Goal: Transaction & Acquisition: Purchase product/service

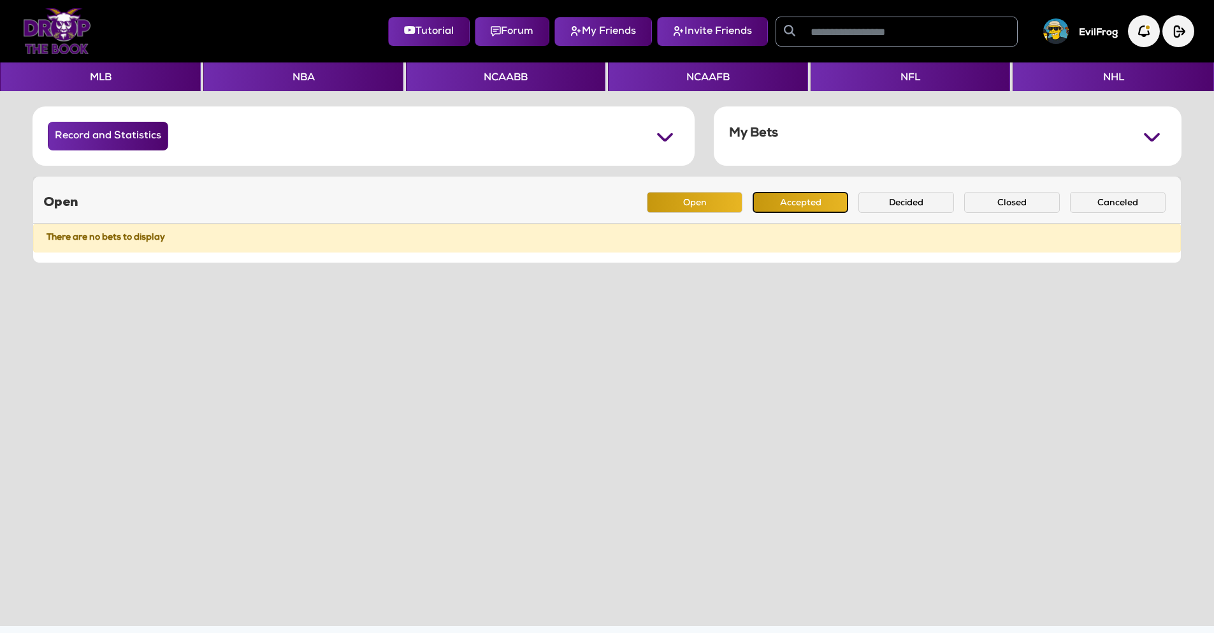
click at [816, 198] on button "Accepted" at bounding box center [800, 202] width 96 height 21
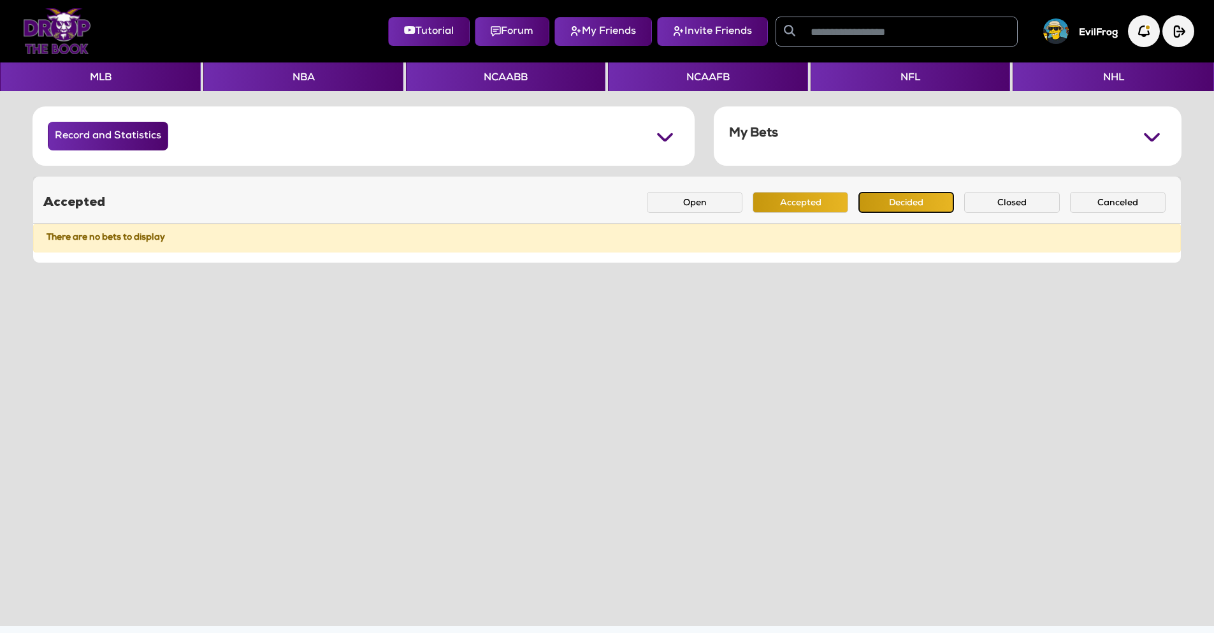
click at [917, 210] on button "Decided" at bounding box center [906, 202] width 96 height 21
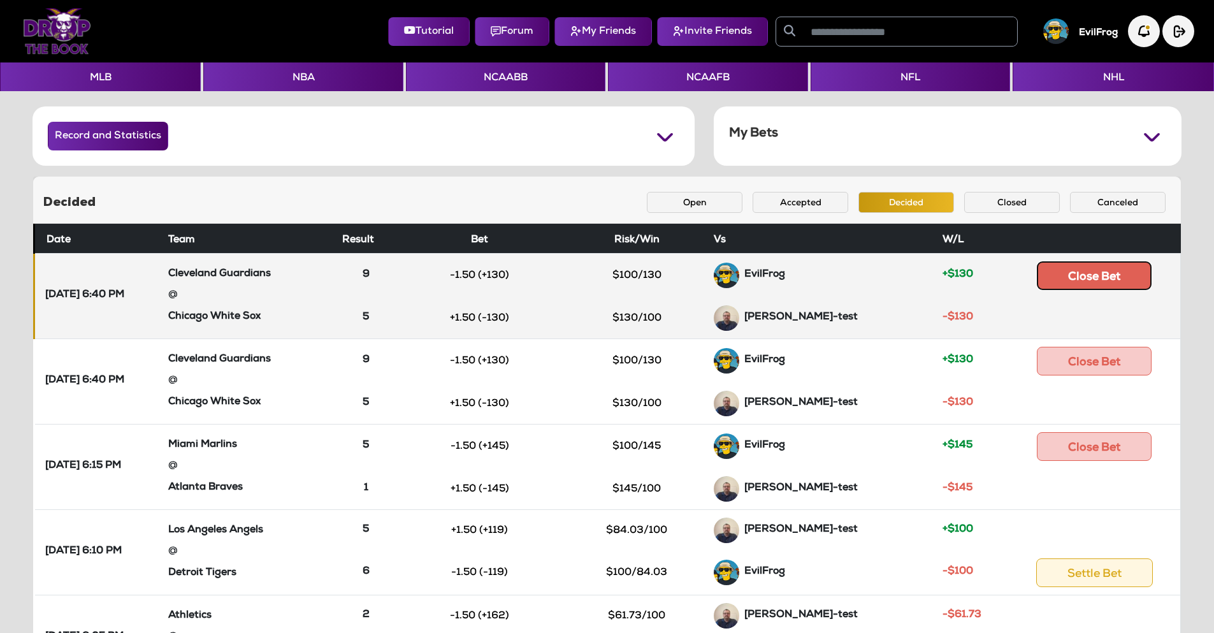
drag, startPoint x: 1061, startPoint y: 269, endPoint x: 1066, endPoint y: 275, distance: 7.3
click at [1066, 275] on button "Close Bet" at bounding box center [1093, 275] width 115 height 29
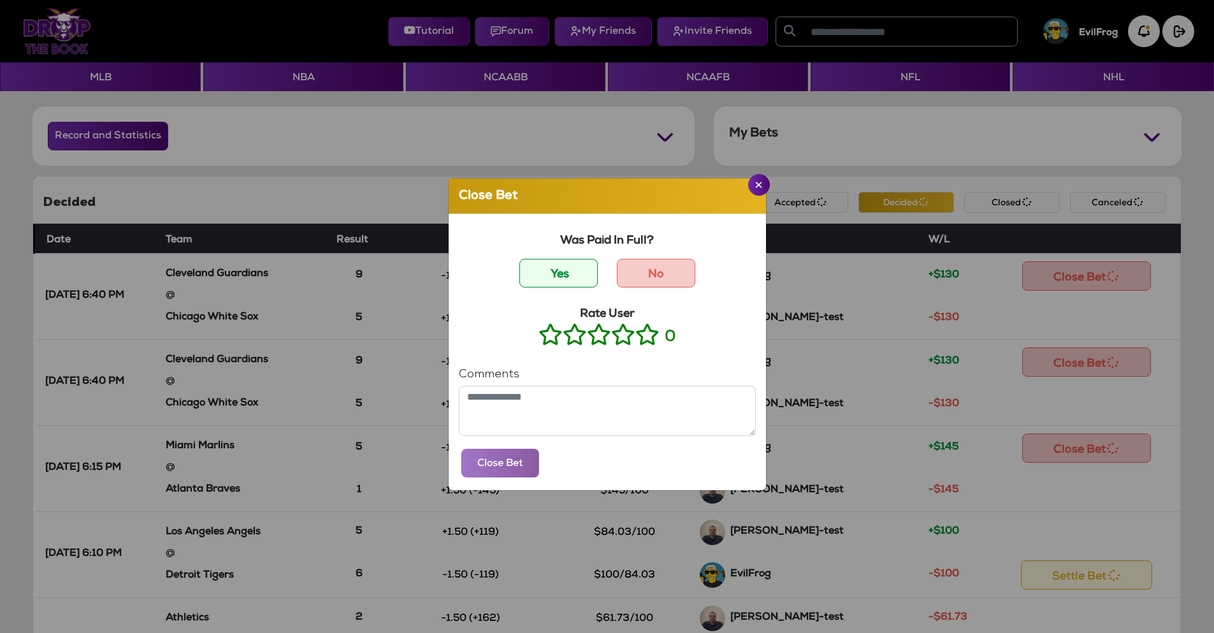
click at [640, 335] on icon at bounding box center [647, 334] width 24 height 16
click at [568, 274] on label "Yes" at bounding box center [558, 273] width 78 height 29
click at [499, 459] on button "Close Bet" at bounding box center [500, 462] width 78 height 29
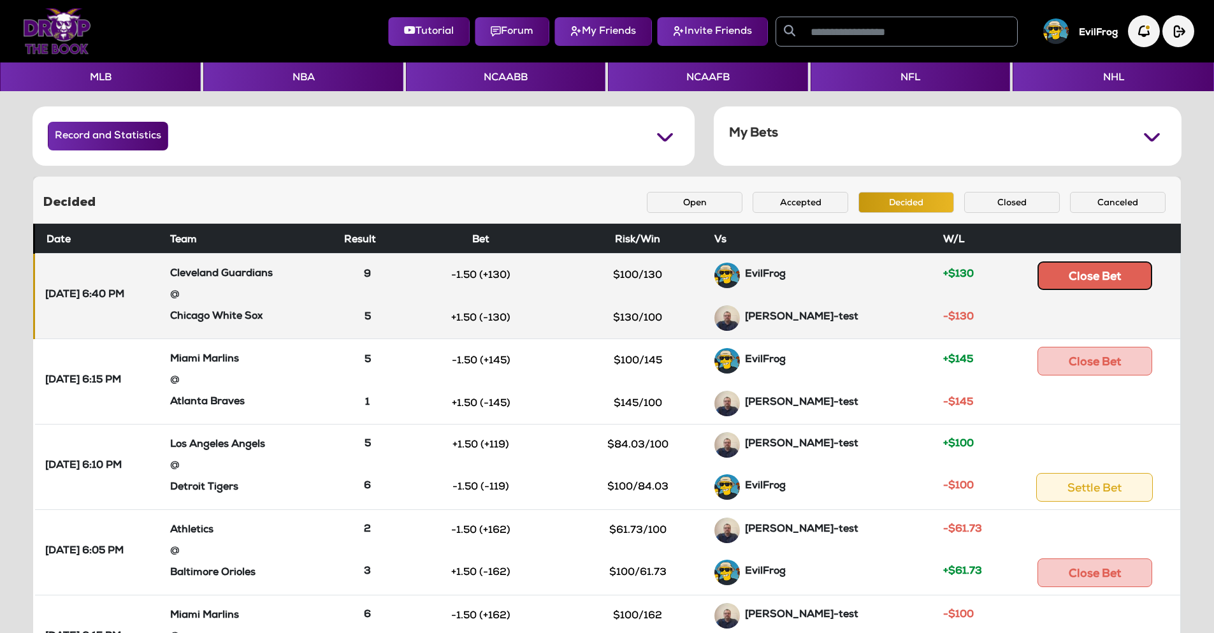
click at [1100, 269] on button "Close Bet" at bounding box center [1094, 275] width 115 height 29
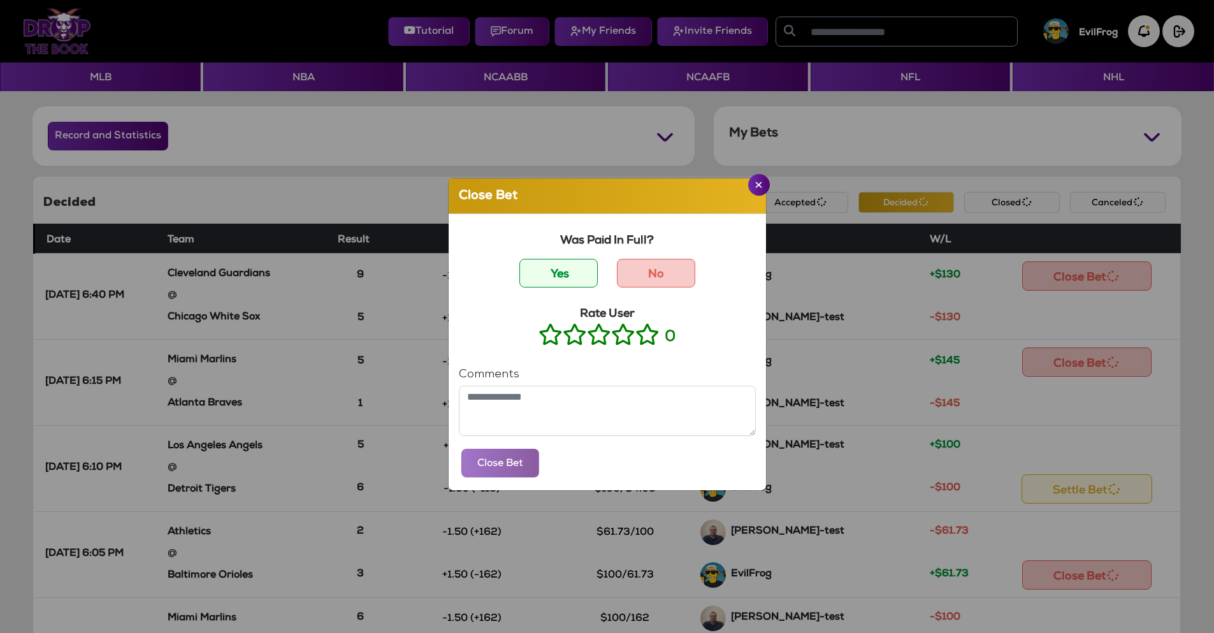
click at [641, 334] on icon at bounding box center [647, 334] width 24 height 16
click at [554, 277] on label "Yes" at bounding box center [558, 273] width 78 height 29
click at [492, 466] on button "Close Bet" at bounding box center [500, 462] width 78 height 29
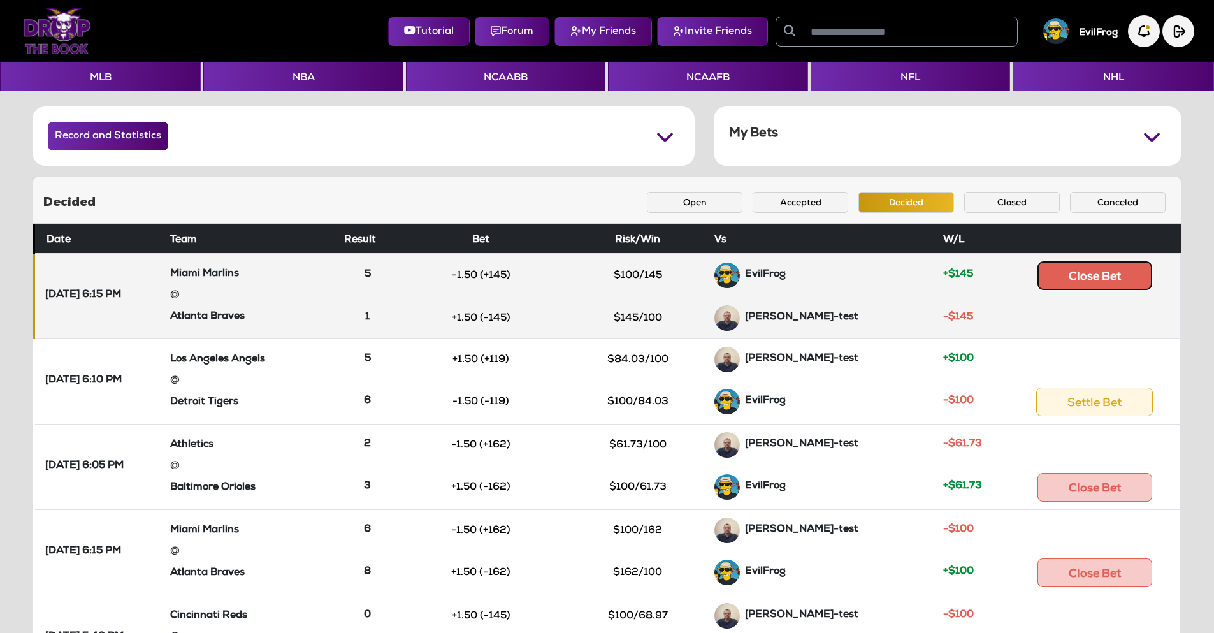
click at [1139, 270] on button "Close Bet" at bounding box center [1094, 275] width 115 height 29
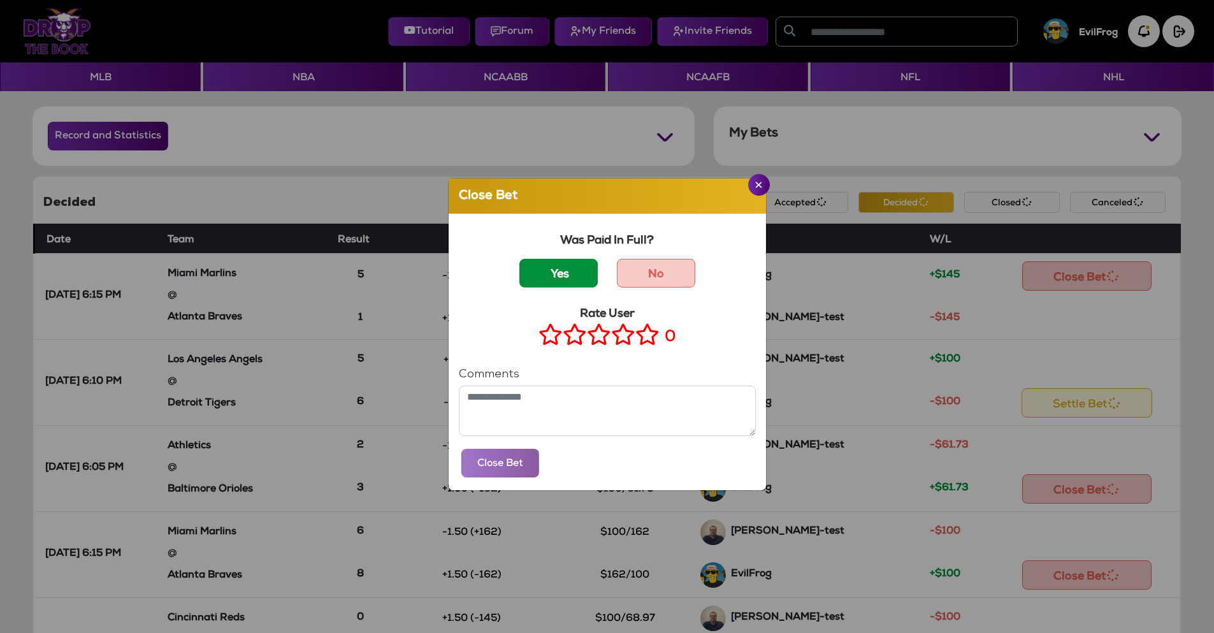
click at [564, 275] on label "Yes" at bounding box center [558, 273] width 78 height 29
click at [643, 341] on icon at bounding box center [647, 334] width 24 height 16
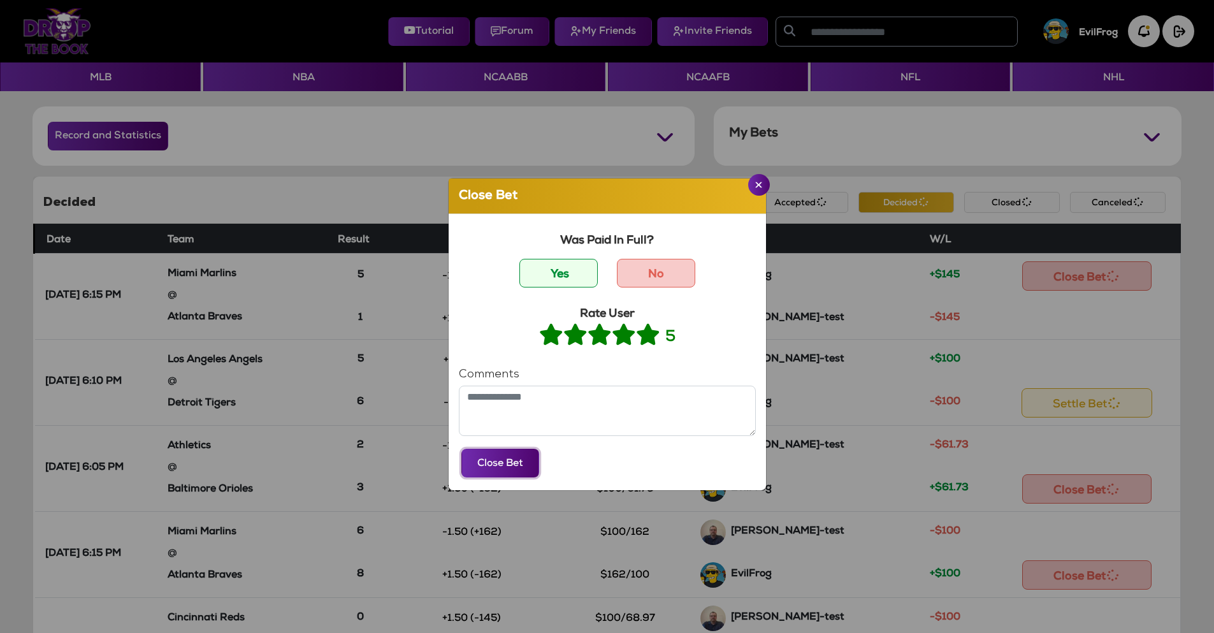
click at [491, 456] on button "Close Bet" at bounding box center [500, 462] width 78 height 29
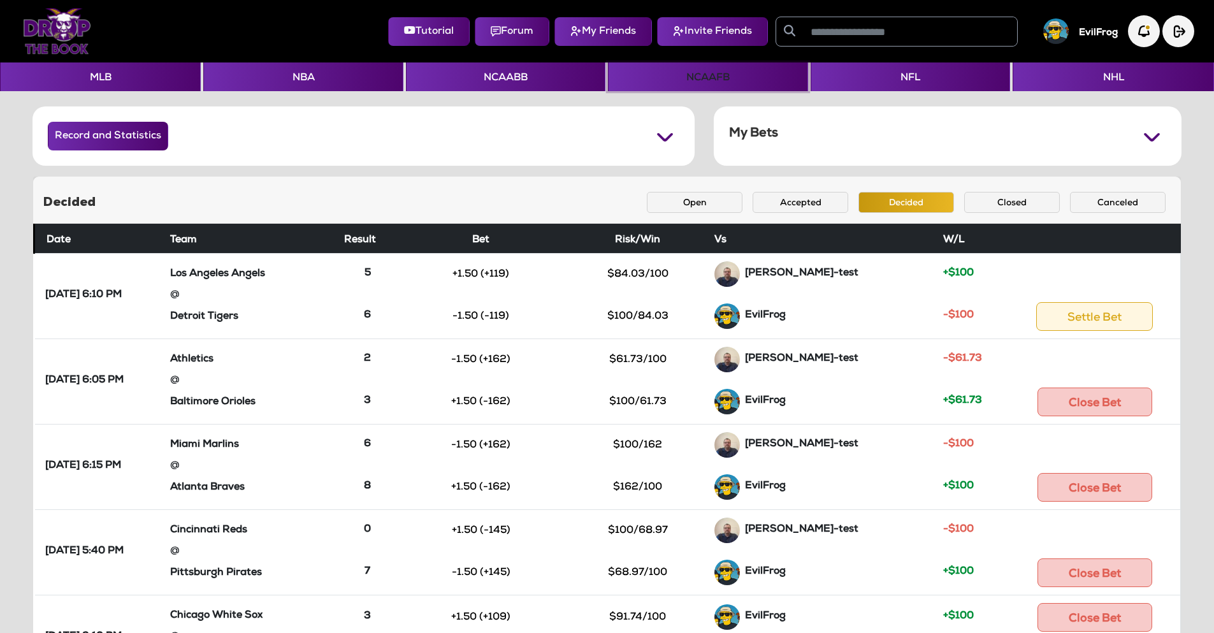
click at [708, 72] on button "NCAAFB" at bounding box center [707, 76] width 199 height 29
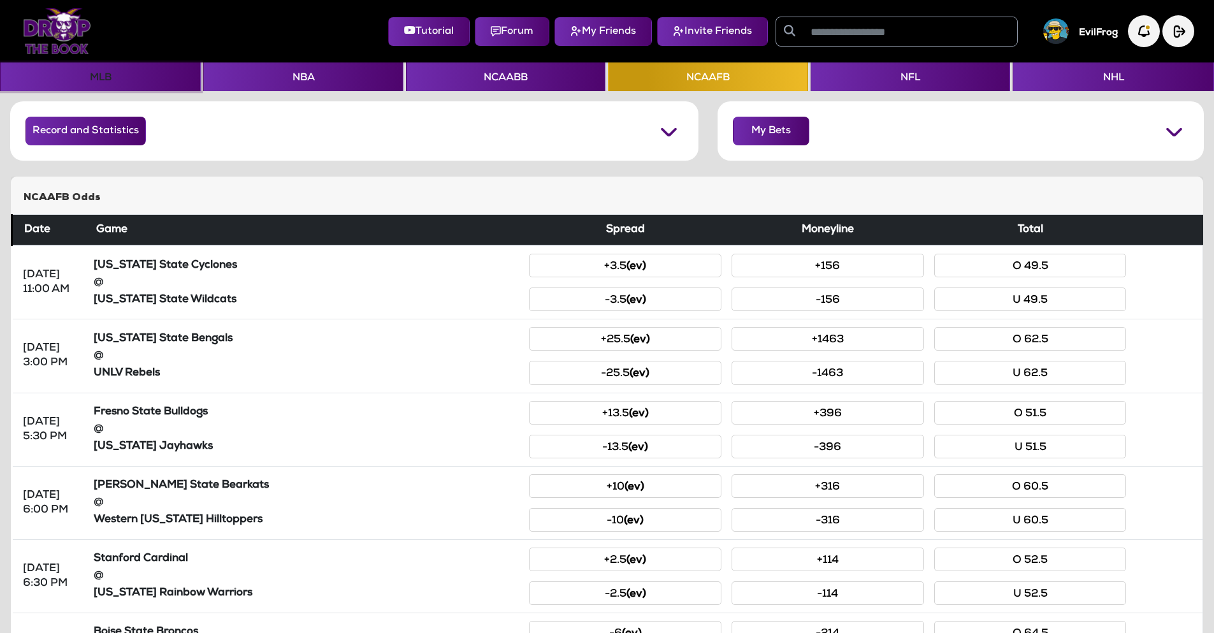
click at [119, 85] on button "MLB" at bounding box center [100, 76] width 201 height 29
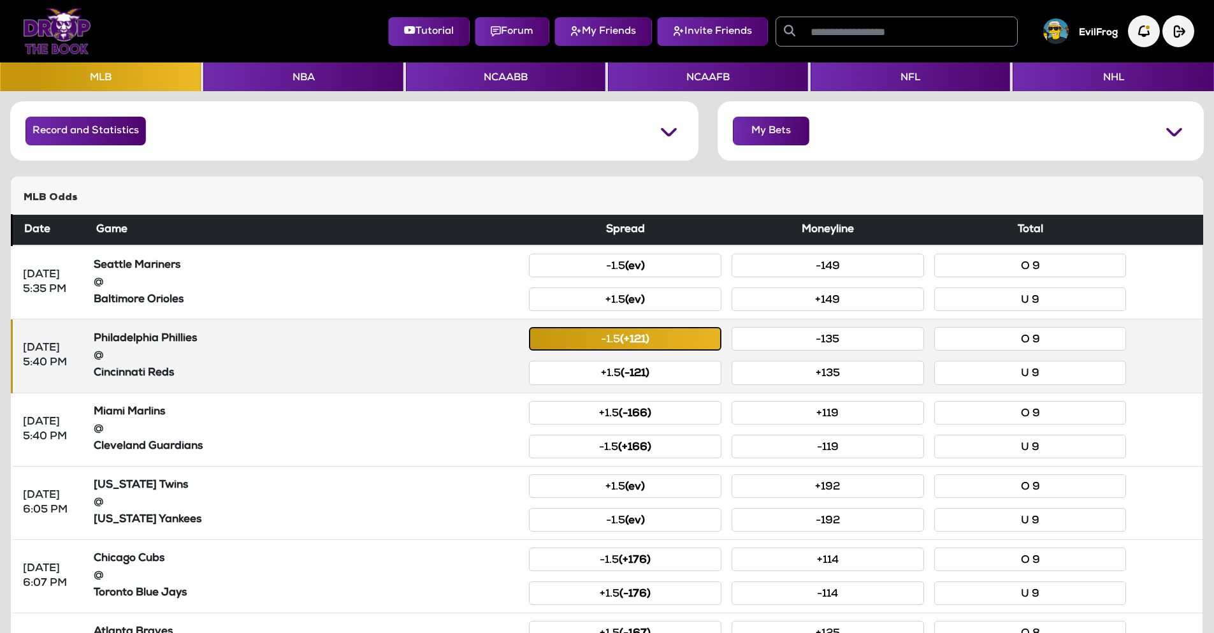
click at [647, 340] on small "(+121)" at bounding box center [634, 339] width 29 height 11
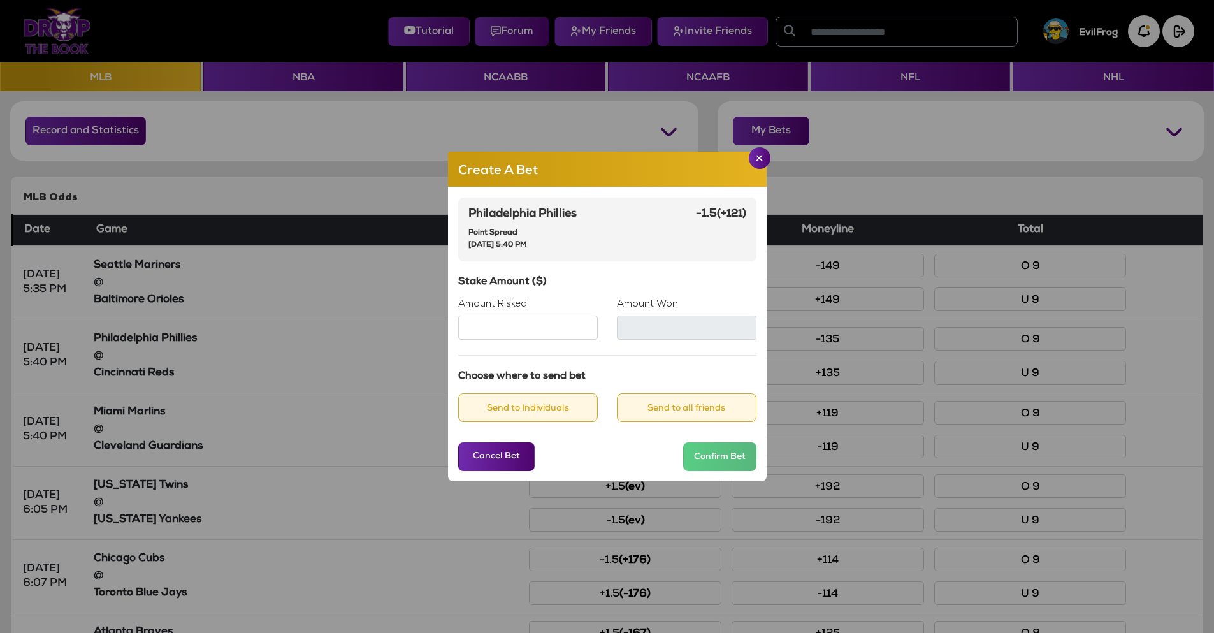
click at [527, 321] on input "Amount Risked" at bounding box center [528, 327] width 140 height 24
type input "***"
click at [549, 414] on button "Send to Individuals" at bounding box center [528, 407] width 140 height 29
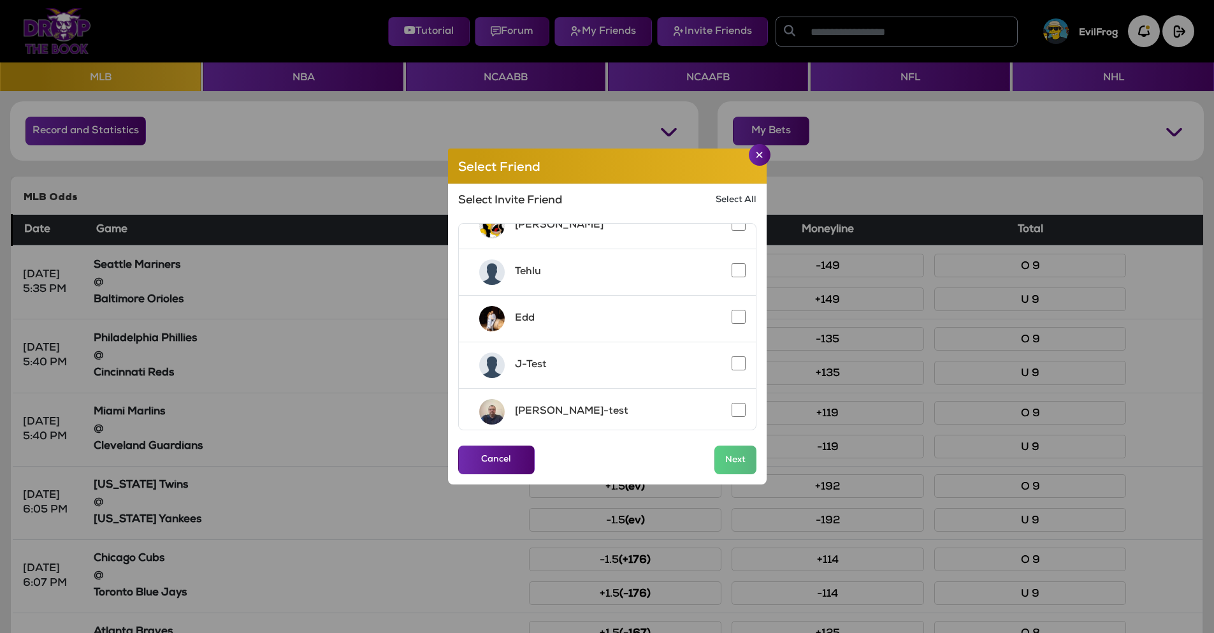
scroll to position [213, 0]
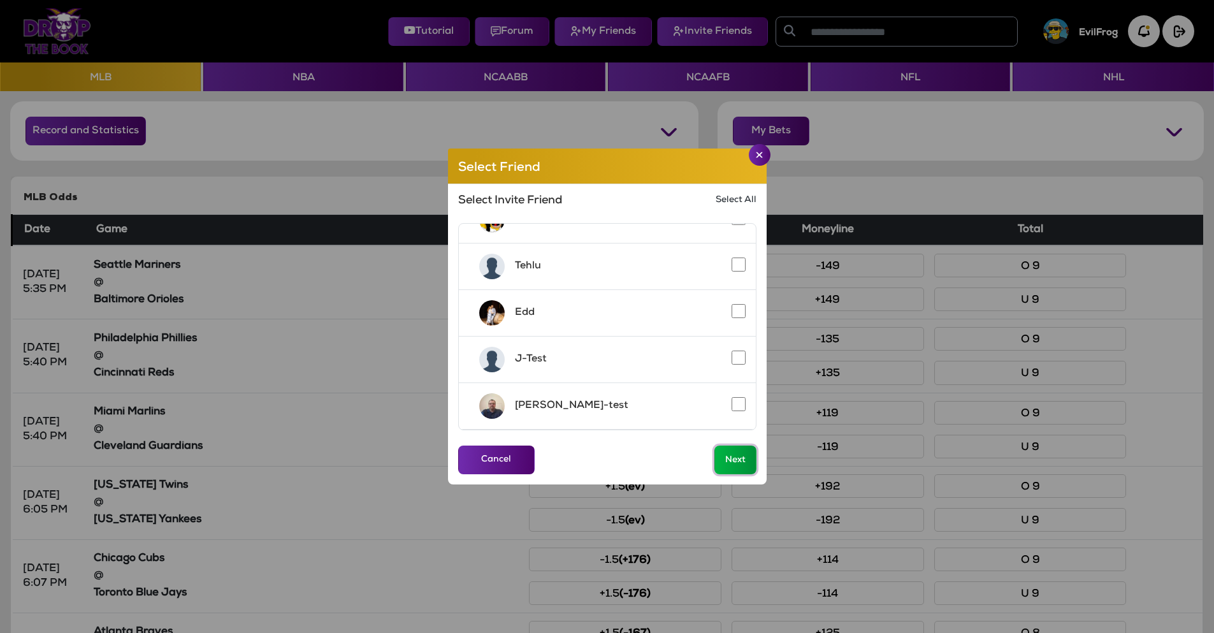
click at [734, 467] on button "Next" at bounding box center [735, 459] width 42 height 29
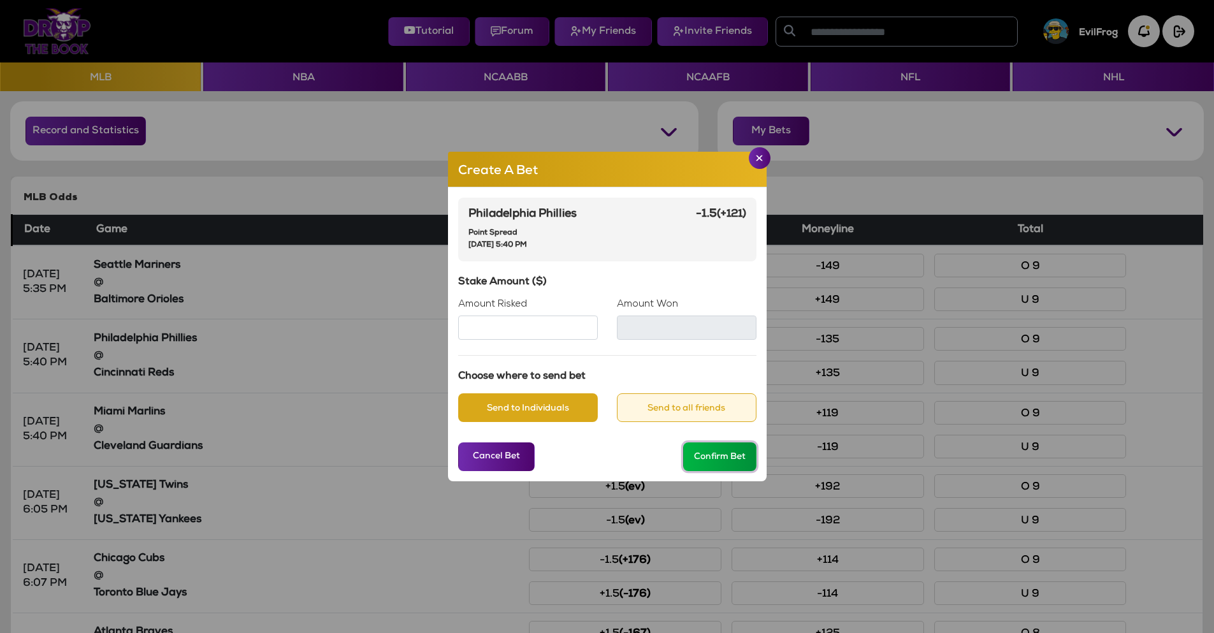
click at [729, 454] on button "Confirm Bet" at bounding box center [719, 456] width 73 height 29
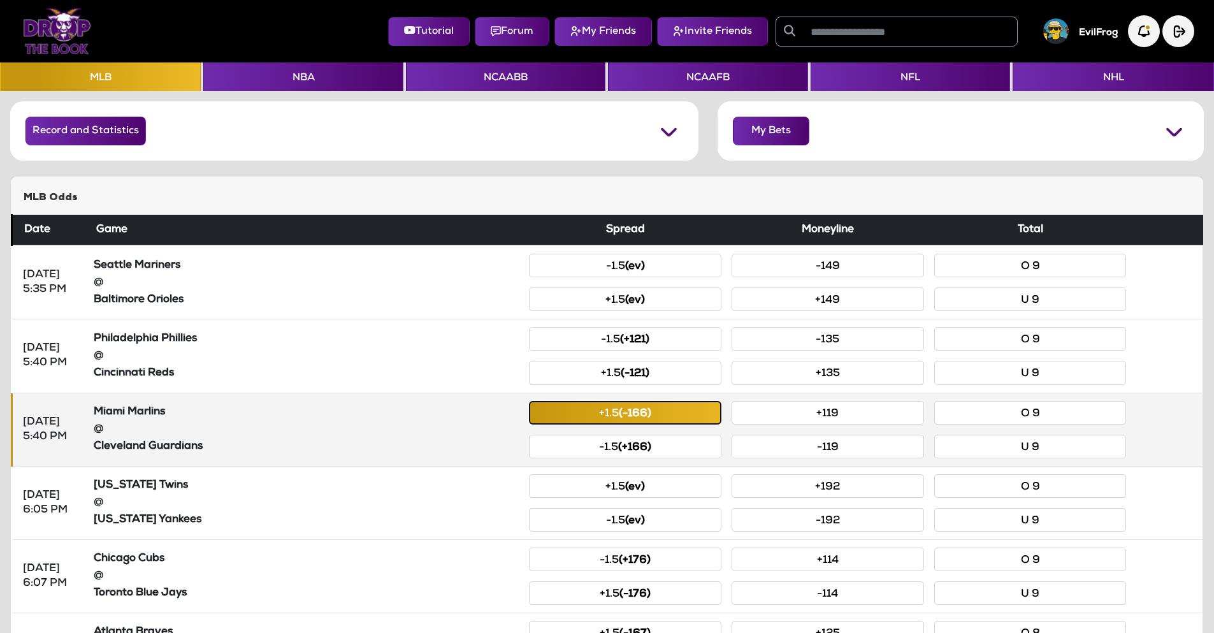
click at [660, 413] on button "+1.5 (-166)" at bounding box center [625, 413] width 192 height 24
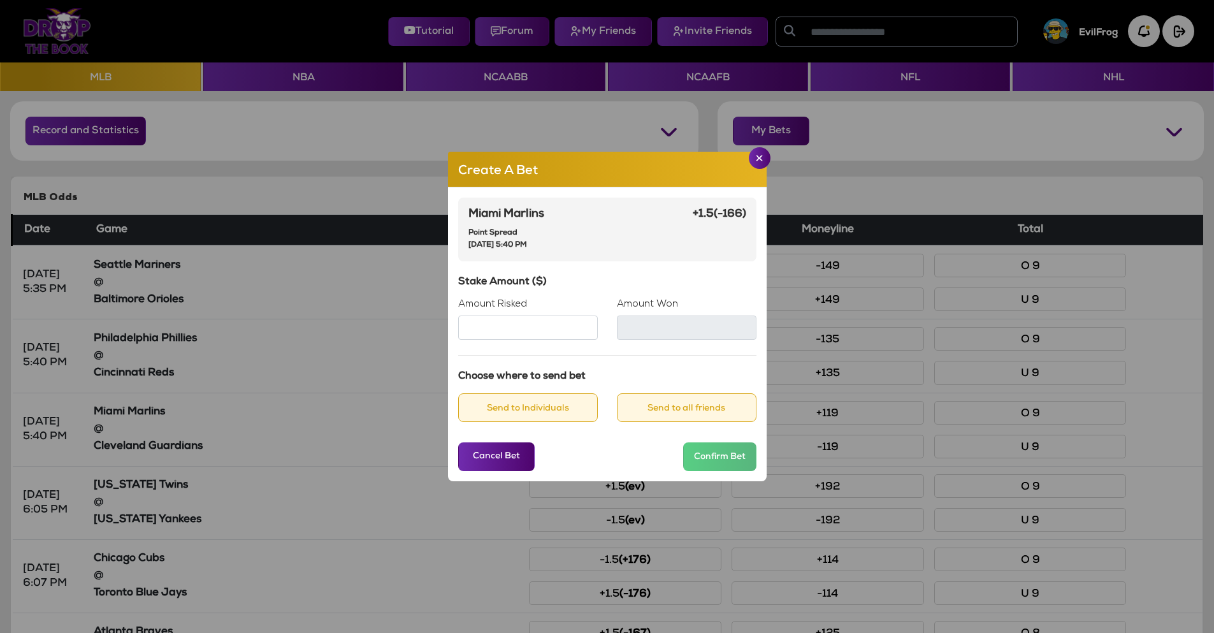
click at [512, 327] on input "Amount Risked" at bounding box center [528, 327] width 140 height 24
type input "***"
type input "*****"
click at [504, 414] on button "Send to Individuals" at bounding box center [528, 407] width 140 height 29
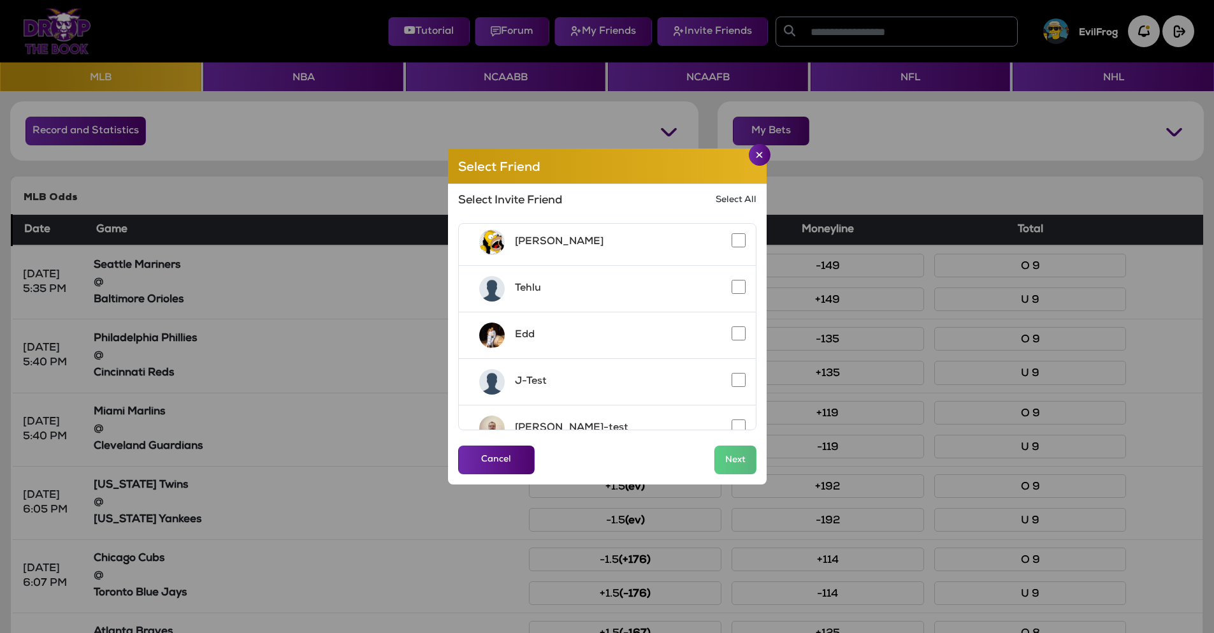
scroll to position [191, 0]
click at [734, 466] on button "Next" at bounding box center [735, 459] width 42 height 29
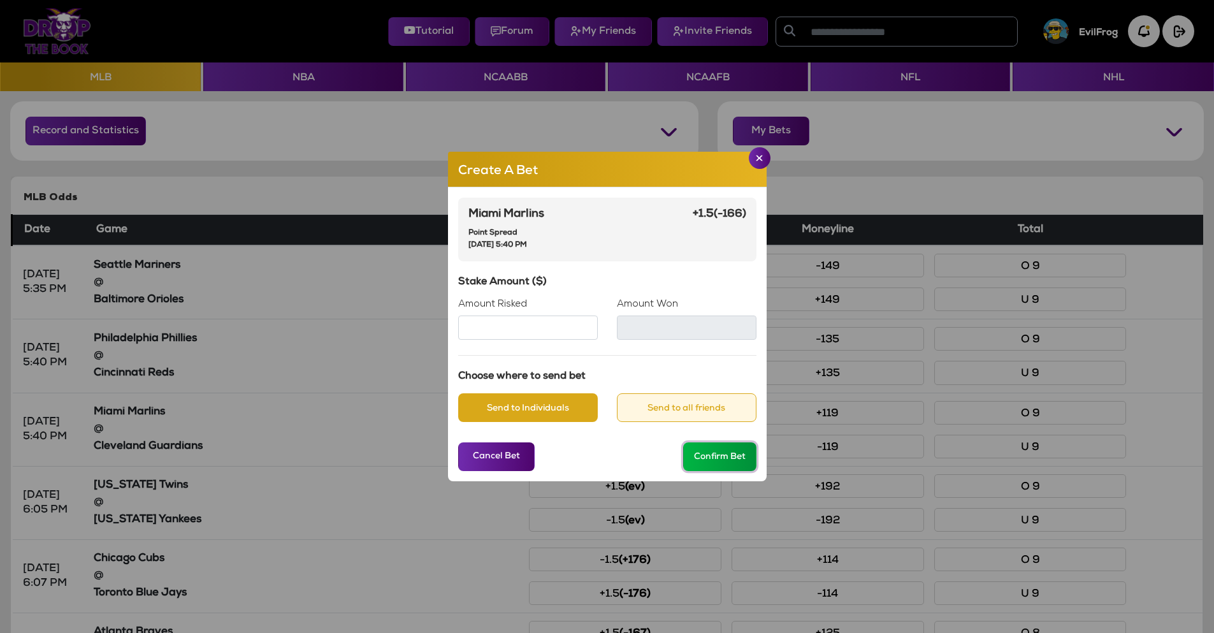
click at [721, 460] on button "Confirm Bet" at bounding box center [719, 456] width 73 height 29
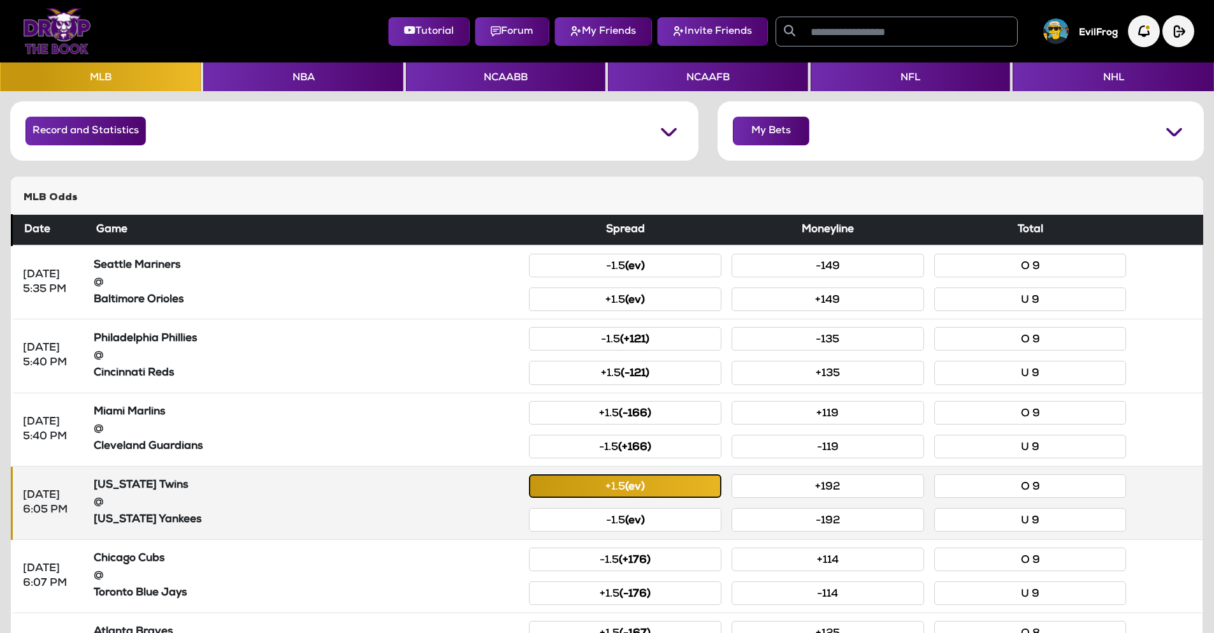
click at [637, 489] on small "(ev)" at bounding box center [635, 487] width 20 height 11
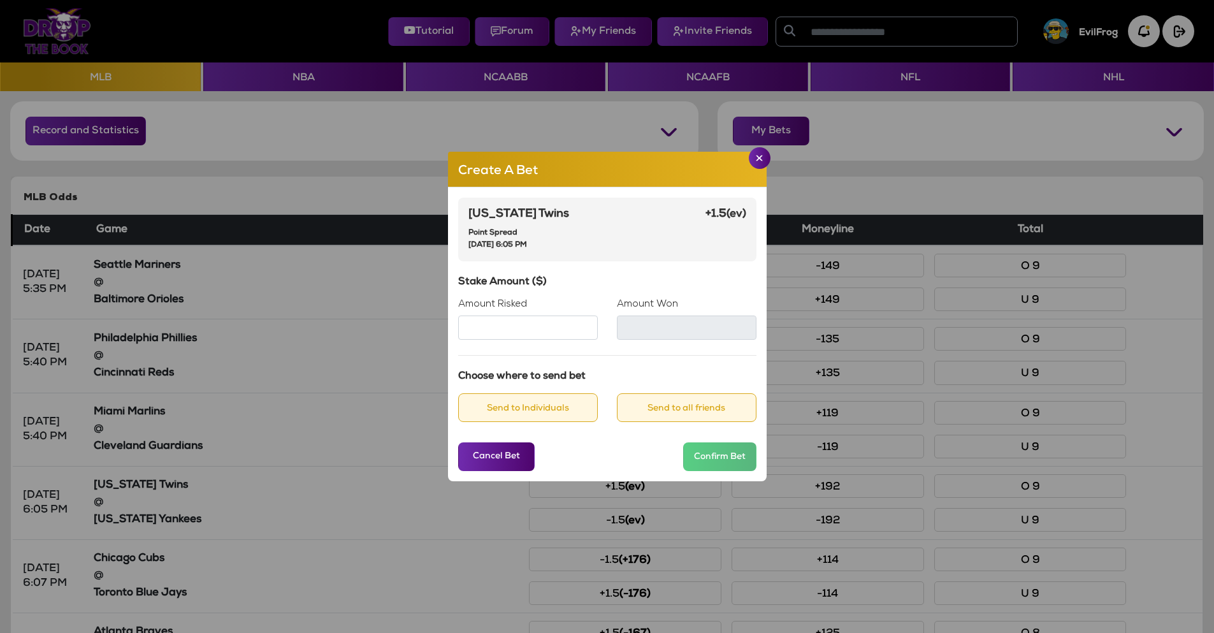
click at [524, 325] on input "Amount Risked" at bounding box center [528, 327] width 140 height 24
type input "***"
click at [528, 412] on button "Send to Individuals" at bounding box center [528, 407] width 140 height 29
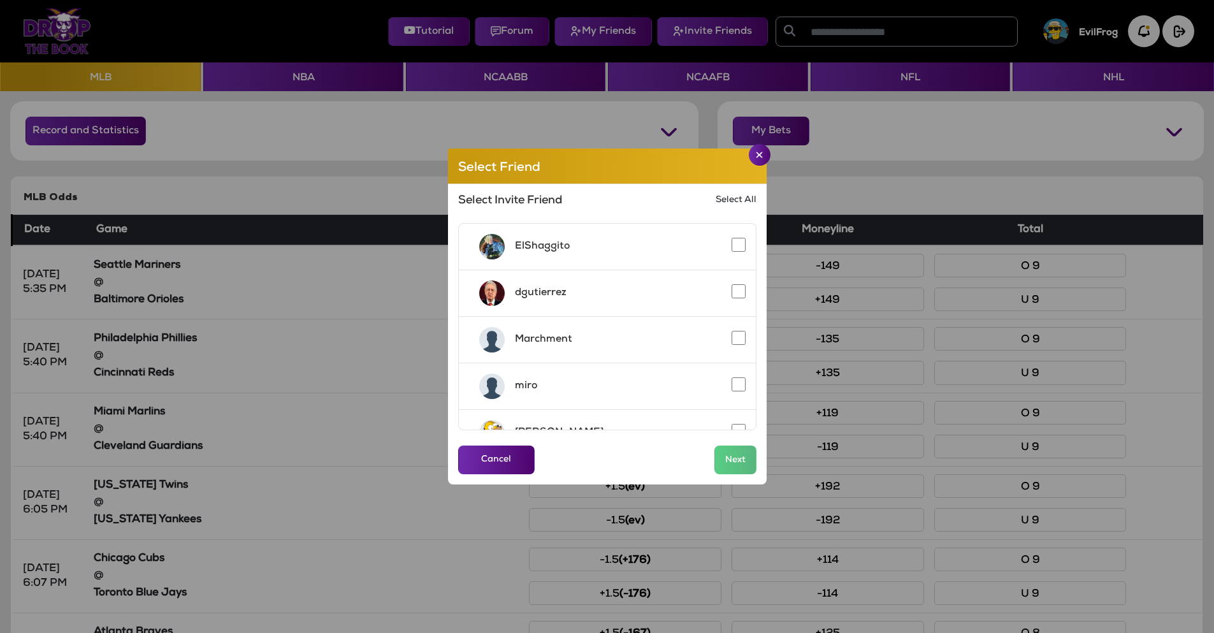
scroll to position [213, 0]
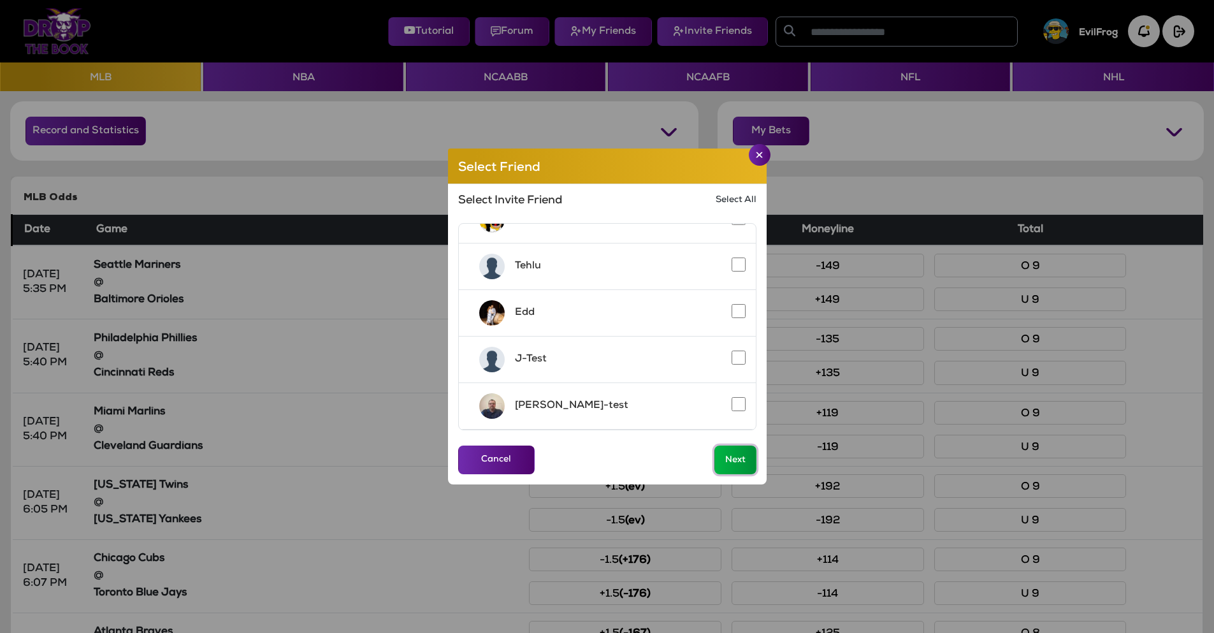
click at [743, 462] on button "Next" at bounding box center [735, 459] width 42 height 29
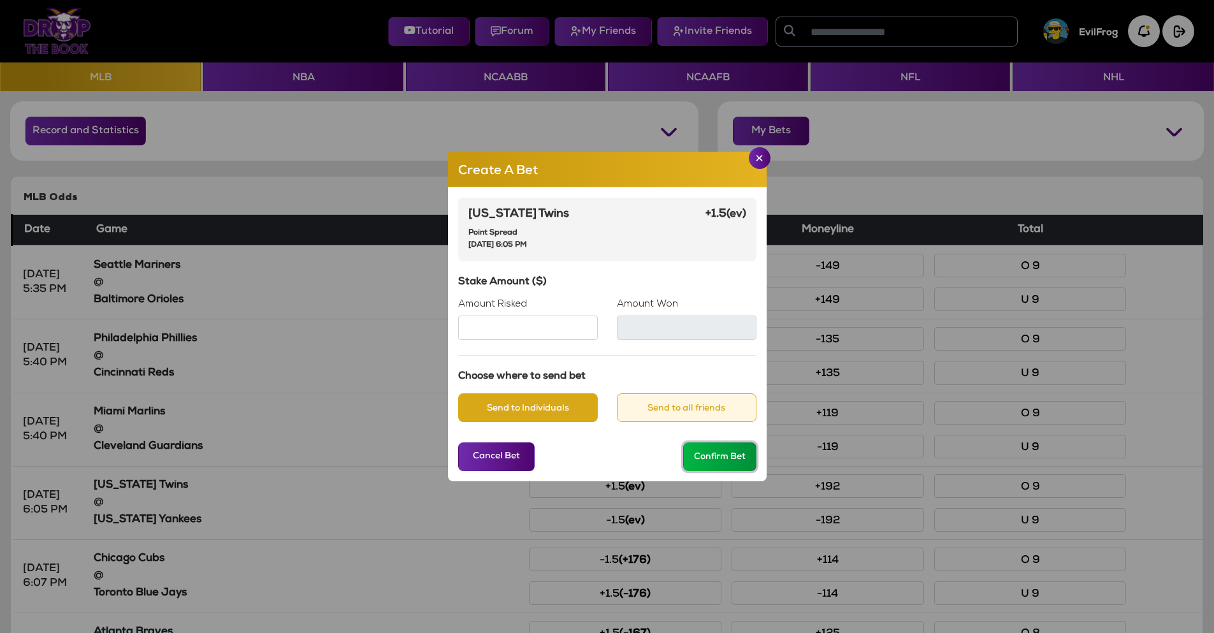
click at [733, 462] on button "Confirm Bet" at bounding box center [719, 456] width 73 height 29
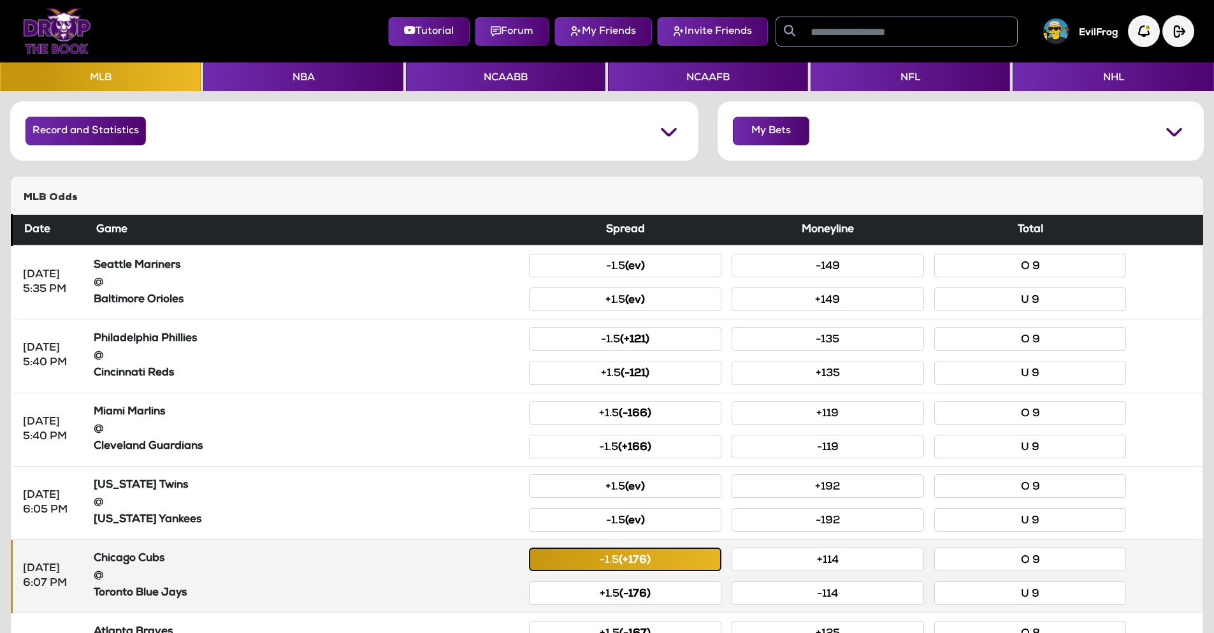
click at [626, 557] on small "(+176)" at bounding box center [635, 560] width 32 height 11
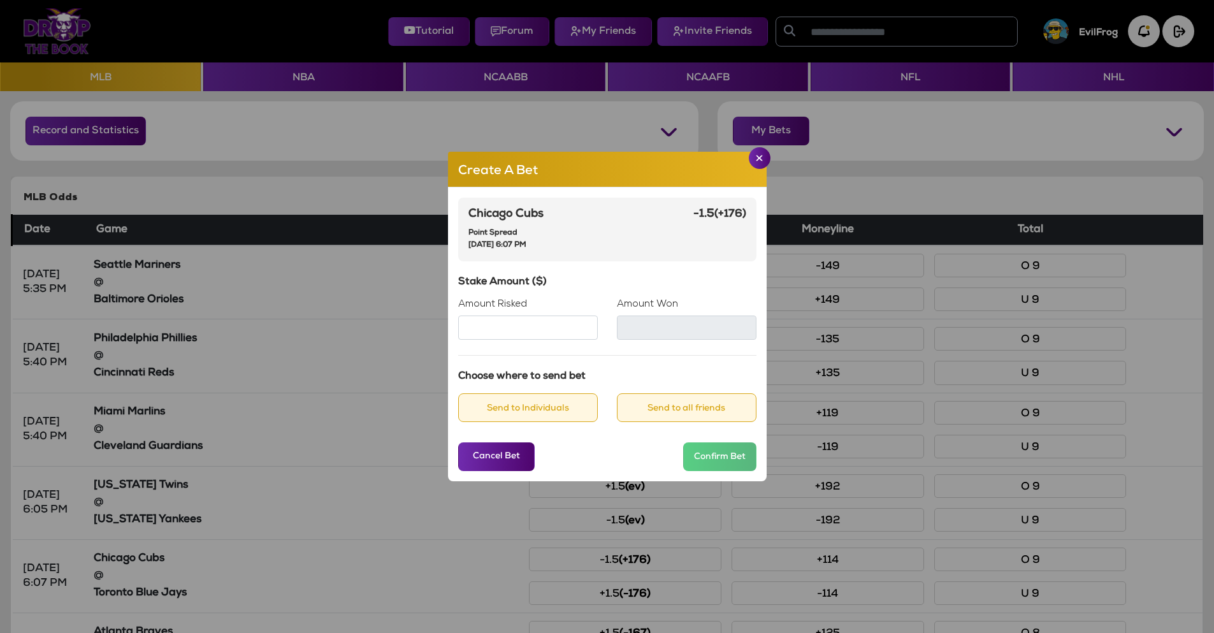
click at [543, 334] on input "Amount Risked" at bounding box center [528, 327] width 140 height 24
type input "***"
click at [535, 407] on button "Send to Individuals" at bounding box center [528, 407] width 140 height 29
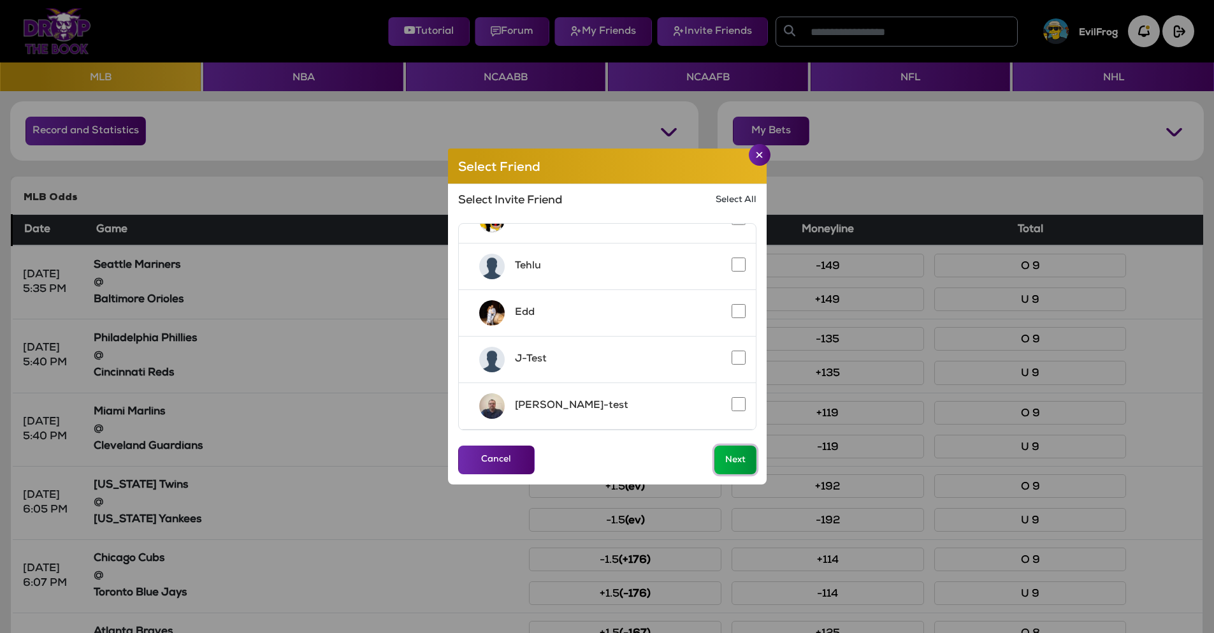
click at [735, 466] on button "Next" at bounding box center [735, 459] width 42 height 29
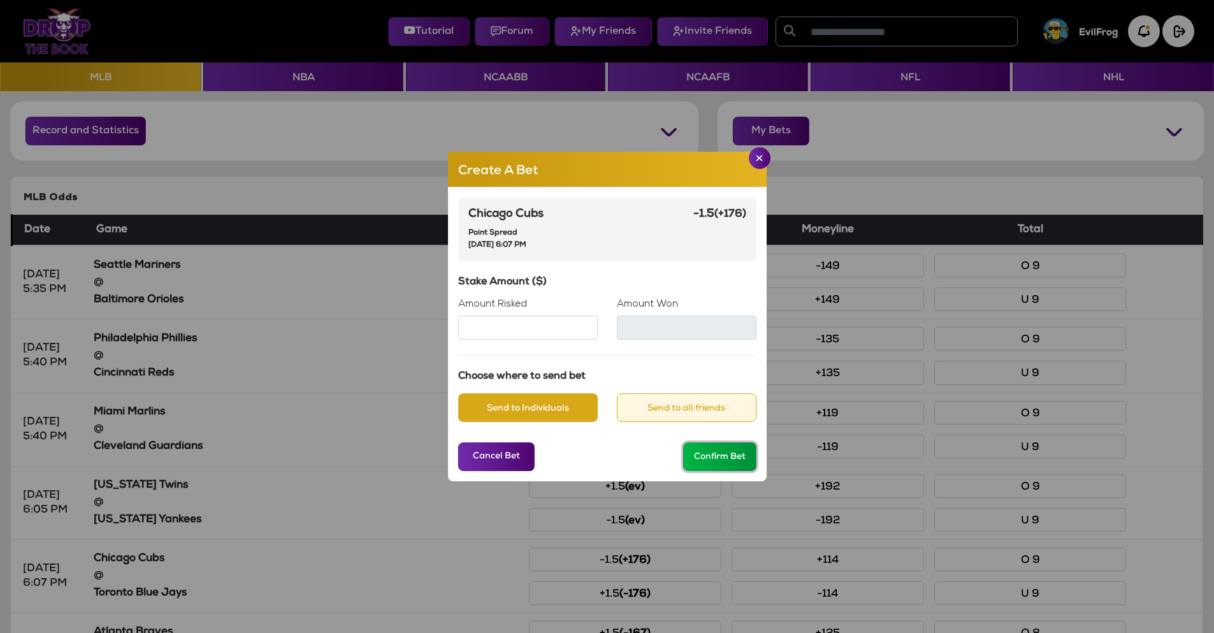
click at [730, 459] on button "Confirm Bet" at bounding box center [719, 456] width 73 height 29
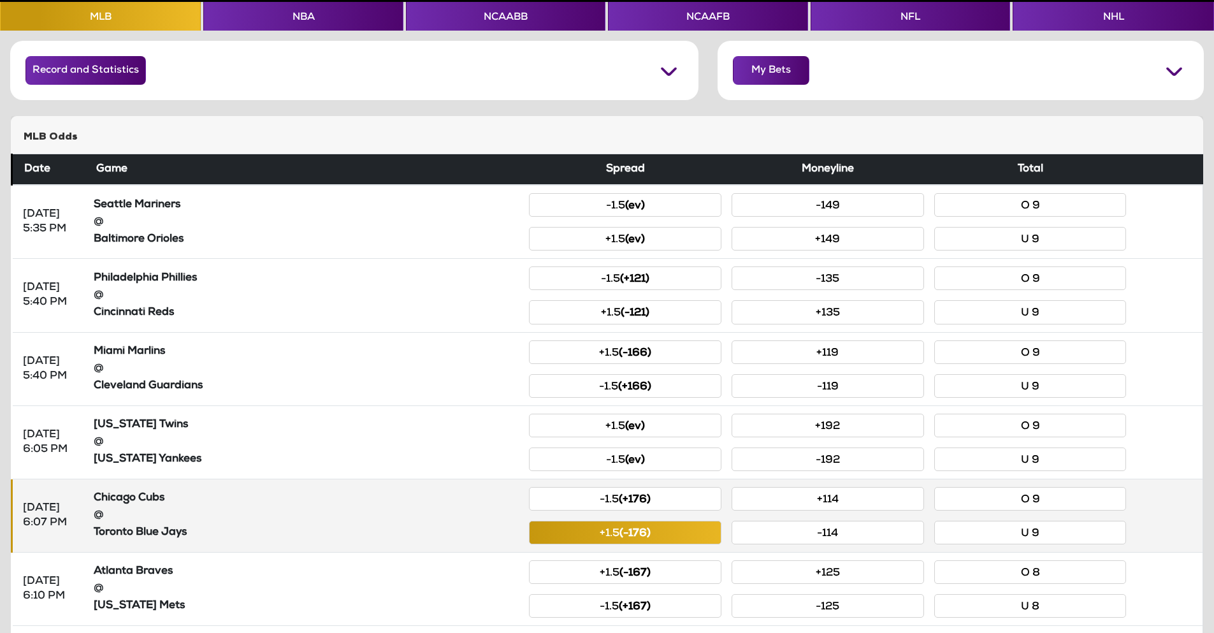
scroll to position [64, 0]
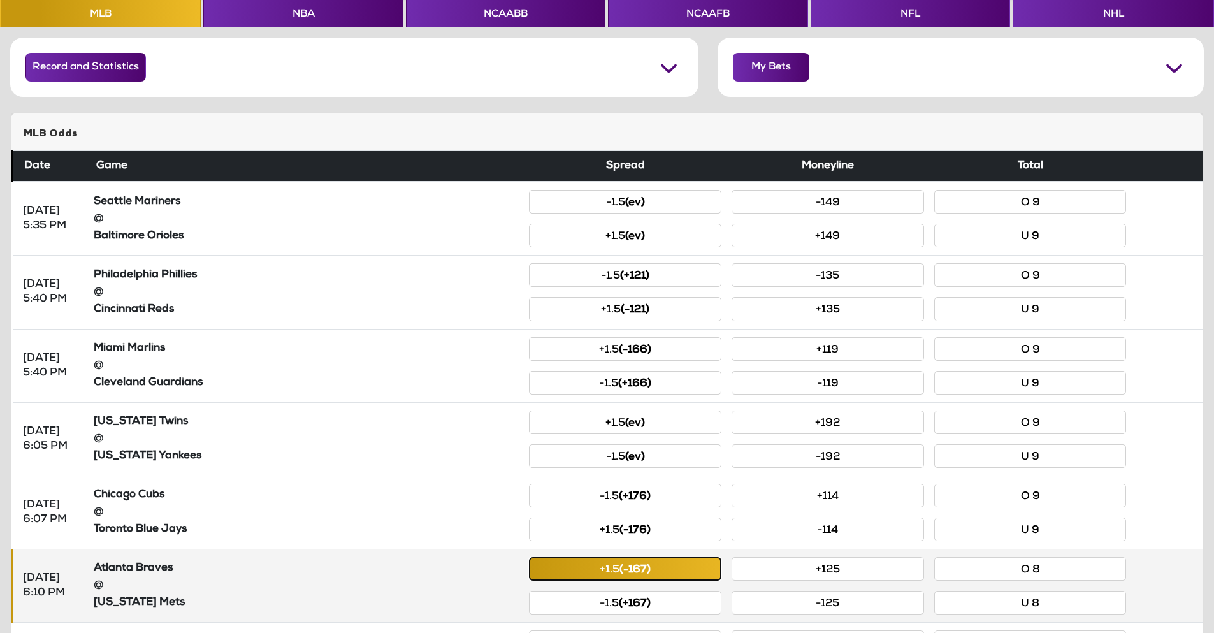
click at [606, 571] on button "+1.5 (-167)" at bounding box center [625, 569] width 192 height 24
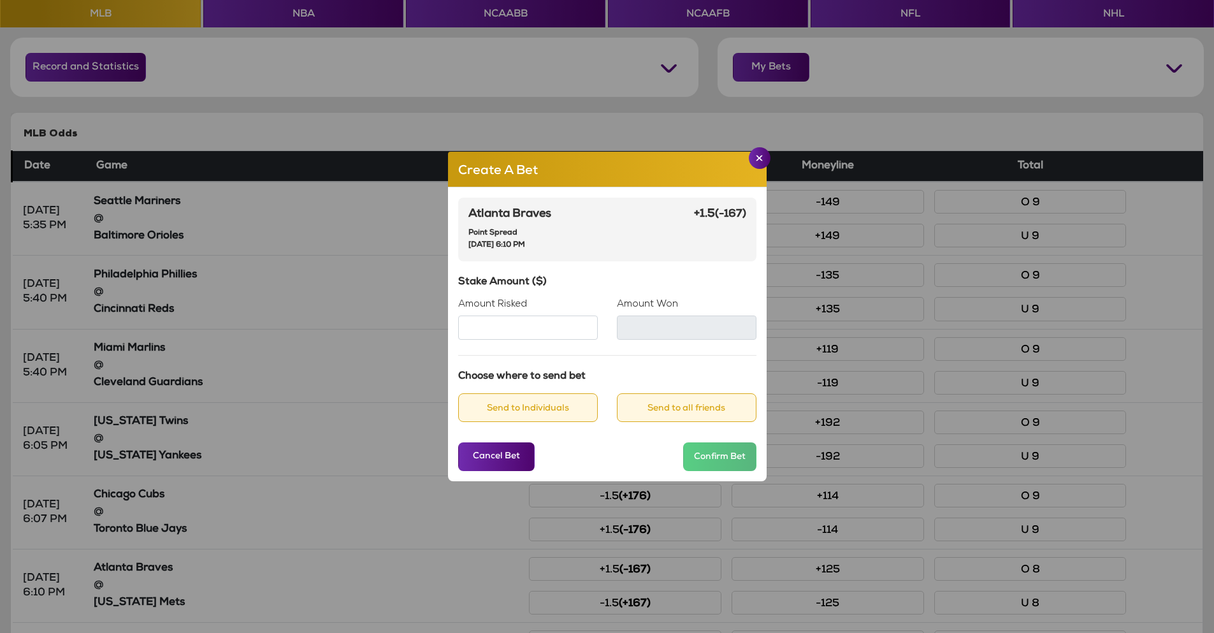
click at [492, 327] on input "Amount Risked" at bounding box center [528, 327] width 140 height 24
type input "***"
type input "*****"
click at [566, 411] on button "Send to Individuals" at bounding box center [528, 407] width 140 height 29
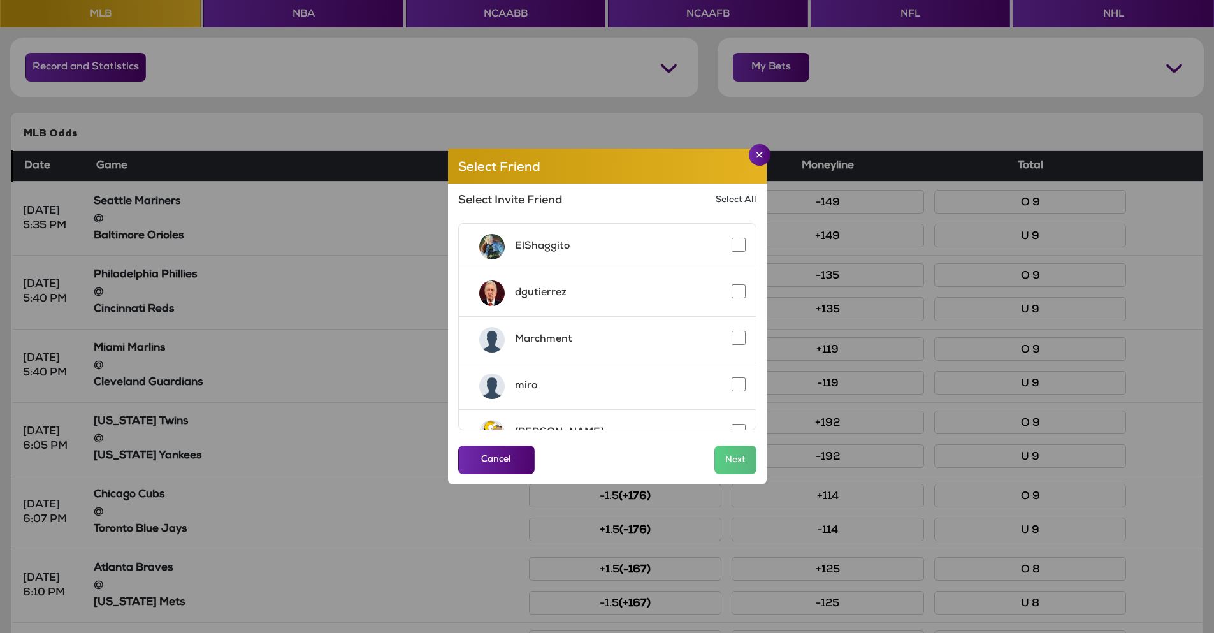
scroll to position [213, 0]
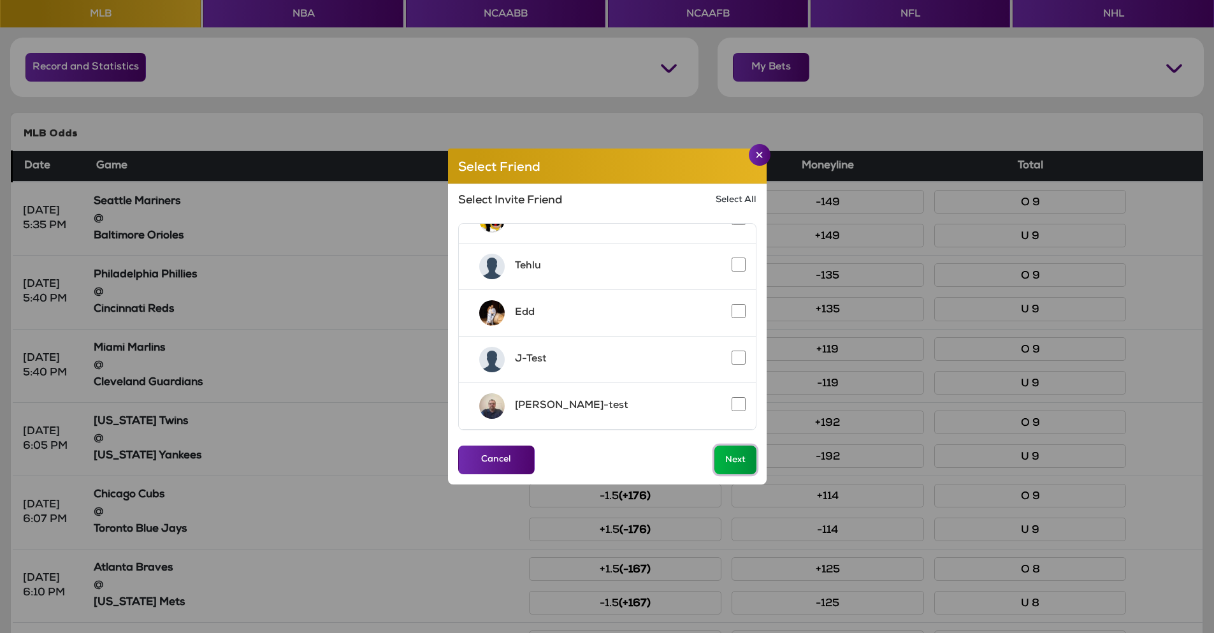
click at [740, 455] on button "Next" at bounding box center [735, 459] width 42 height 29
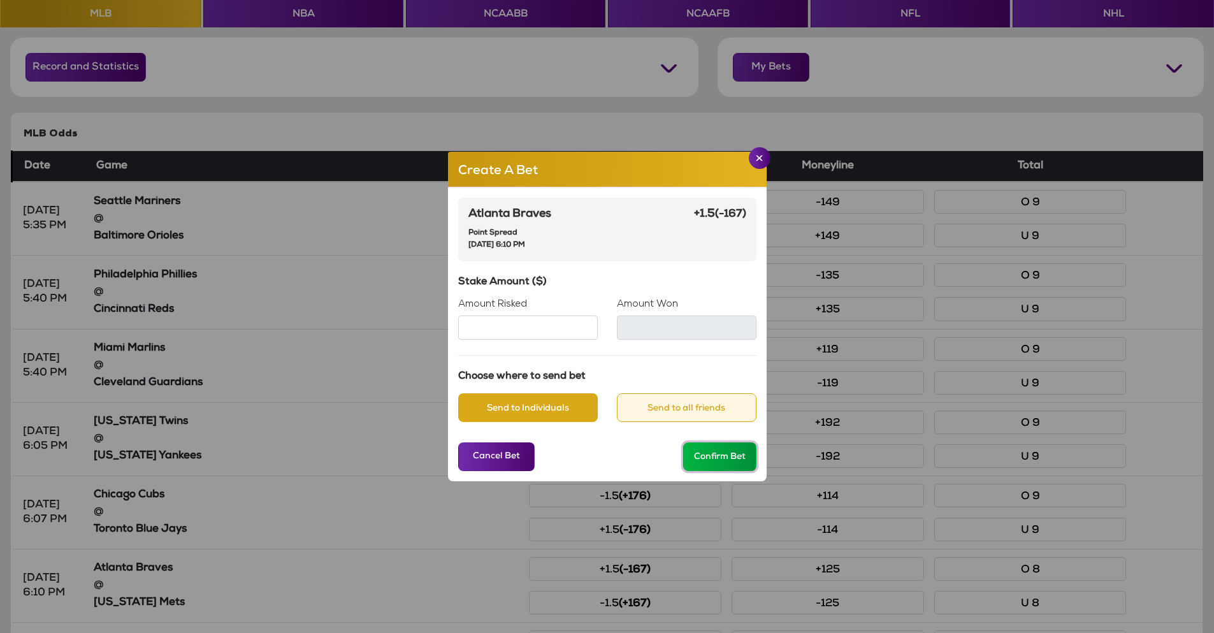
click at [734, 455] on button "Confirm Bet" at bounding box center [719, 456] width 73 height 29
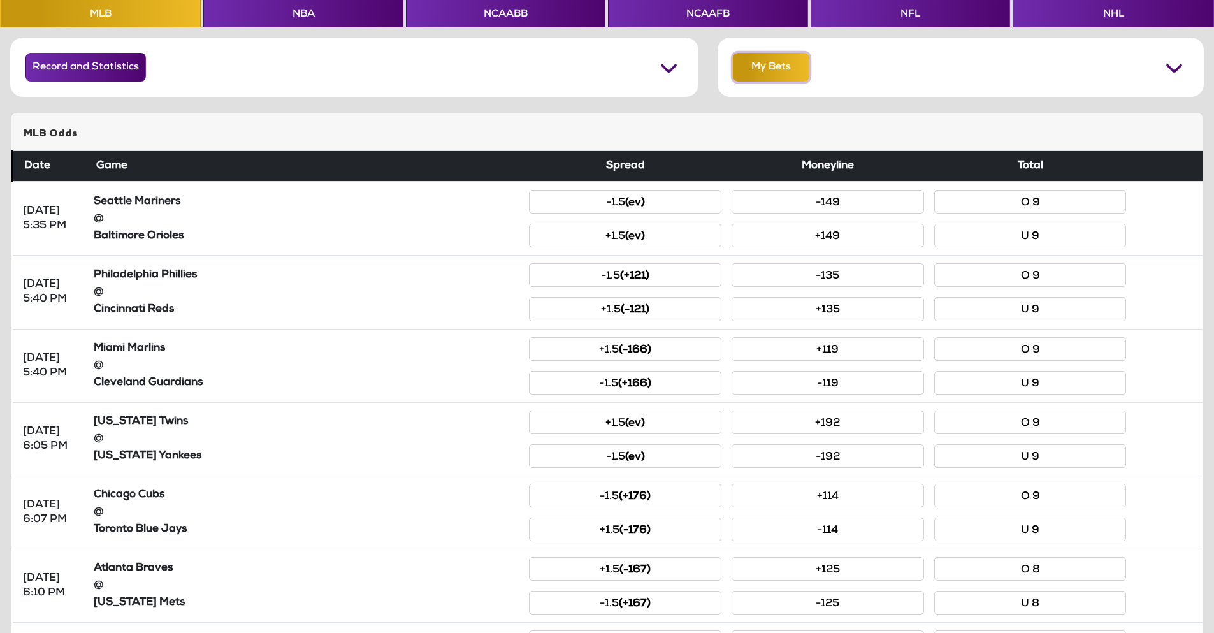
click at [761, 63] on button "My Bets" at bounding box center [771, 67] width 76 height 29
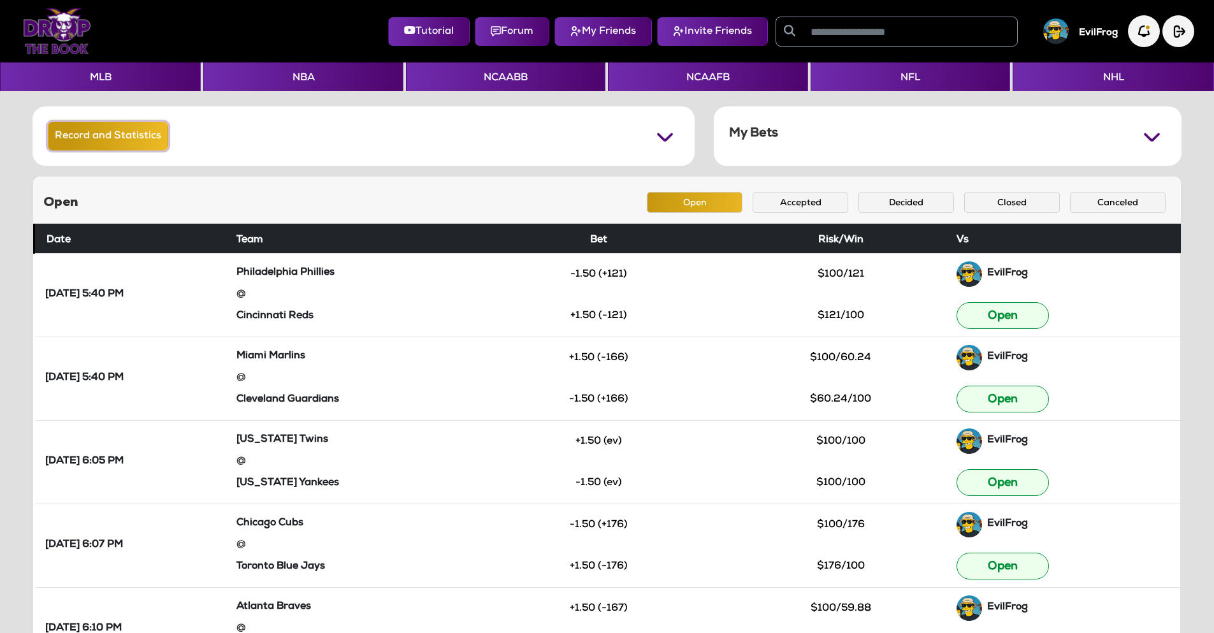
click at [70, 130] on button "Record and Statistics" at bounding box center [108, 136] width 120 height 29
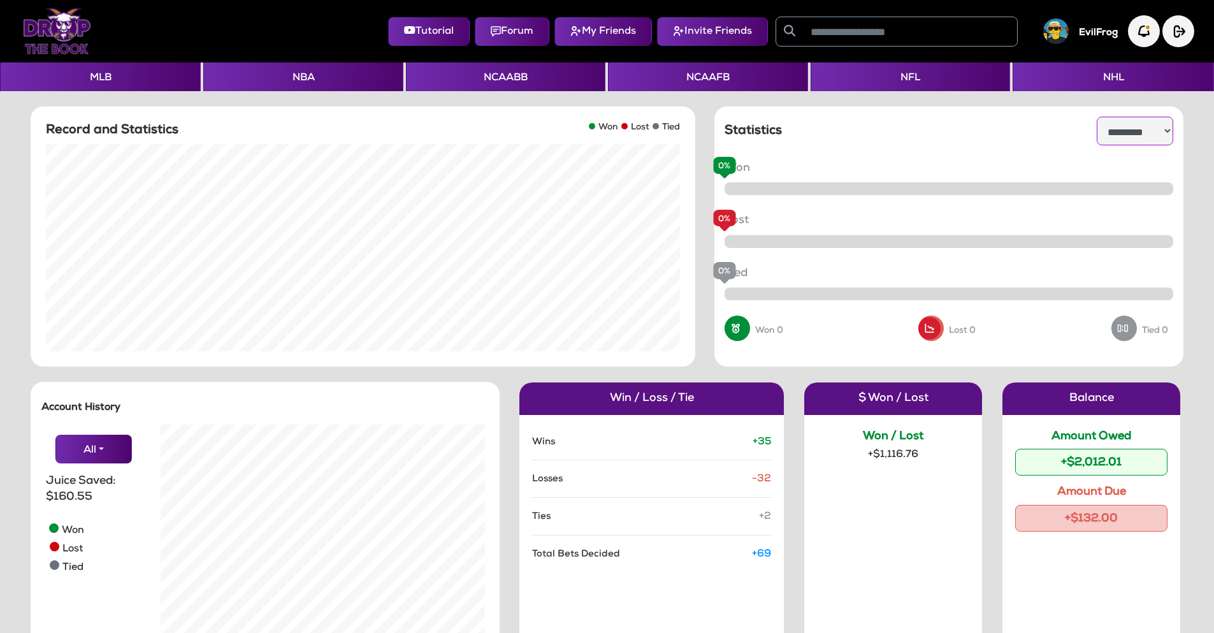
click at [1119, 128] on select "**********" at bounding box center [1134, 131] width 76 height 29
click at [1096, 117] on select "**********" at bounding box center [1134, 131] width 76 height 29
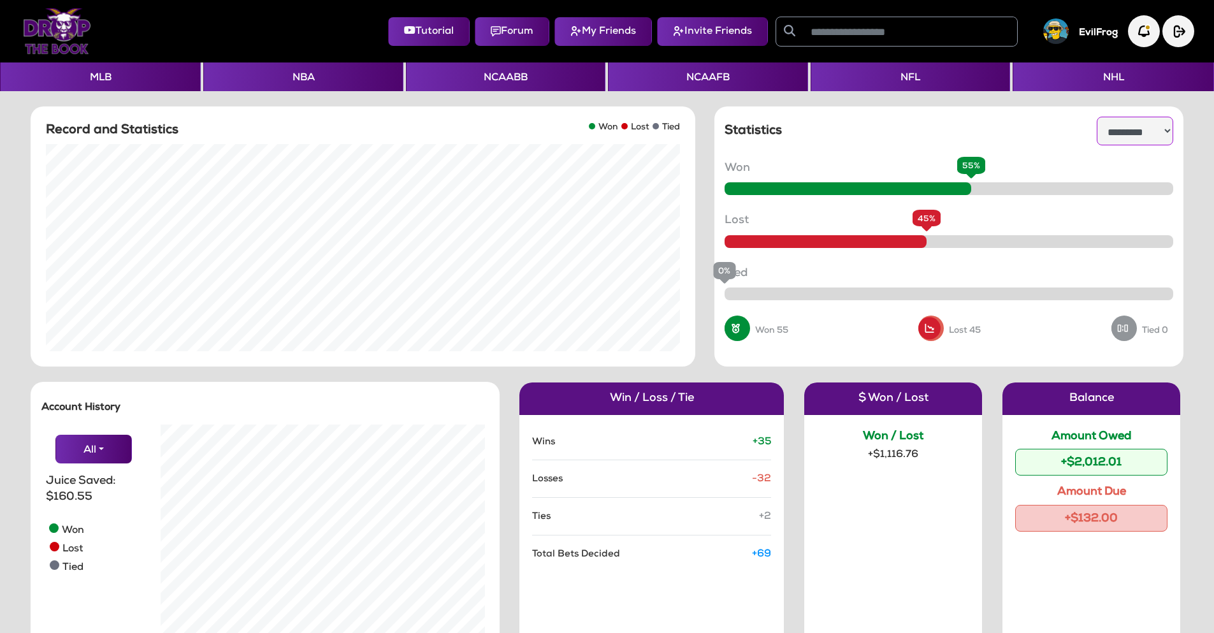
click at [1129, 128] on select "**********" at bounding box center [1134, 131] width 76 height 29
click at [1096, 117] on select "**********" at bounding box center [1134, 131] width 76 height 29
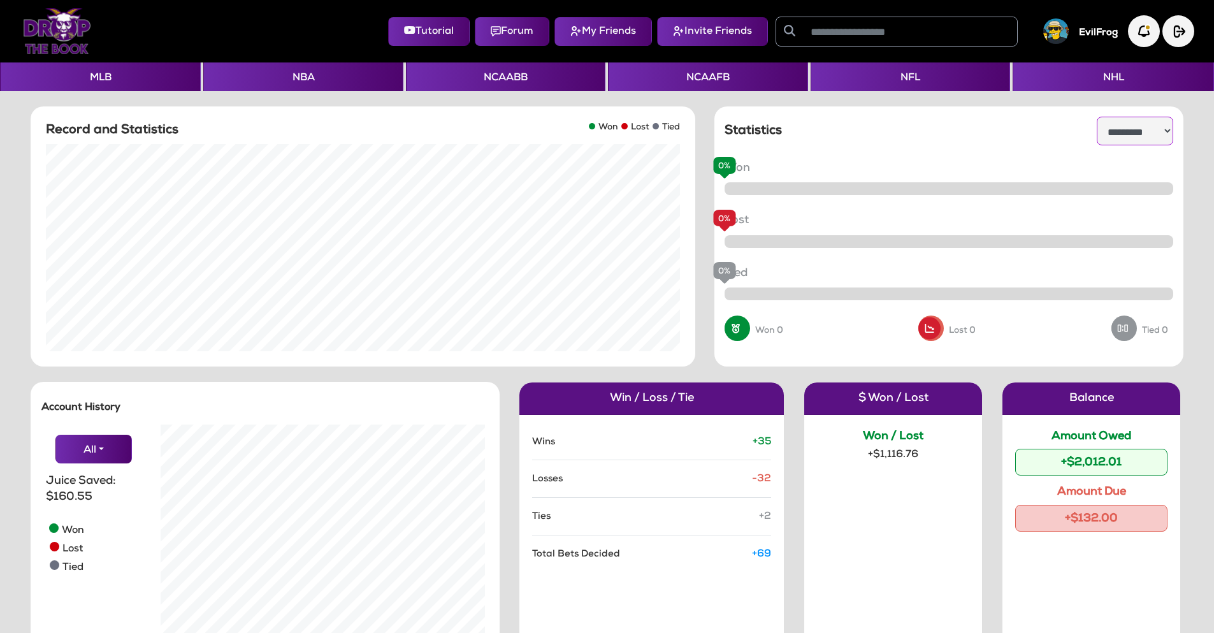
click at [1138, 117] on select "**********" at bounding box center [1134, 131] width 76 height 29
select select "**********"
click at [1096, 117] on select "**********" at bounding box center [1134, 131] width 76 height 29
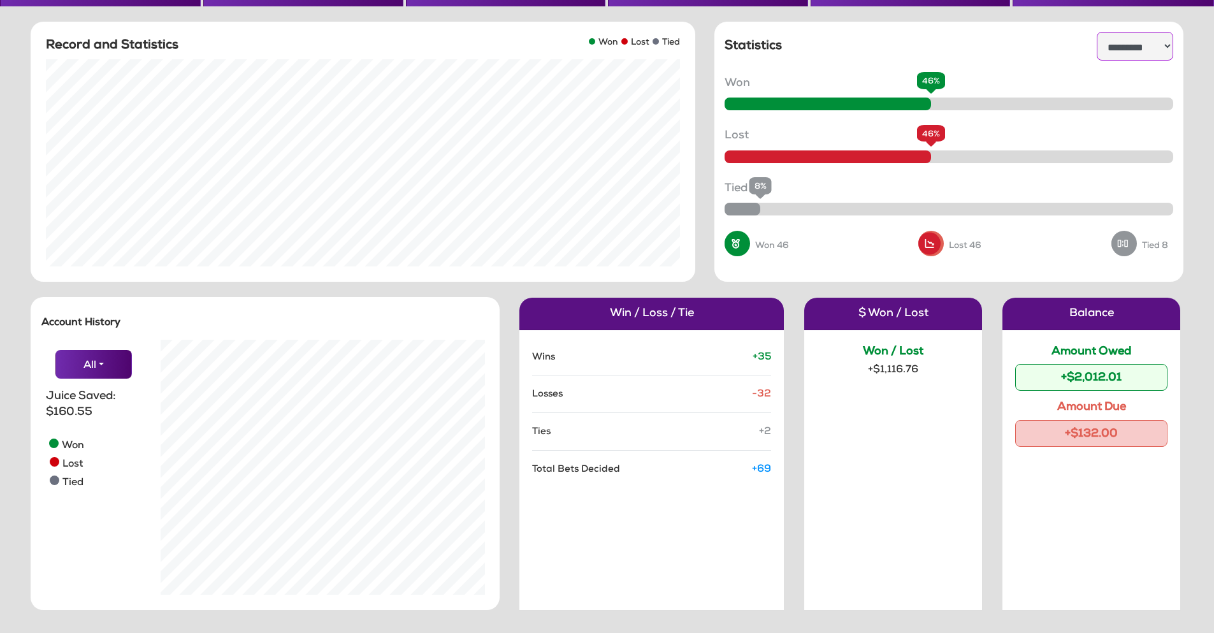
scroll to position [118, 0]
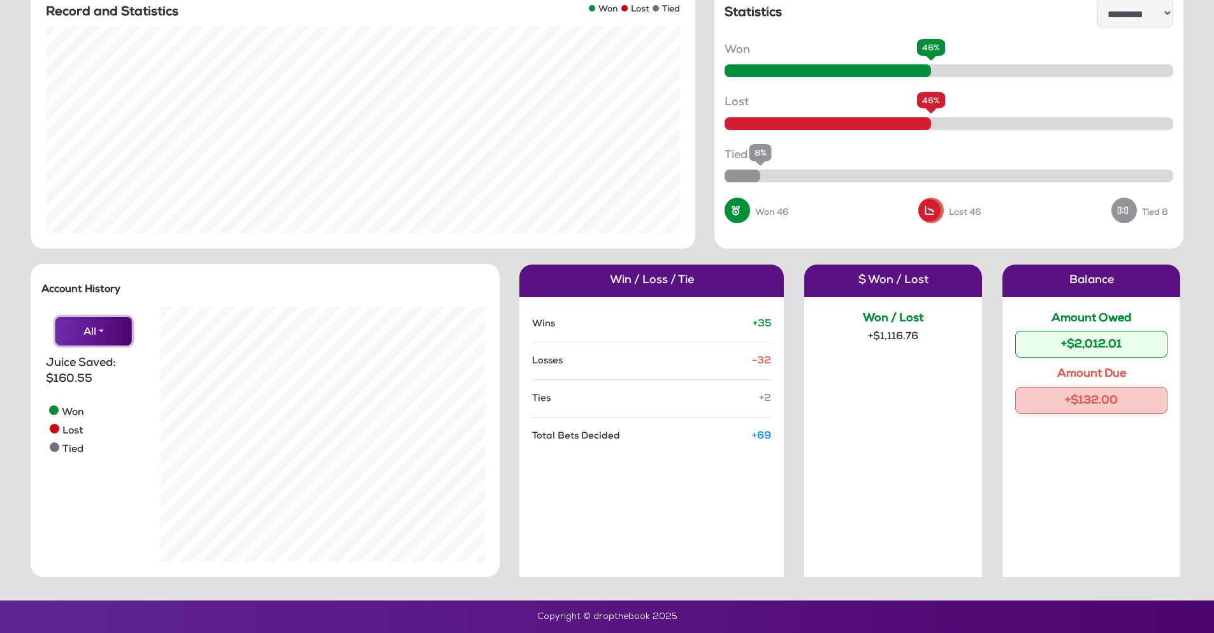
click at [96, 329] on button "All" at bounding box center [93, 331] width 76 height 29
click at [87, 406] on button "sean-test" at bounding box center [113, 406] width 115 height 15
click at [85, 331] on button "sean-test" at bounding box center [112, 331] width 133 height 29
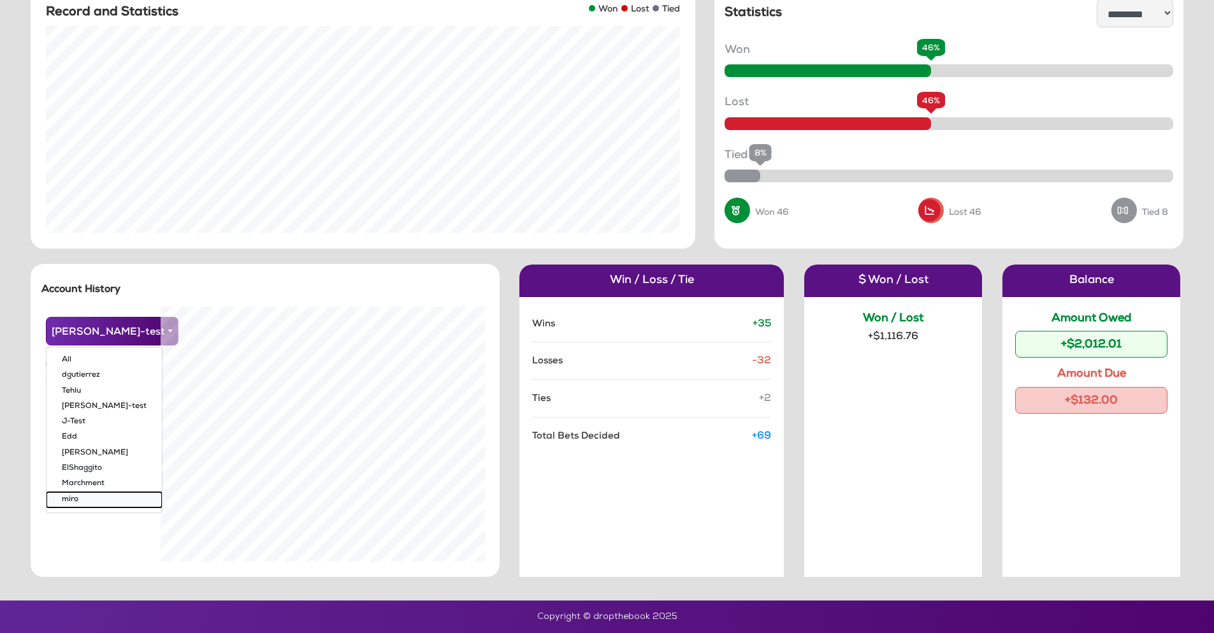
click at [80, 499] on button "miro" at bounding box center [104, 499] width 115 height 15
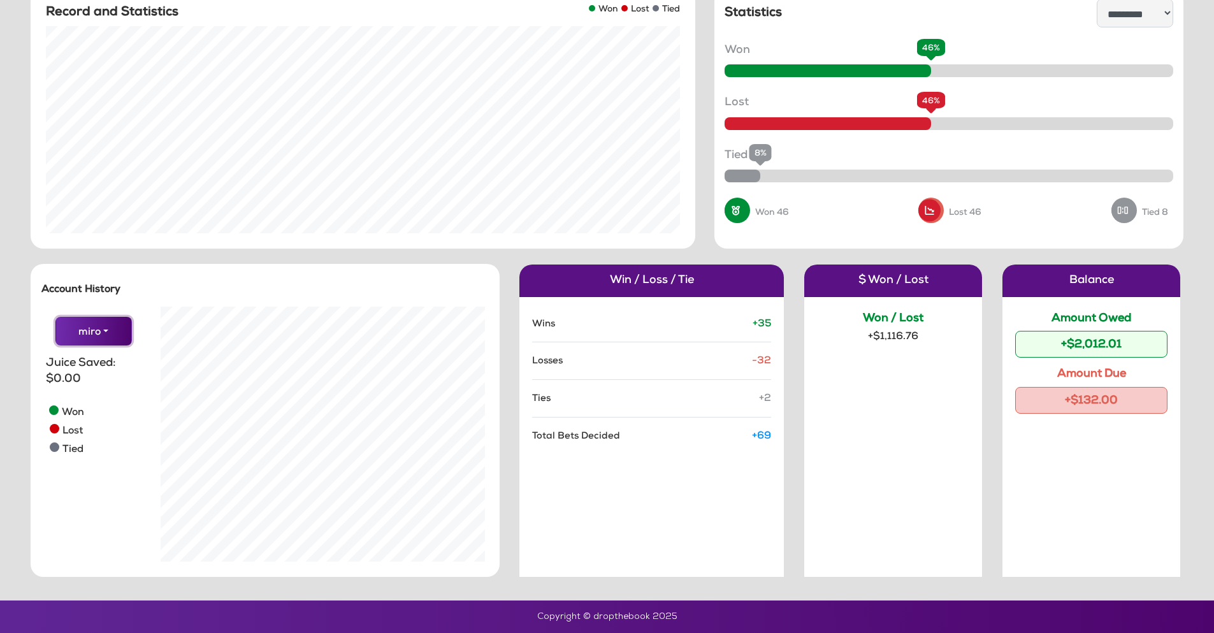
click at [105, 324] on button "miro" at bounding box center [93, 331] width 76 height 29
click at [79, 432] on button "Edd" at bounding box center [113, 437] width 115 height 15
click at [99, 324] on button "Edd" at bounding box center [93, 331] width 76 height 29
click at [92, 376] on button "dgutierrez" at bounding box center [113, 375] width 115 height 15
click at [108, 332] on button "dgutierrez" at bounding box center [93, 331] width 76 height 29
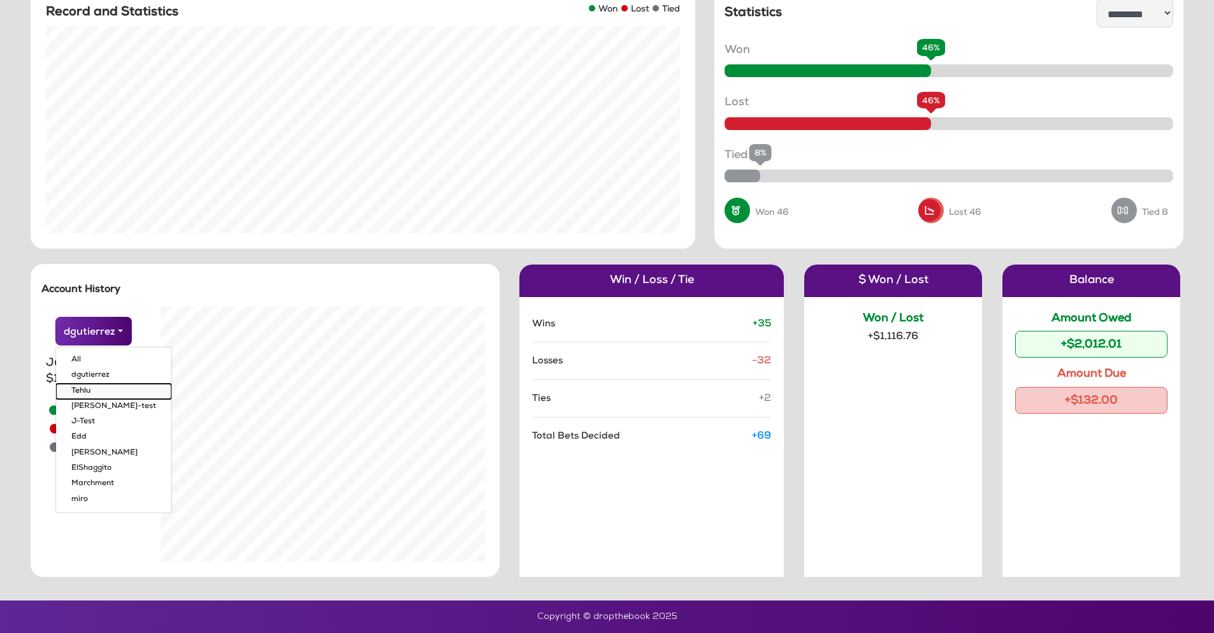
click at [99, 389] on button "Tehlu" at bounding box center [113, 390] width 115 height 15
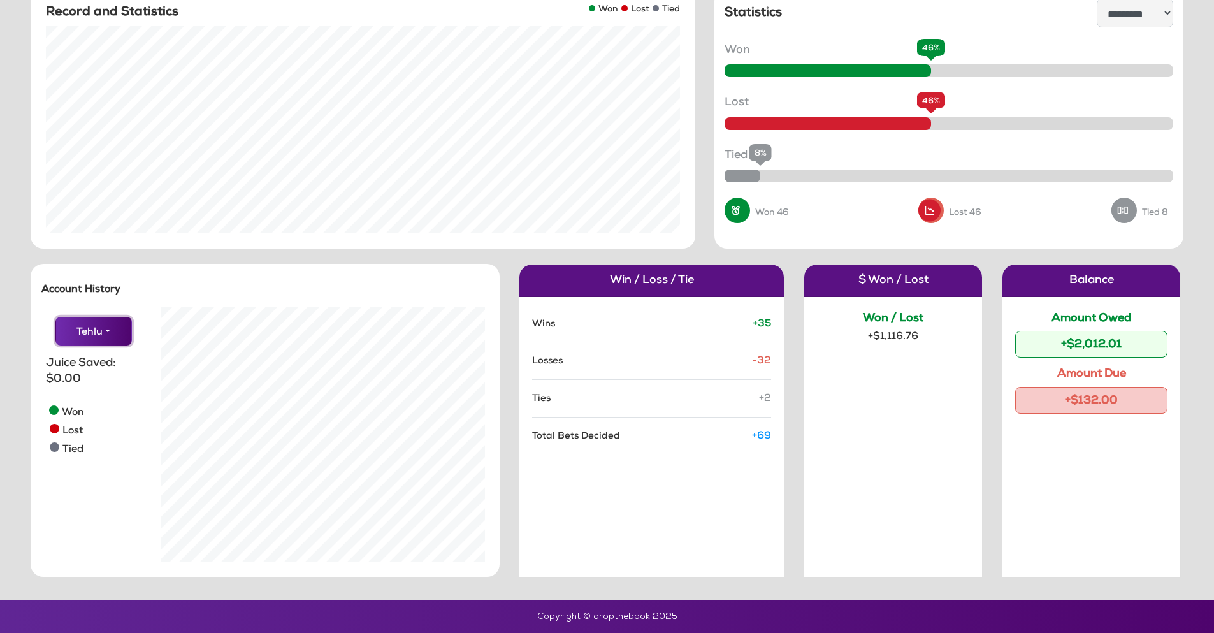
click at [91, 329] on button "Tehlu" at bounding box center [93, 331] width 76 height 29
click at [89, 405] on button "sean-test" at bounding box center [113, 406] width 115 height 15
click at [93, 336] on button "sean-test" at bounding box center [112, 331] width 133 height 29
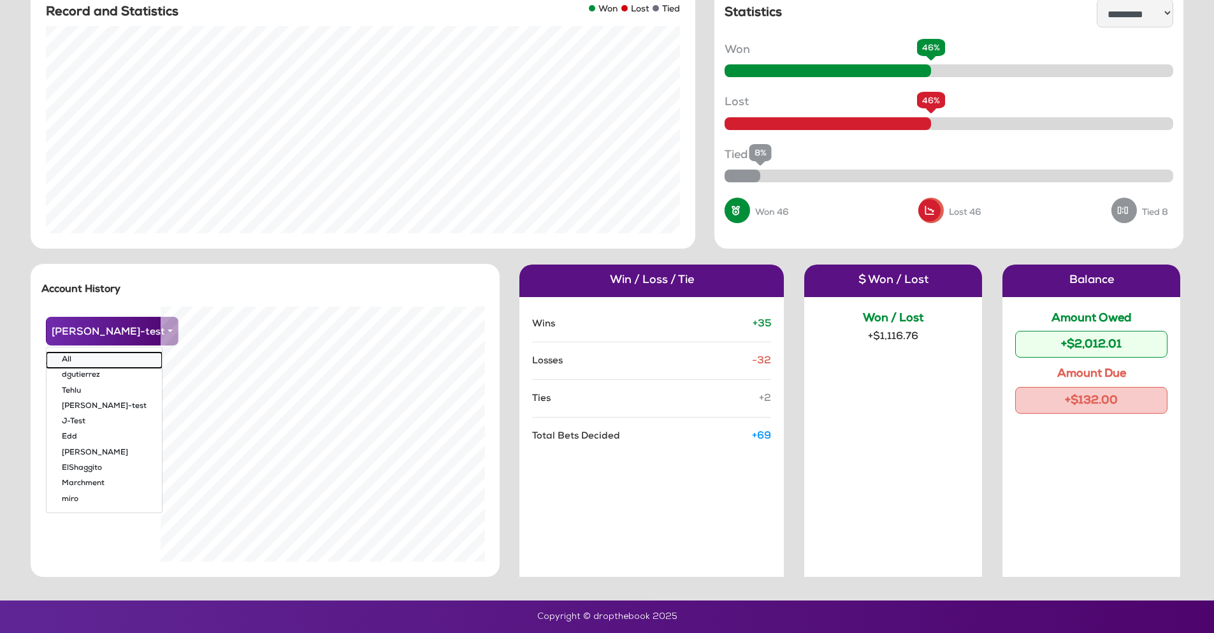
click at [96, 361] on button "All" at bounding box center [104, 359] width 115 height 15
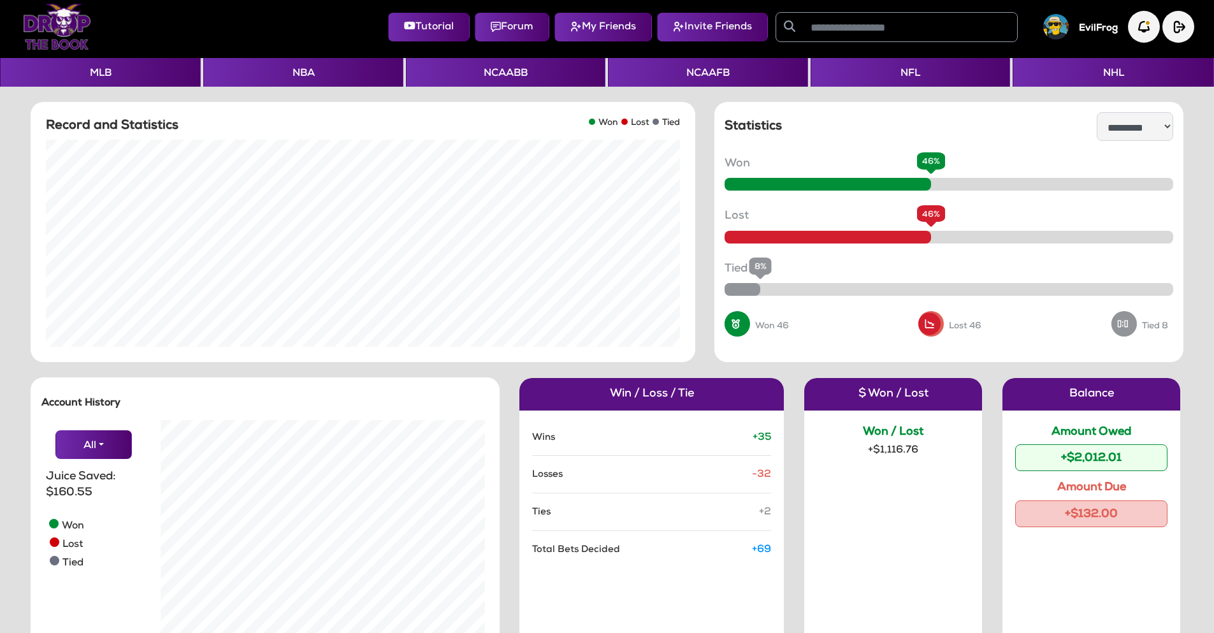
scroll to position [0, 0]
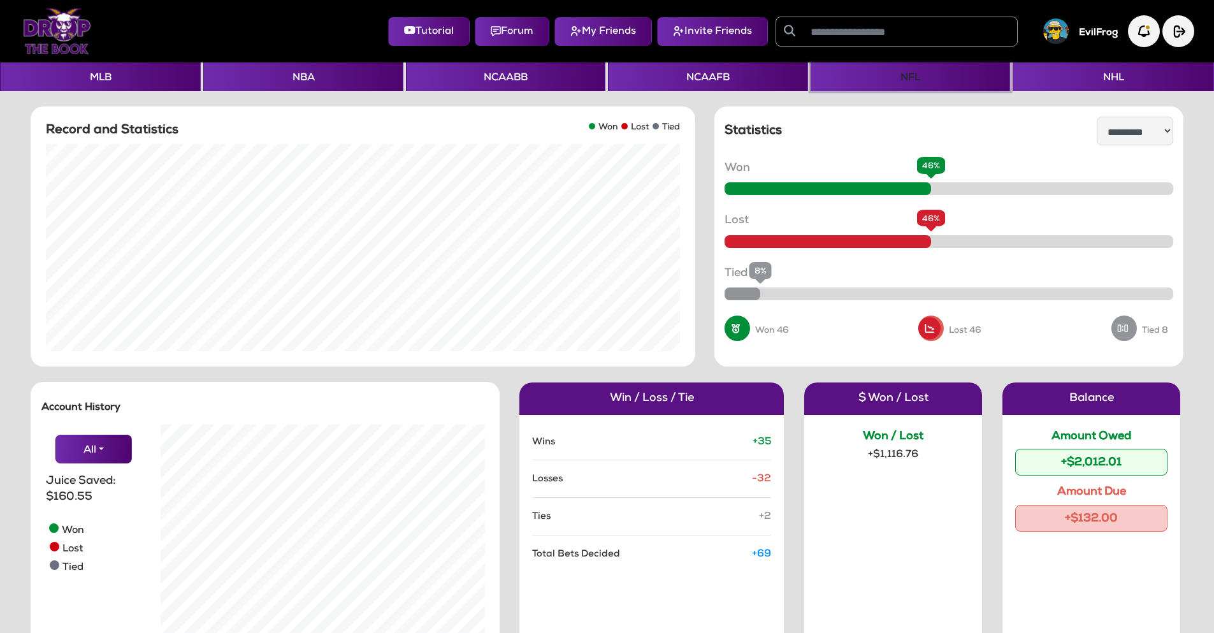
click at [890, 78] on button "NFL" at bounding box center [909, 76] width 199 height 29
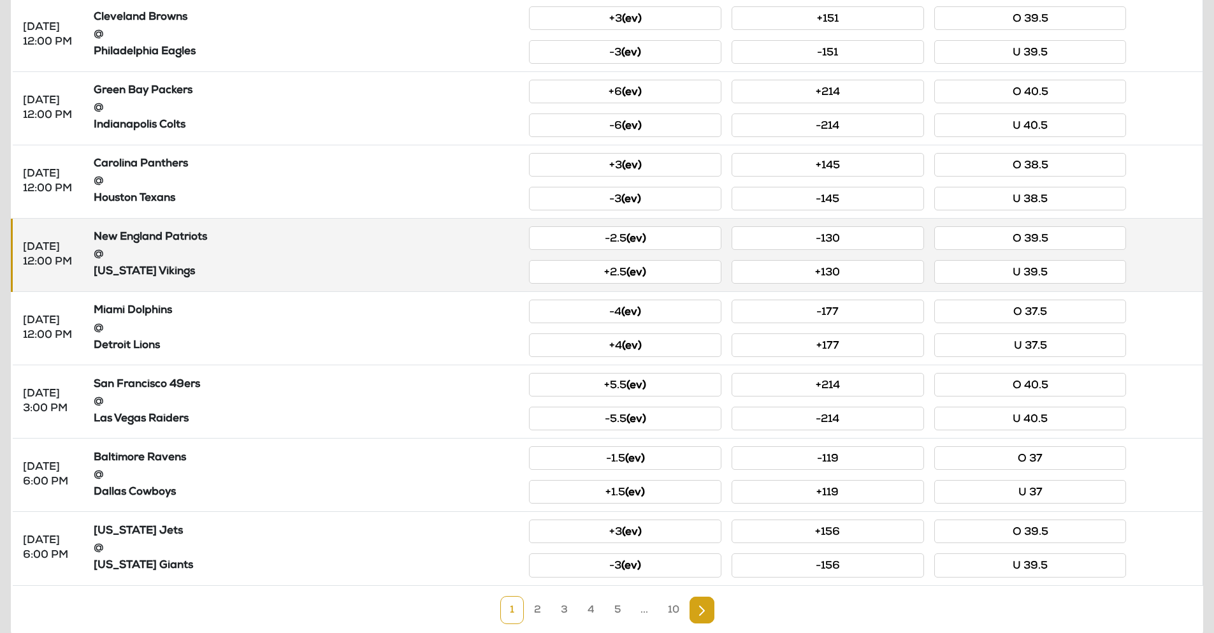
scroll to position [439, 0]
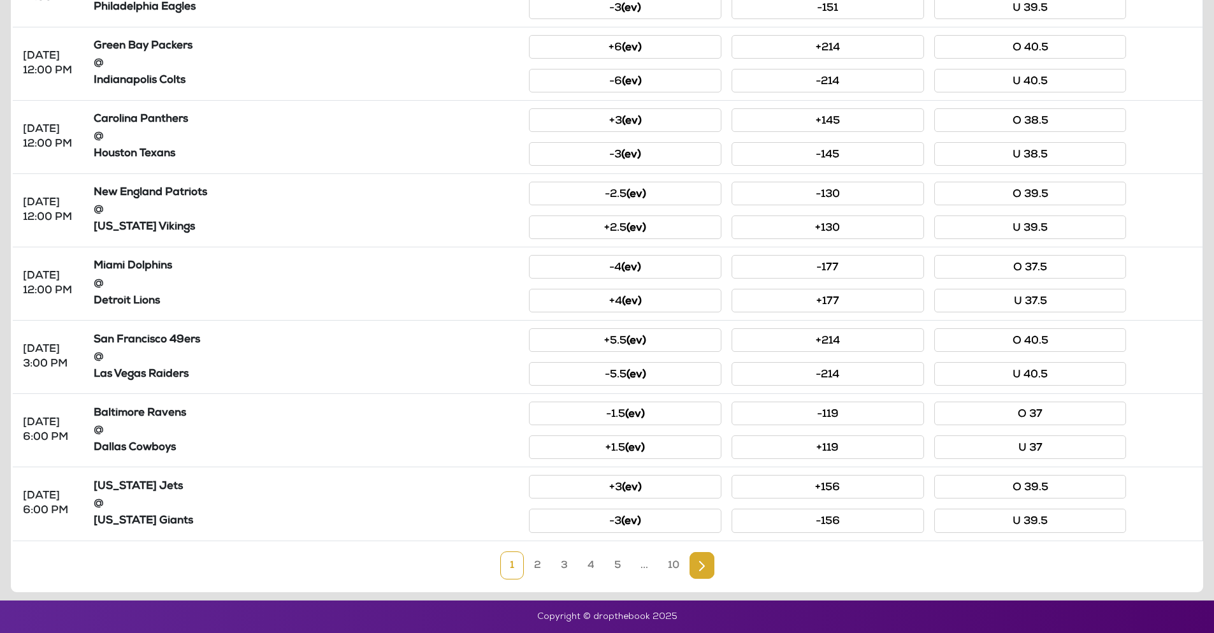
click at [702, 568] on img "Next" at bounding box center [702, 566] width 6 height 10
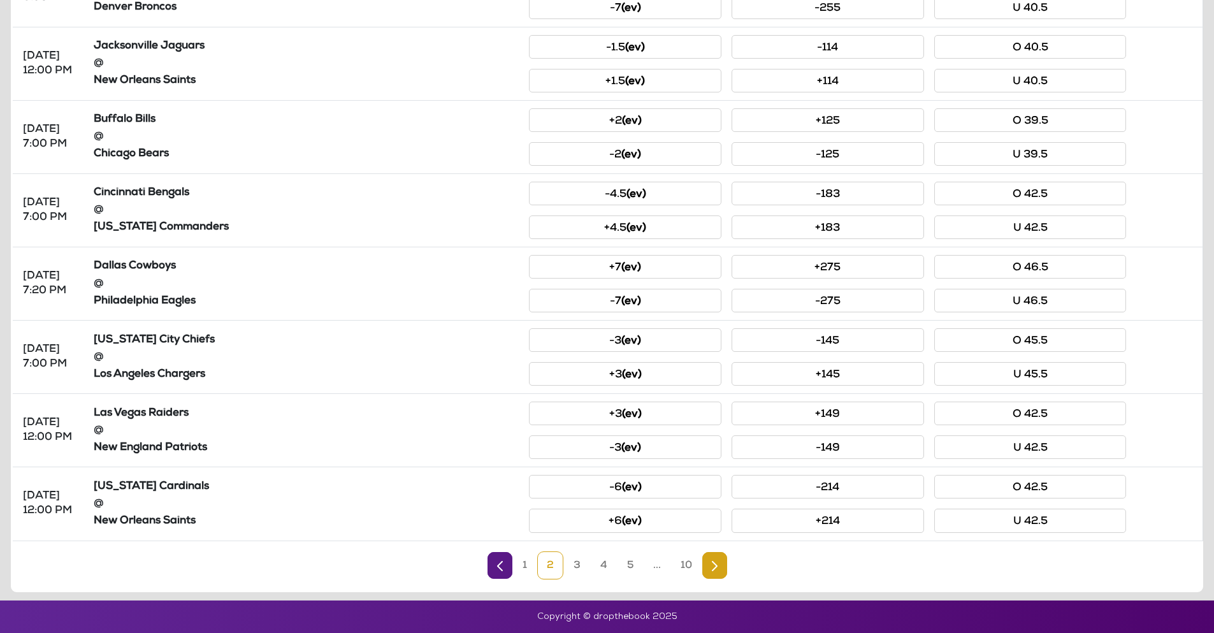
click at [715, 567] on img "Next" at bounding box center [715, 566] width 6 height 10
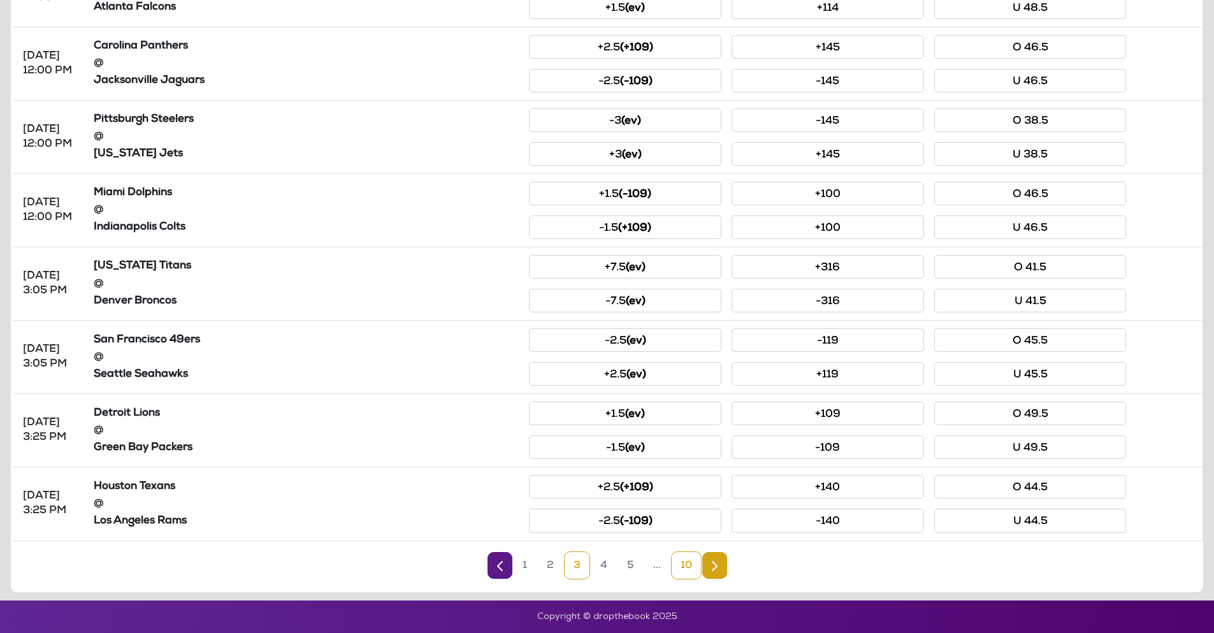
click at [685, 563] on link "10" at bounding box center [686, 565] width 31 height 28
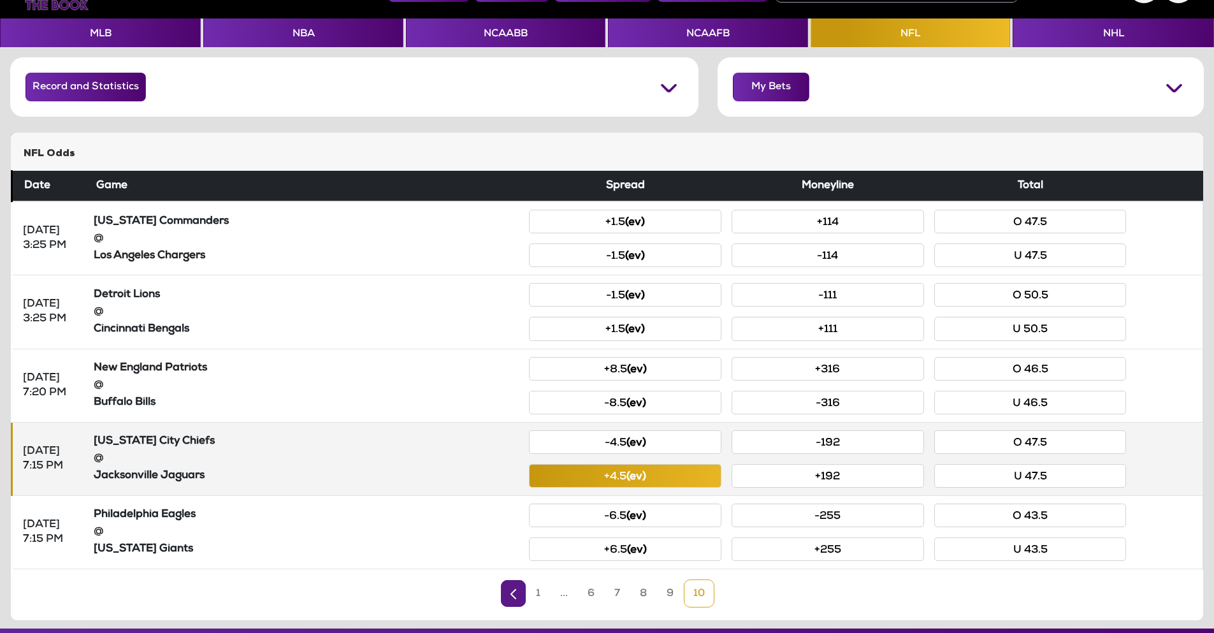
scroll to position [72, 0]
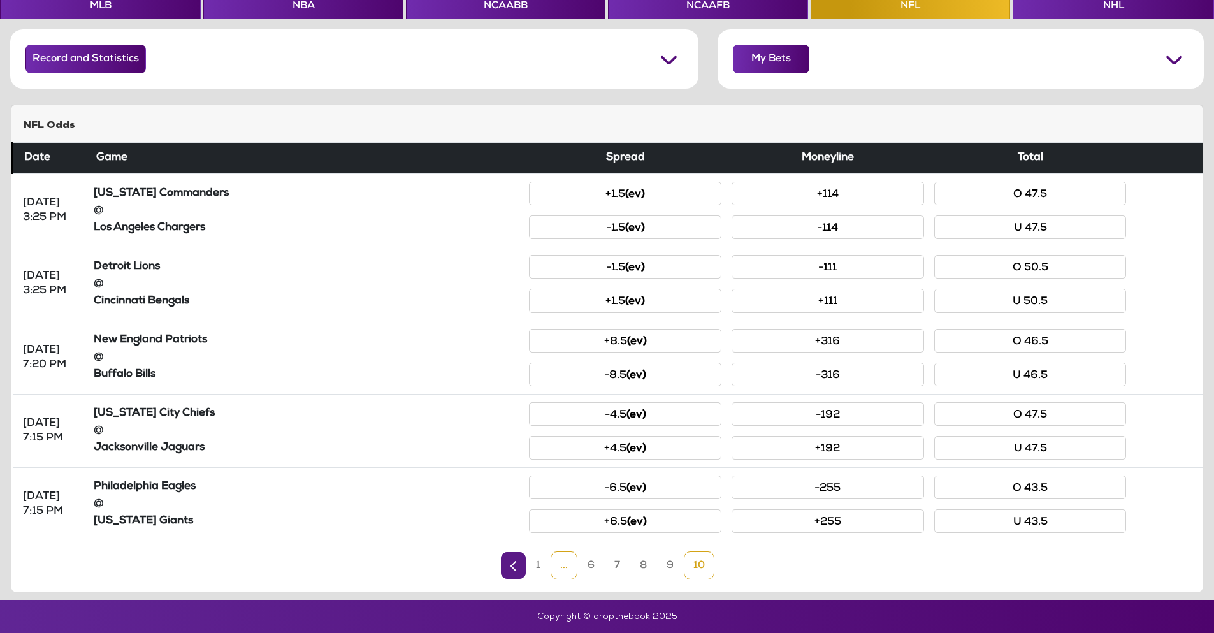
click at [550, 563] on link "..." at bounding box center [563, 565] width 27 height 28
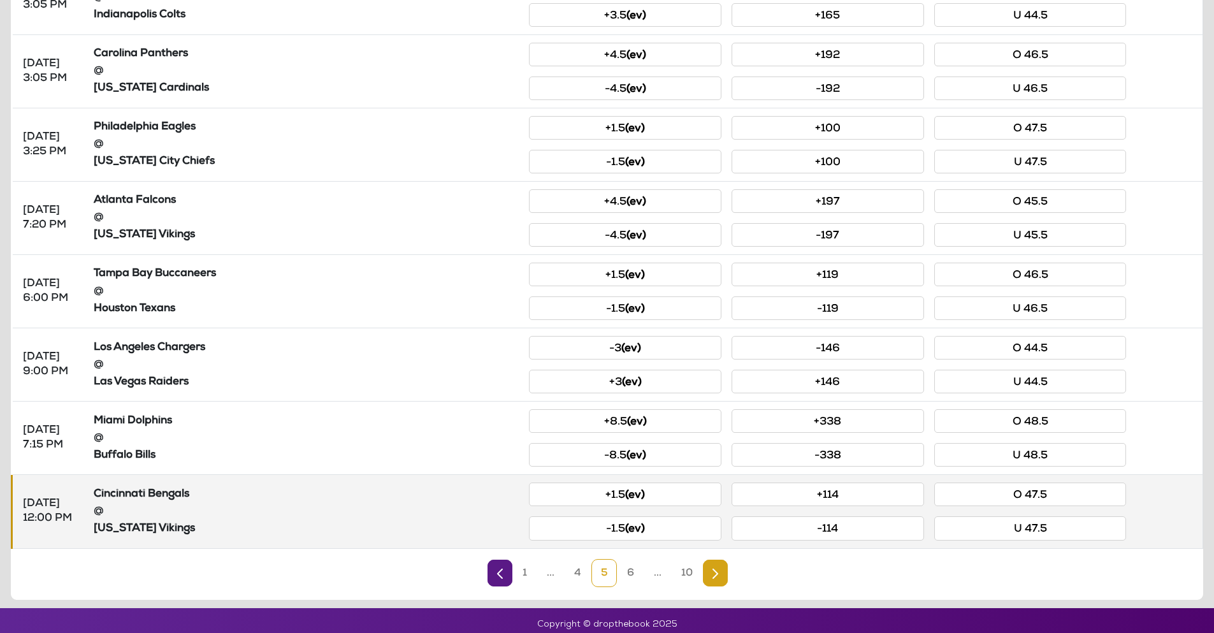
scroll to position [439, 0]
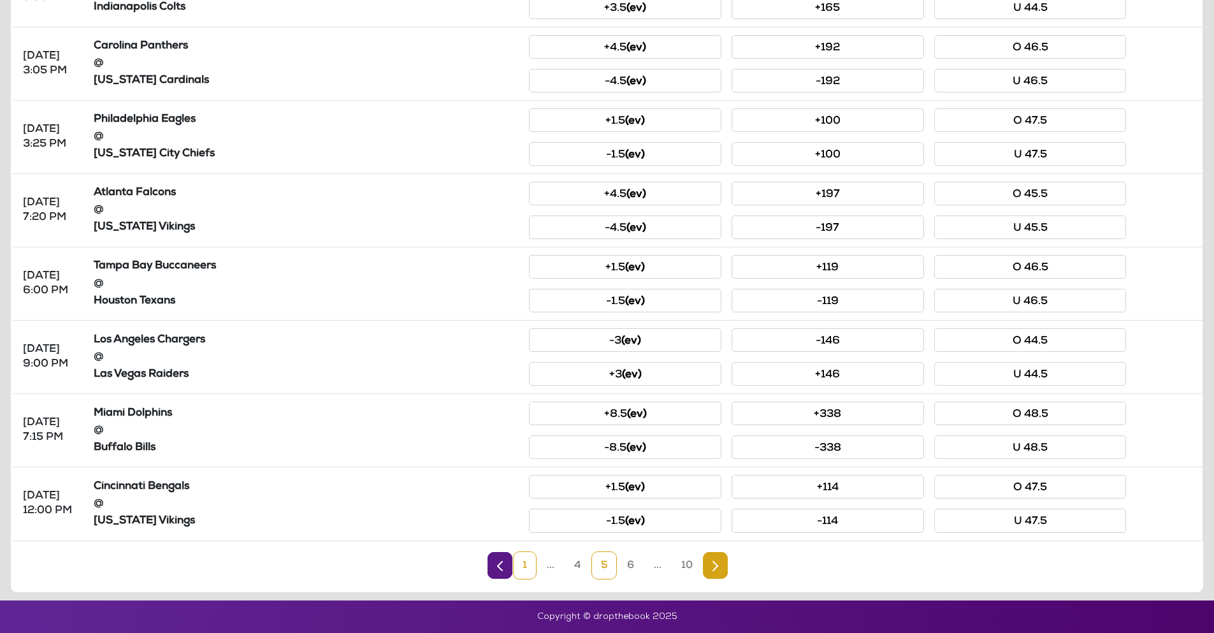
click at [518, 571] on link "1" at bounding box center [525, 565] width 24 height 28
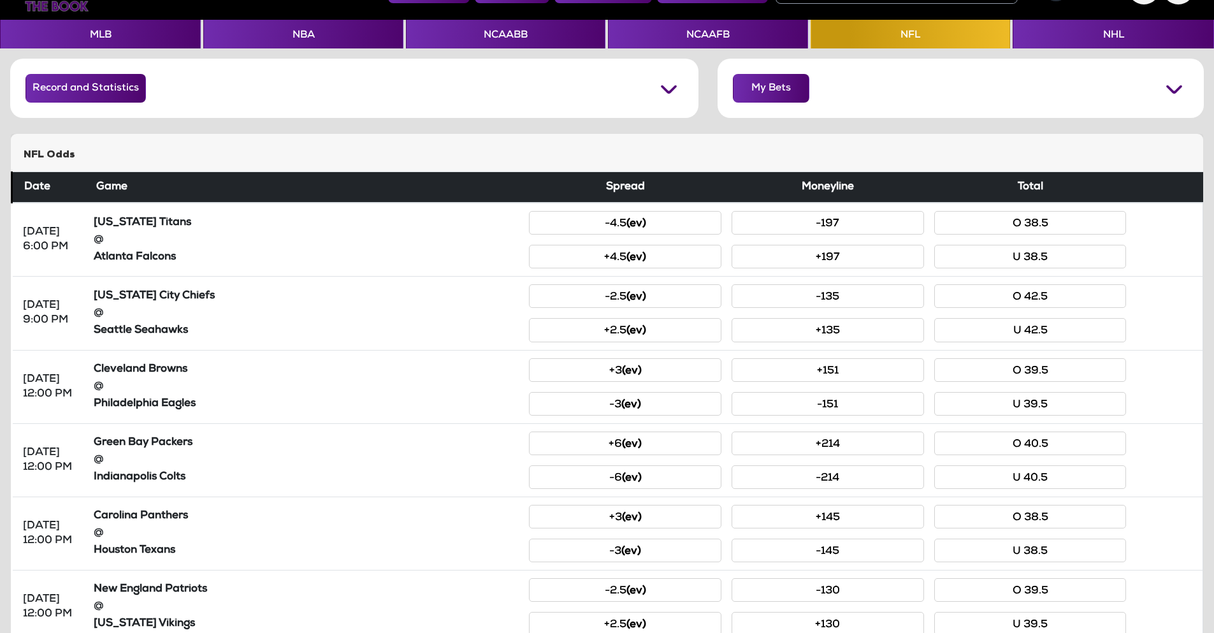
scroll to position [0, 0]
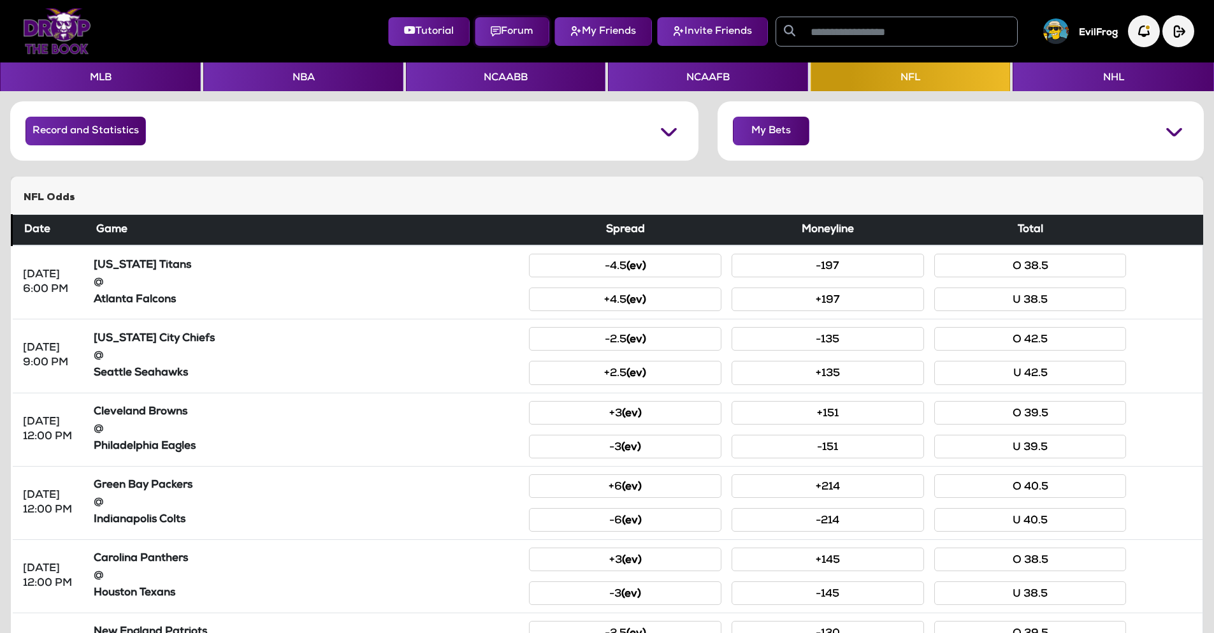
click at [484, 28] on button "Forum" at bounding box center [512, 31] width 75 height 29
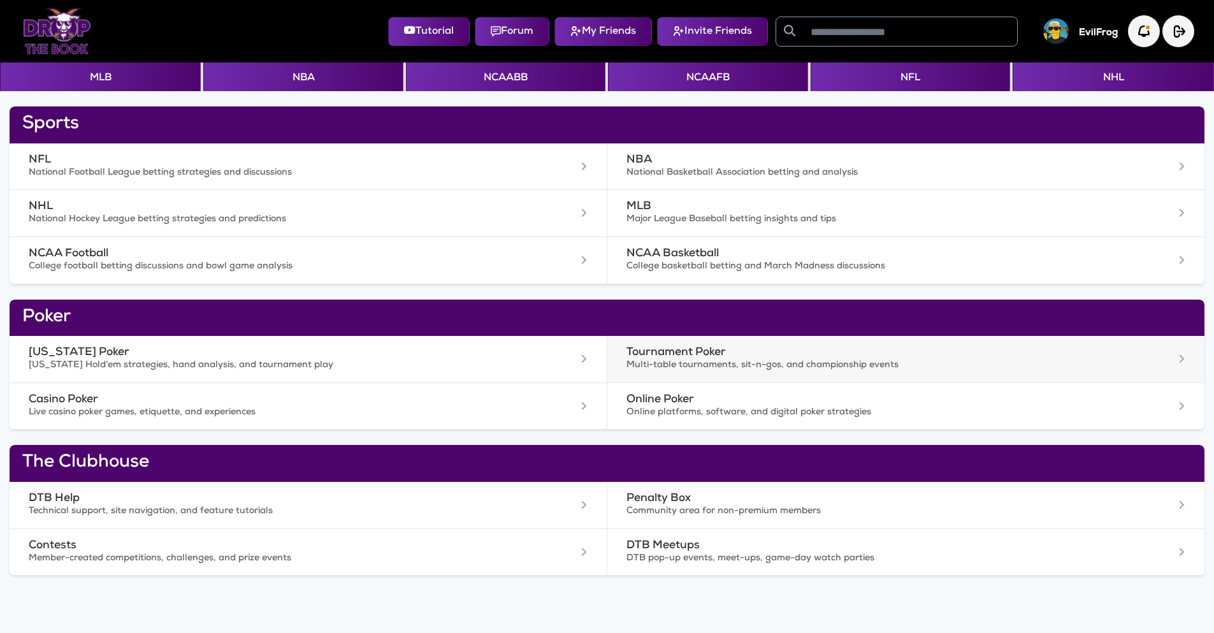
click at [681, 354] on h3 "Tournament Poker" at bounding box center [864, 352] width 476 height 13
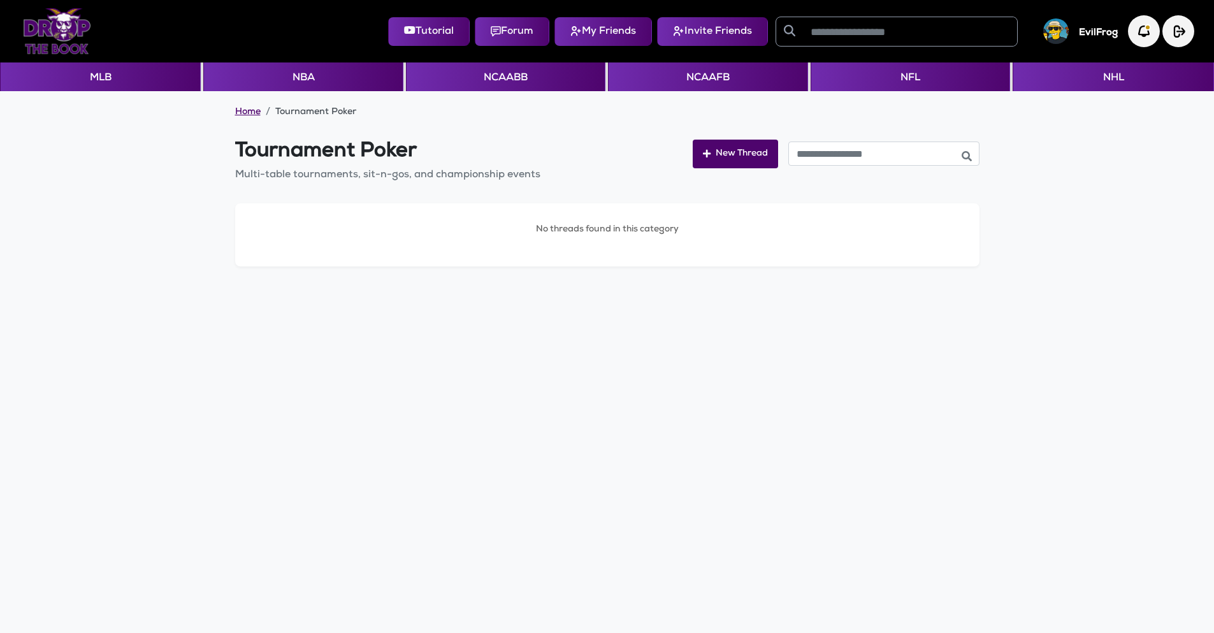
click at [251, 115] on link "Home" at bounding box center [247, 112] width 25 height 13
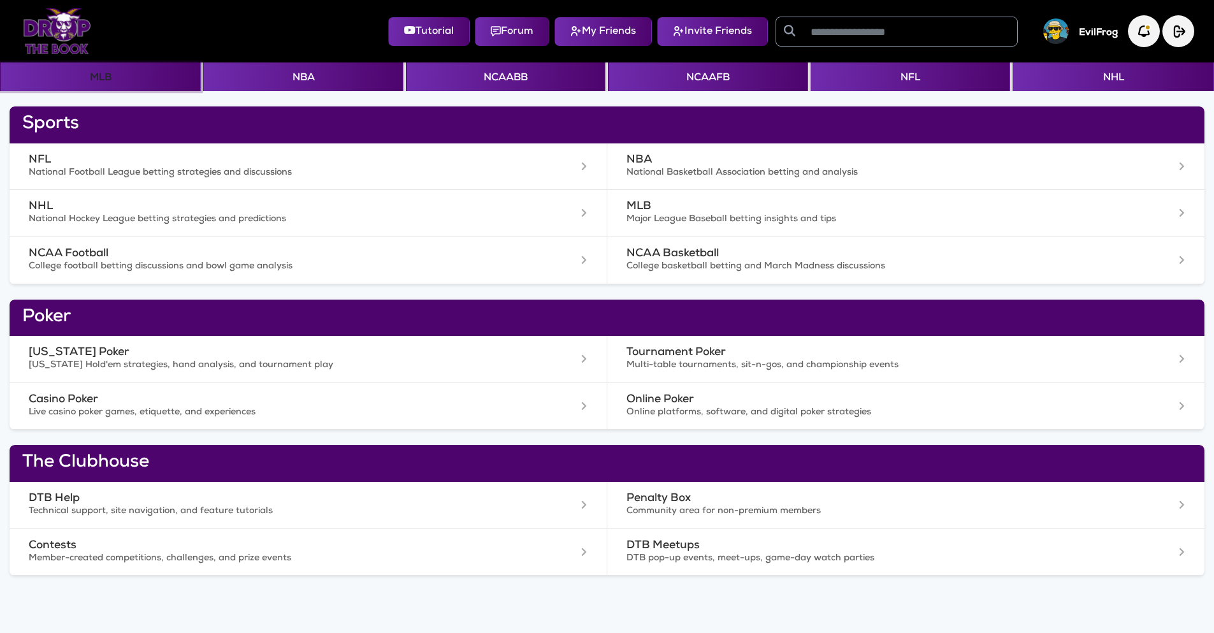
click at [83, 78] on button "MLB" at bounding box center [100, 76] width 201 height 29
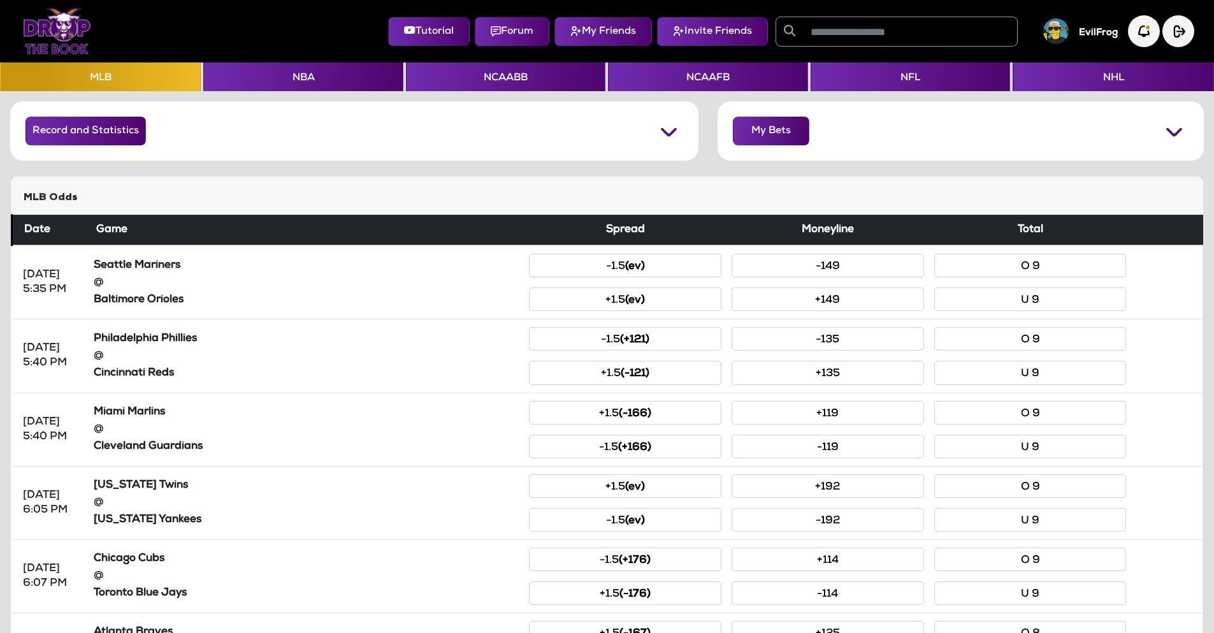
click at [494, 36] on img at bounding box center [496, 31] width 10 height 10
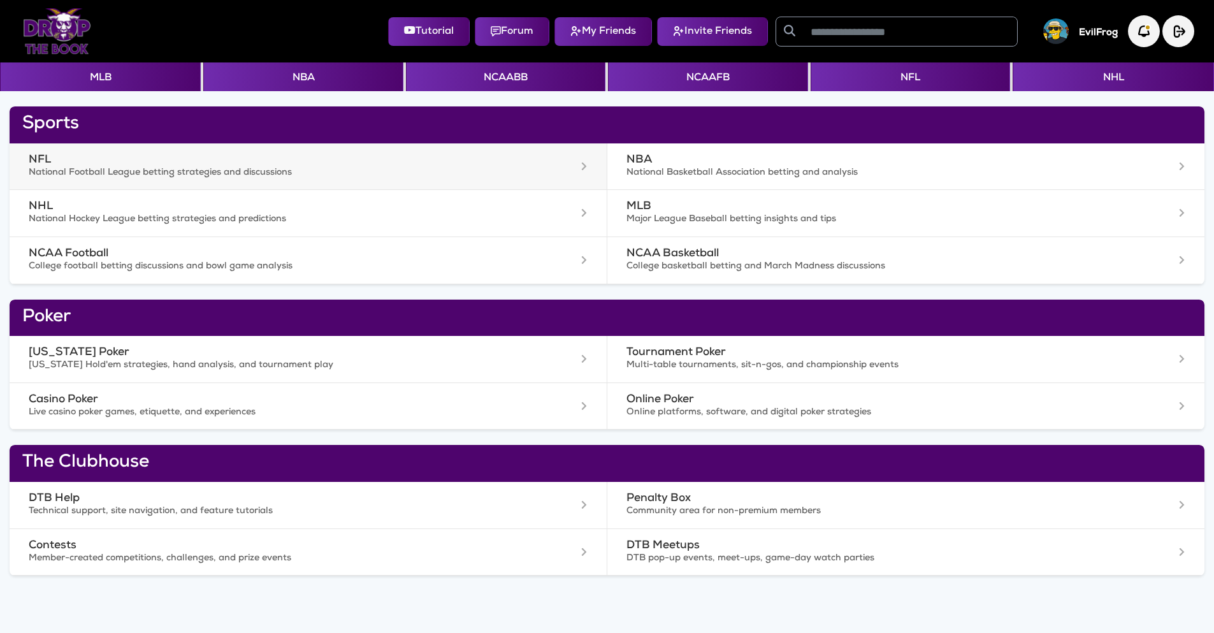
click at [48, 162] on h3 "NFL" at bounding box center [267, 160] width 476 height 13
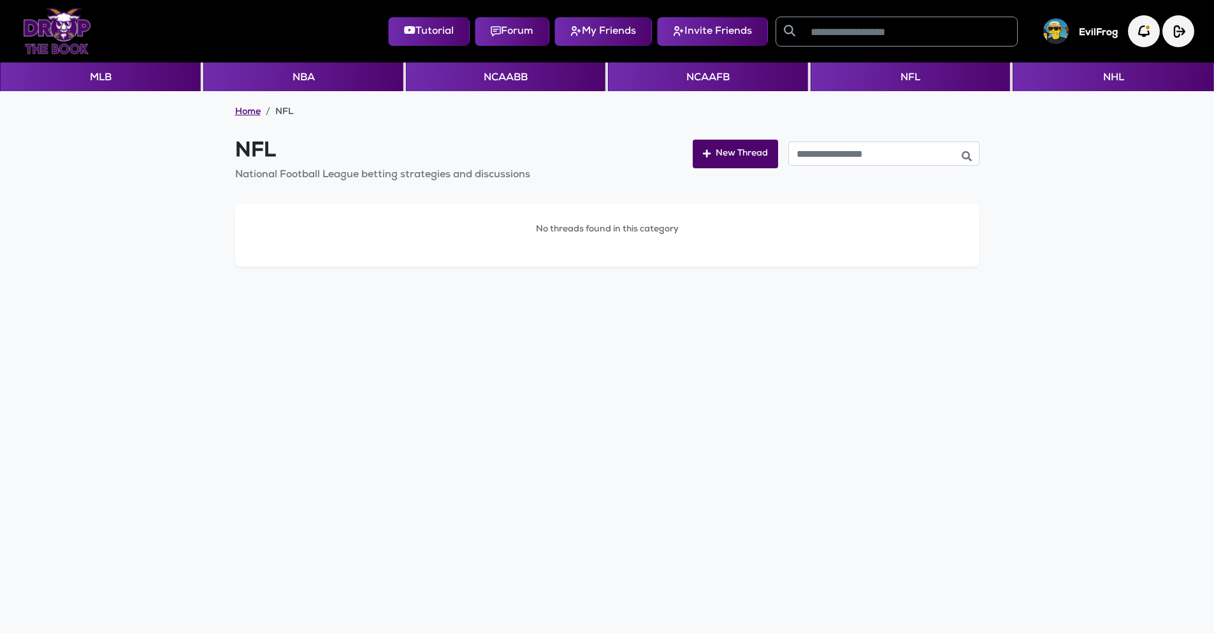
click at [248, 112] on link "Home" at bounding box center [247, 112] width 25 height 13
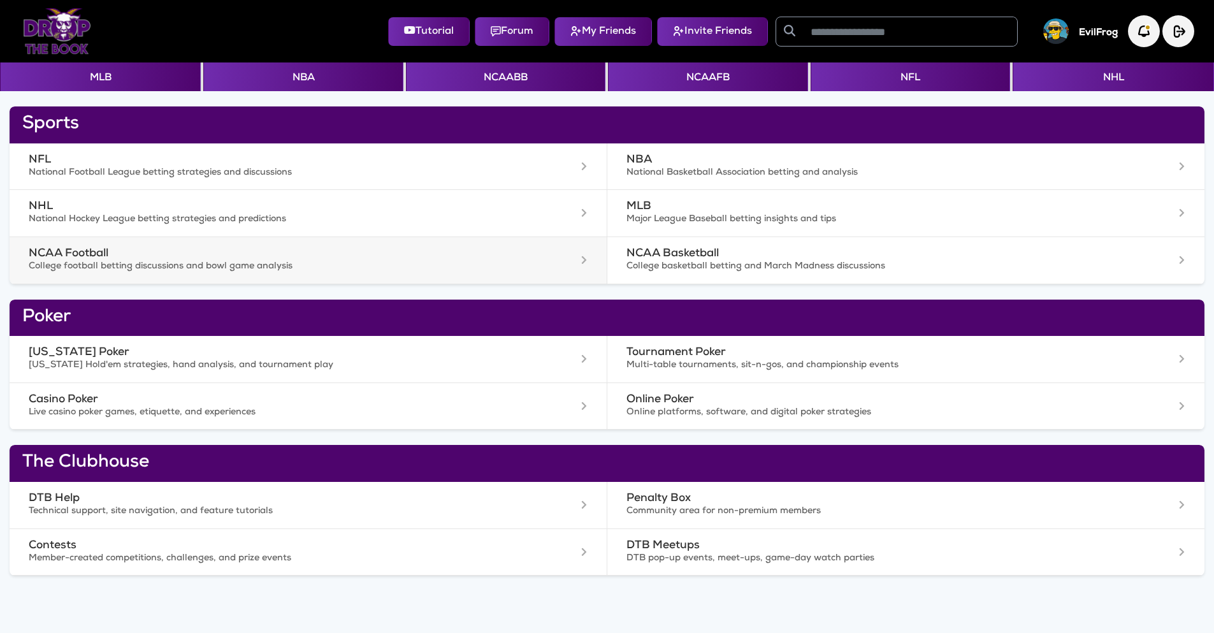
click at [75, 250] on h3 "NCAA Football" at bounding box center [267, 253] width 476 height 13
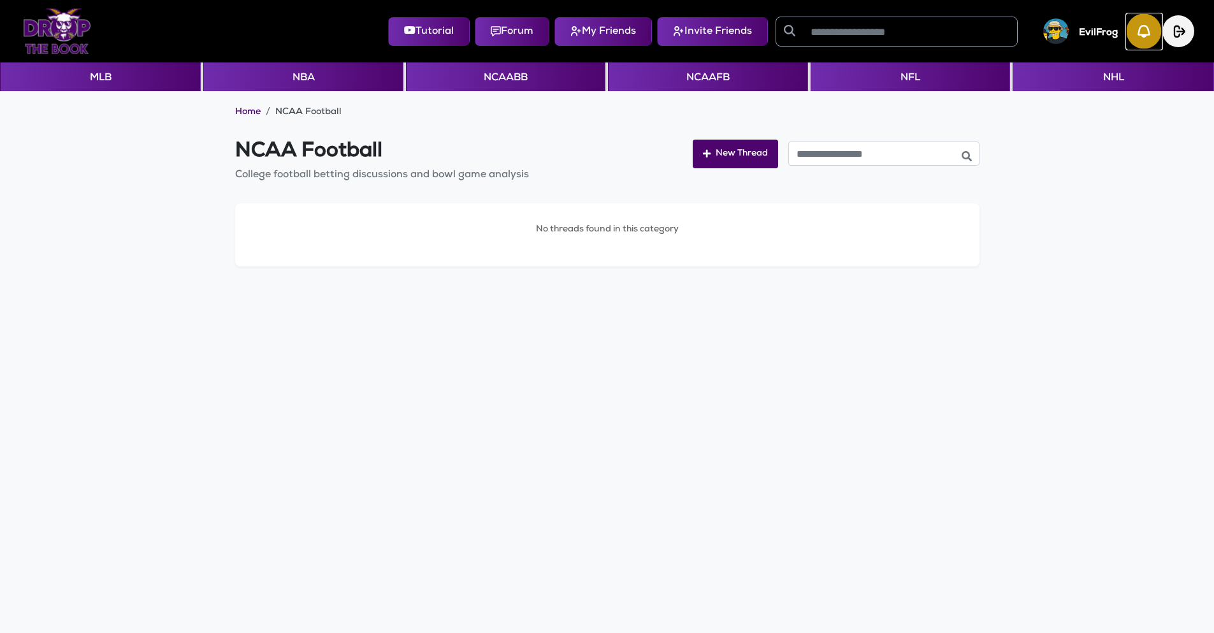
click at [1133, 32] on img "button" at bounding box center [1143, 31] width 35 height 35
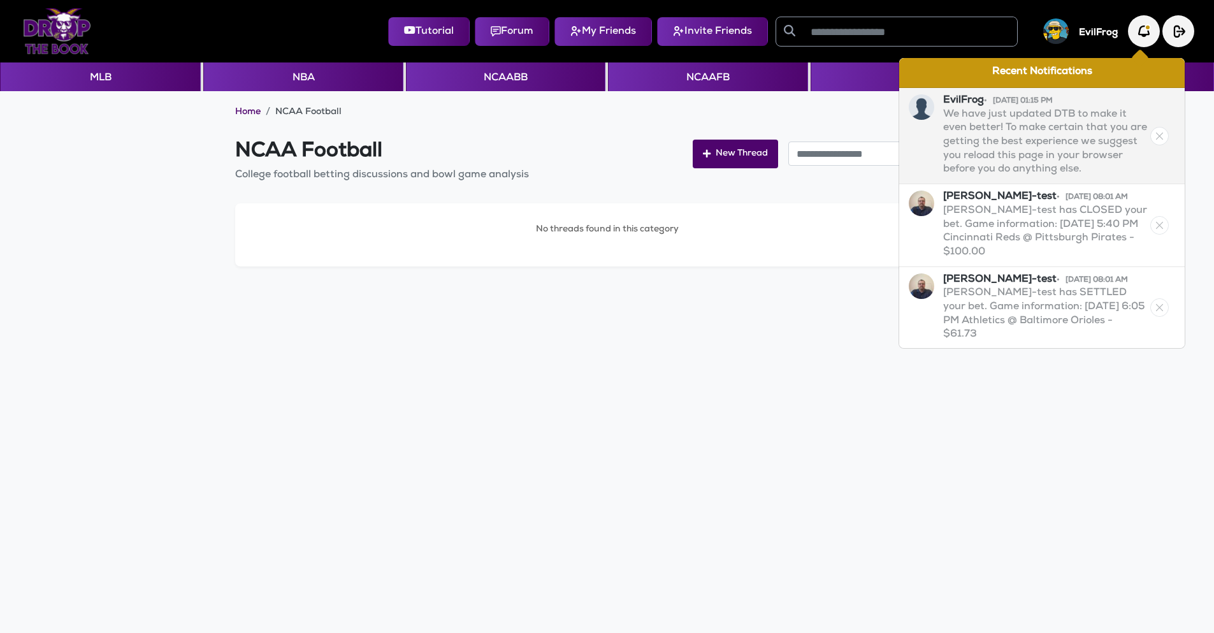
click at [1079, 146] on p "We have just updated DTB to make it even better! To make certain that you are g…" at bounding box center [1045, 142] width 204 height 69
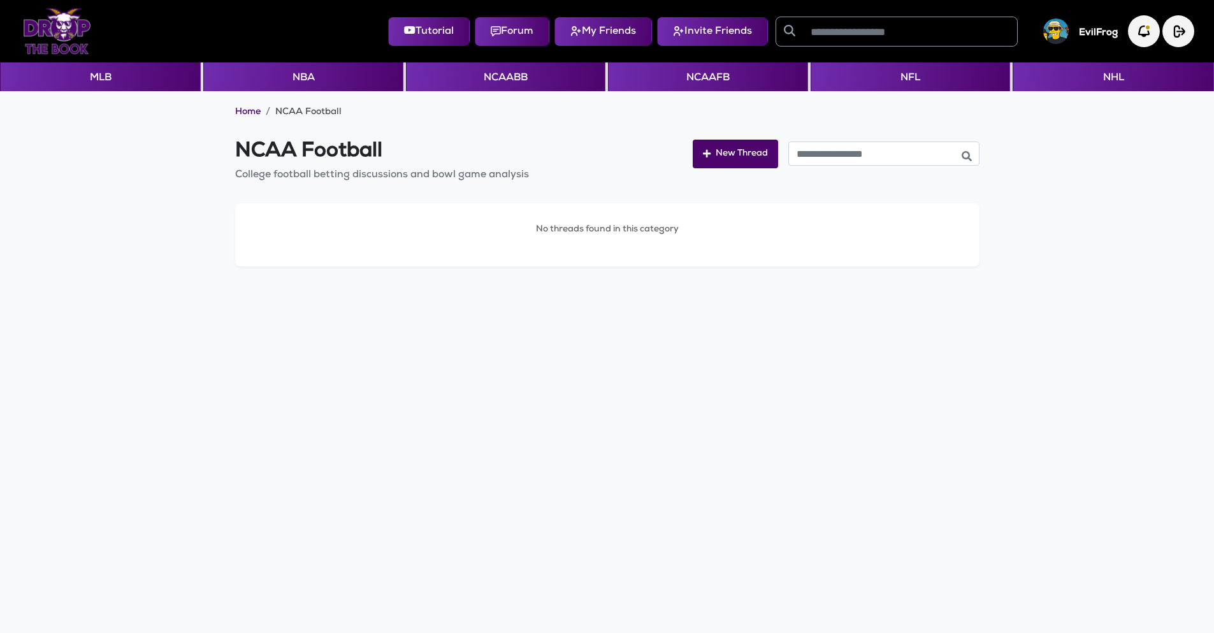
click at [523, 33] on button "Forum" at bounding box center [512, 31] width 75 height 29
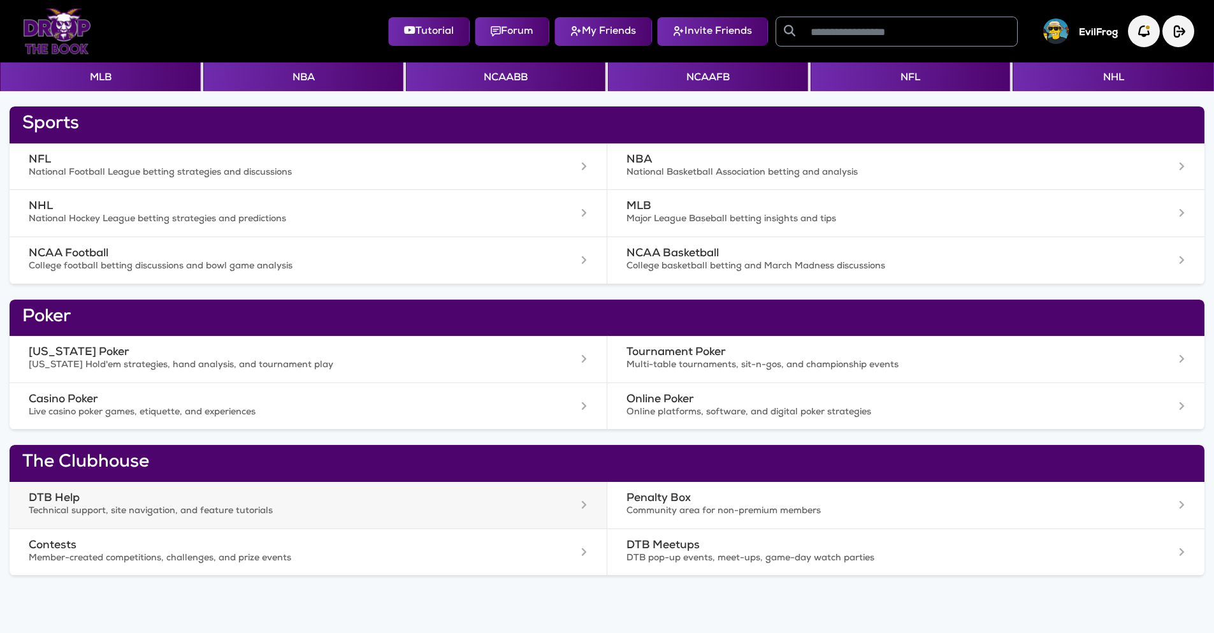
click at [54, 506] on p "Technical support, site navigation, and feature tutorials" at bounding box center [267, 511] width 476 height 13
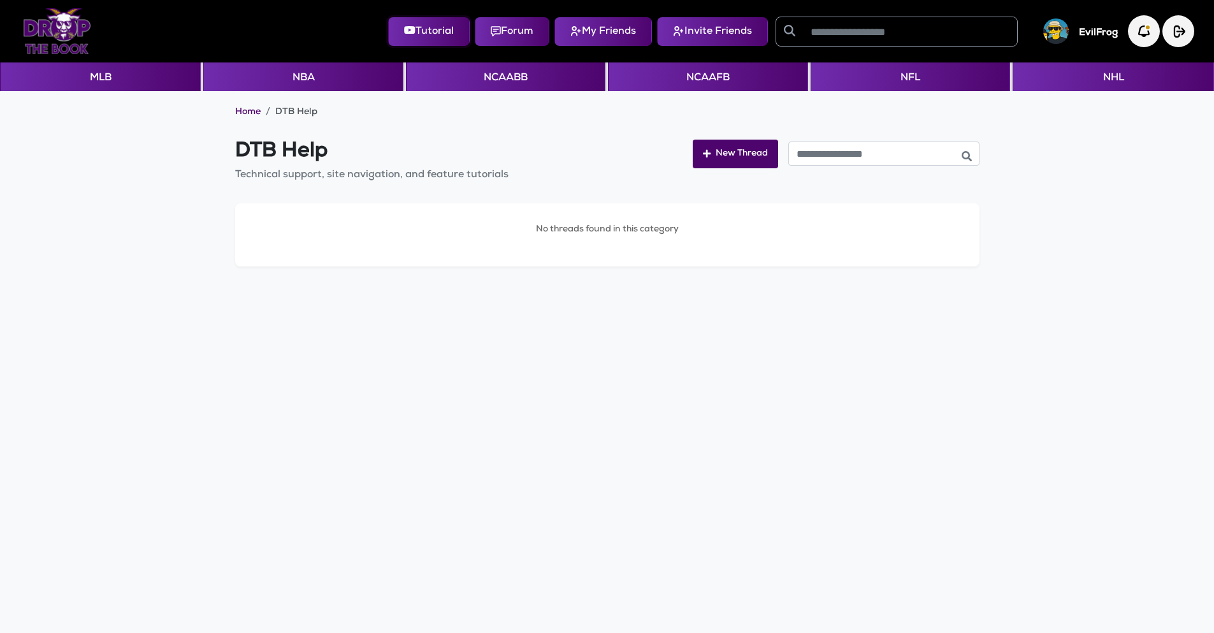
click at [420, 29] on button "Tutorial" at bounding box center [429, 31] width 82 height 29
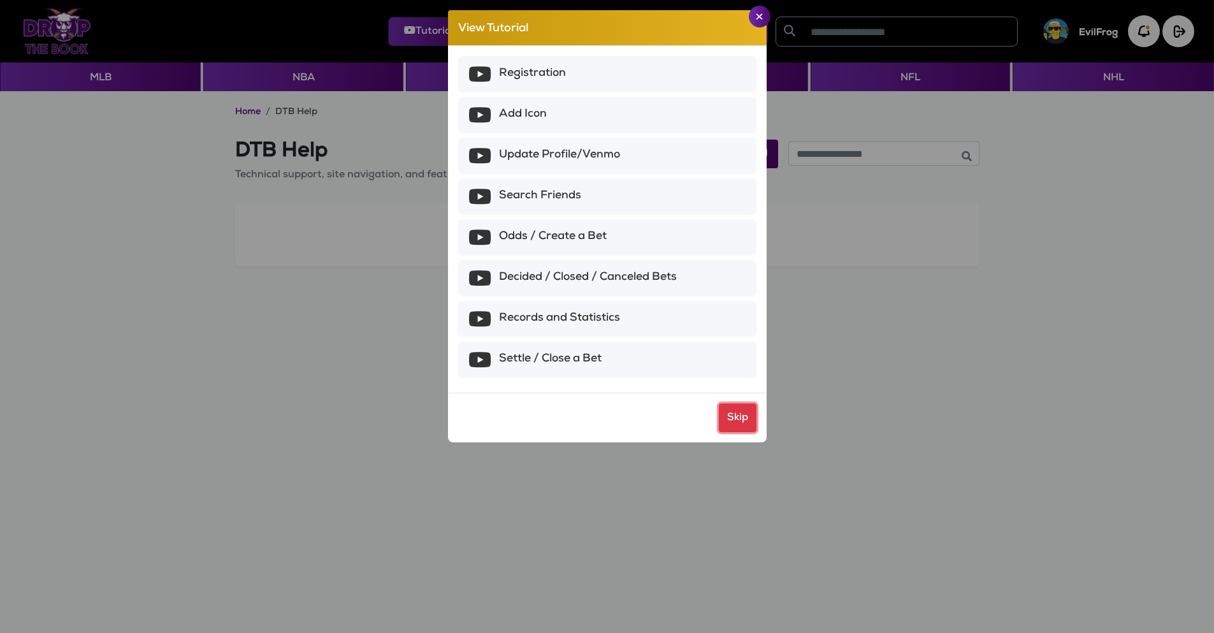
click at [734, 422] on button "Skip" at bounding box center [738, 417] width 38 height 29
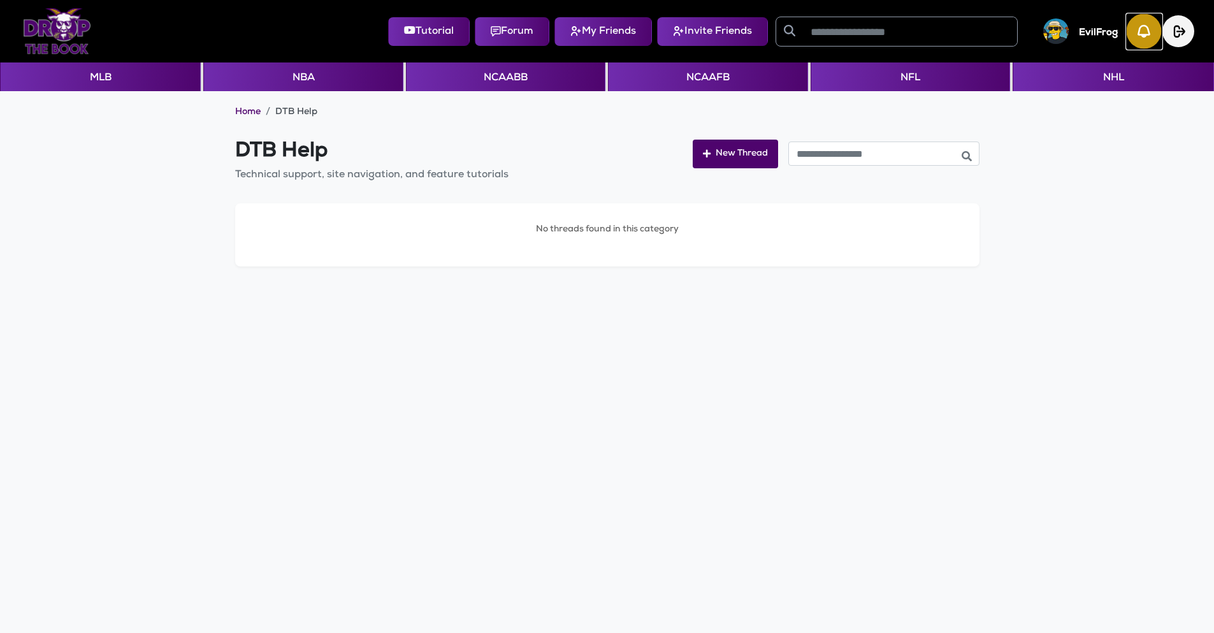
click at [1159, 32] on img "button" at bounding box center [1143, 31] width 35 height 35
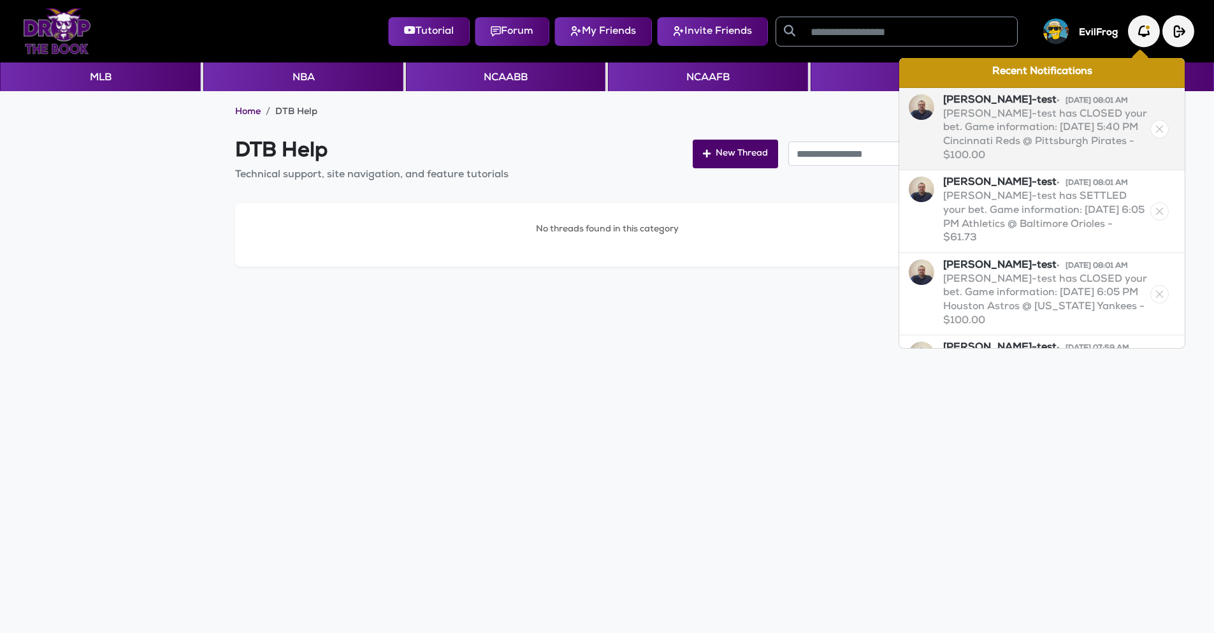
click at [1154, 129] on img at bounding box center [1159, 129] width 18 height 18
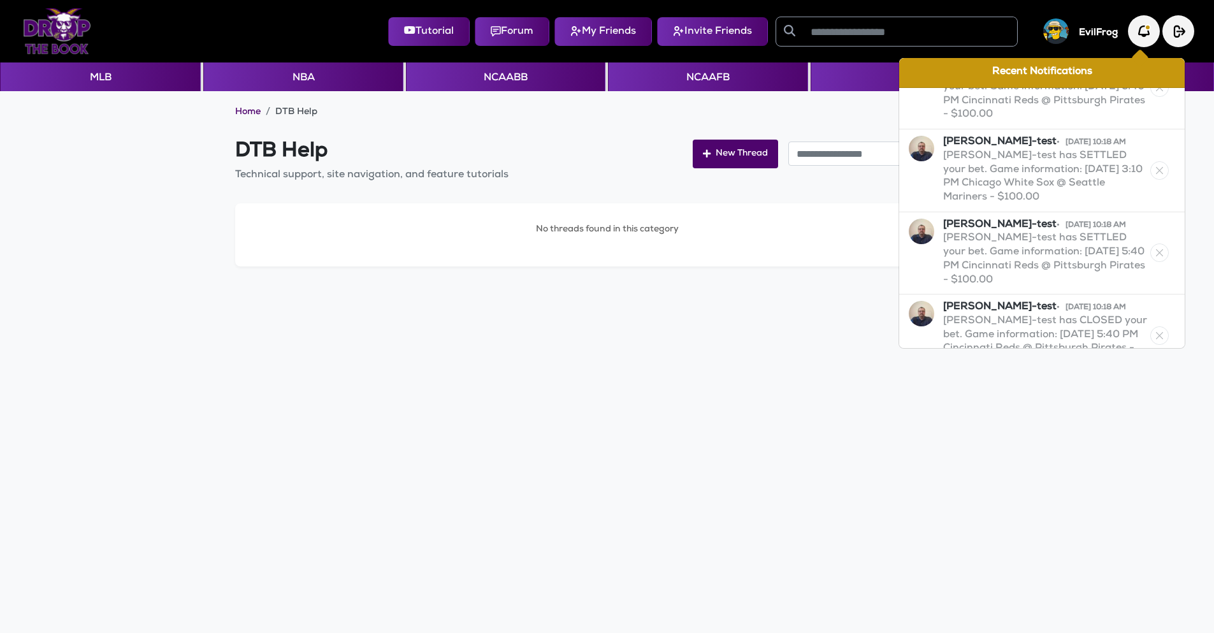
scroll to position [1465, 0]
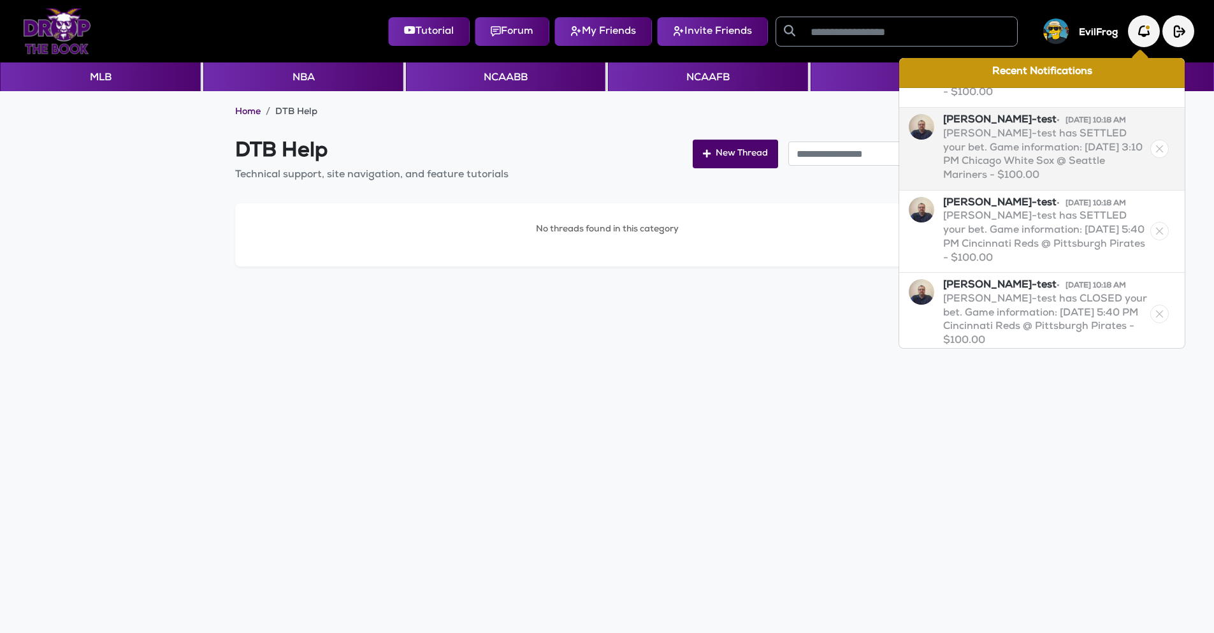
click at [1150, 140] on img at bounding box center [1159, 149] width 18 height 18
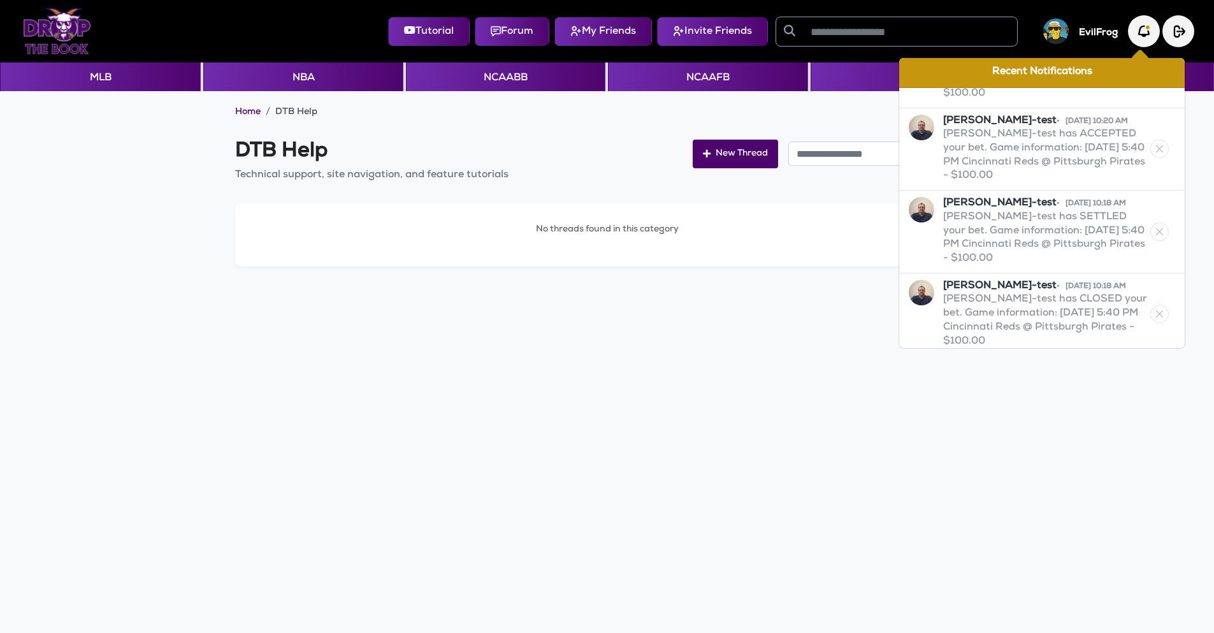
click at [1150, 140] on img at bounding box center [1159, 149] width 18 height 18
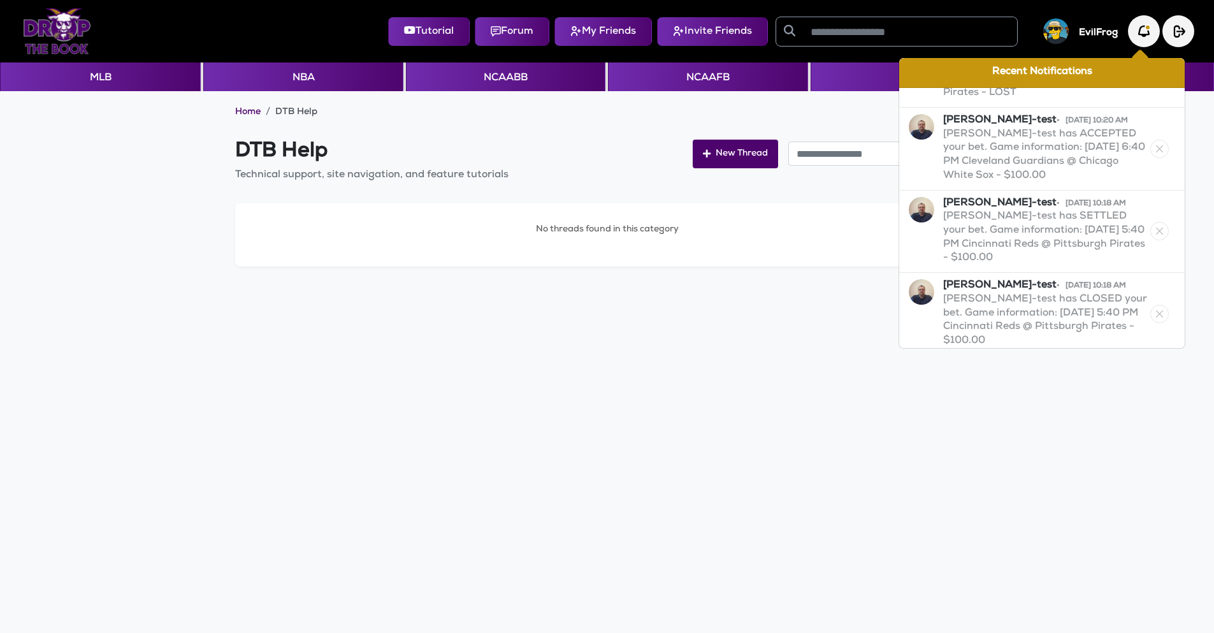
click at [1150, 140] on img at bounding box center [1159, 149] width 18 height 18
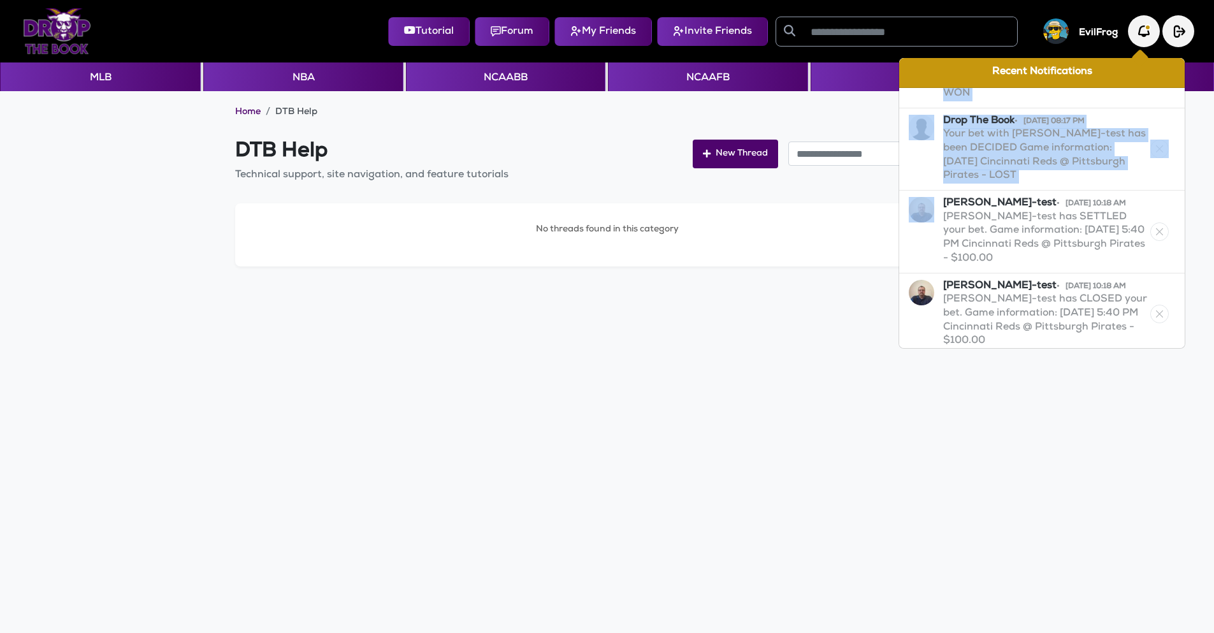
scroll to position [805, 0]
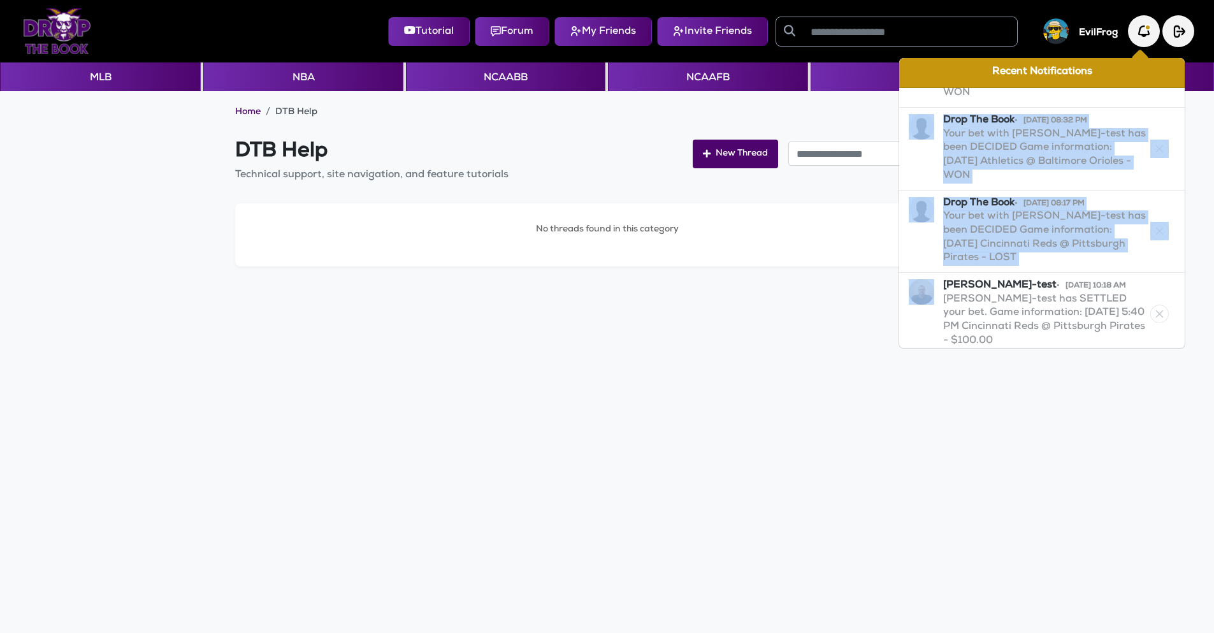
click at [1149, 108] on div "Drop The Book • 08/08/25 08:32 PM Your bet with sean-test has been DECIDED Game…" at bounding box center [1041, 149] width 285 height 83
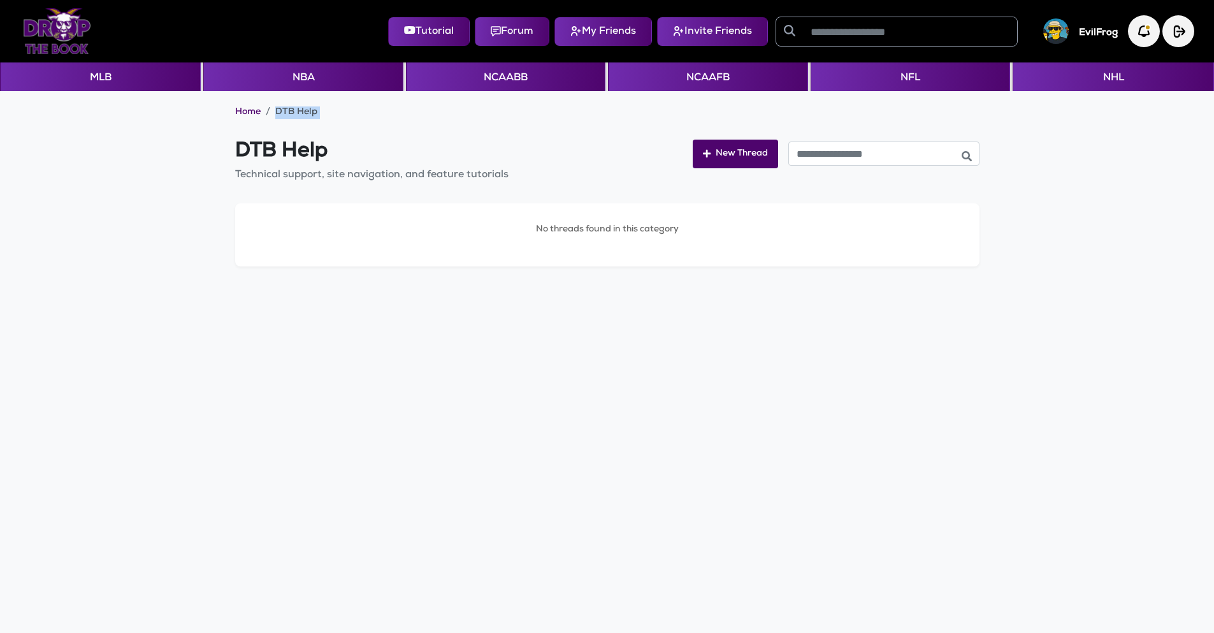
click at [1149, 101] on div "Home DTB Help DTB Help Technical support, site navigation, and feature tutorial…" at bounding box center [607, 388] width 1214 height 594
click at [1142, 33] on img "button" at bounding box center [1143, 31] width 35 height 35
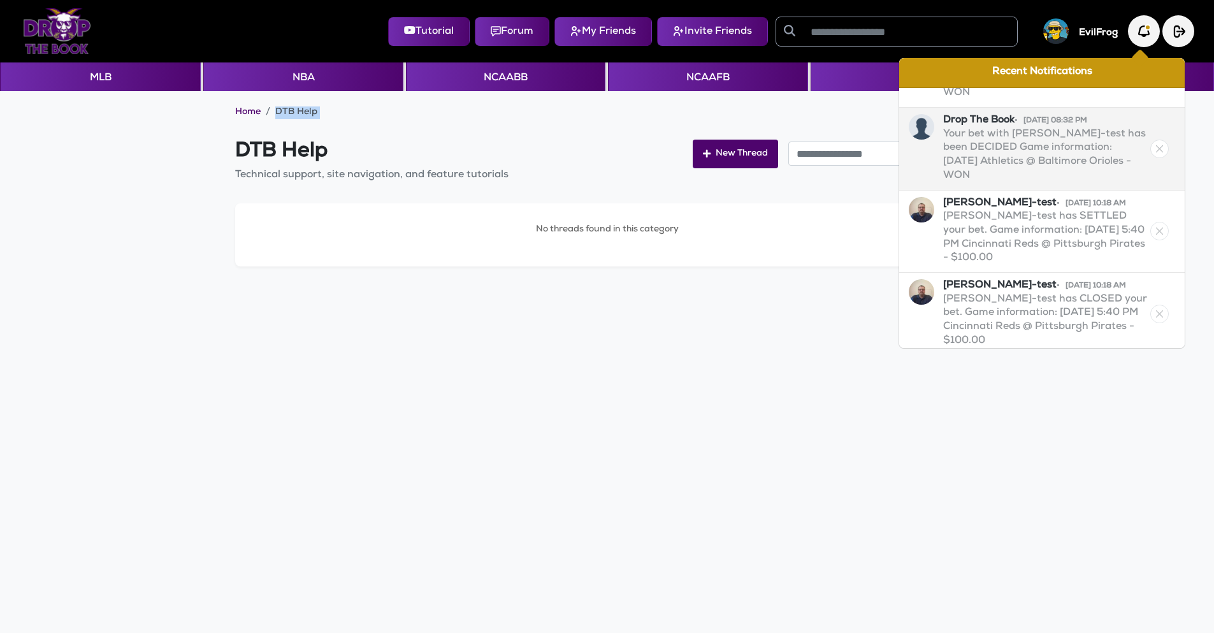
click at [1154, 140] on img at bounding box center [1159, 149] width 18 height 18
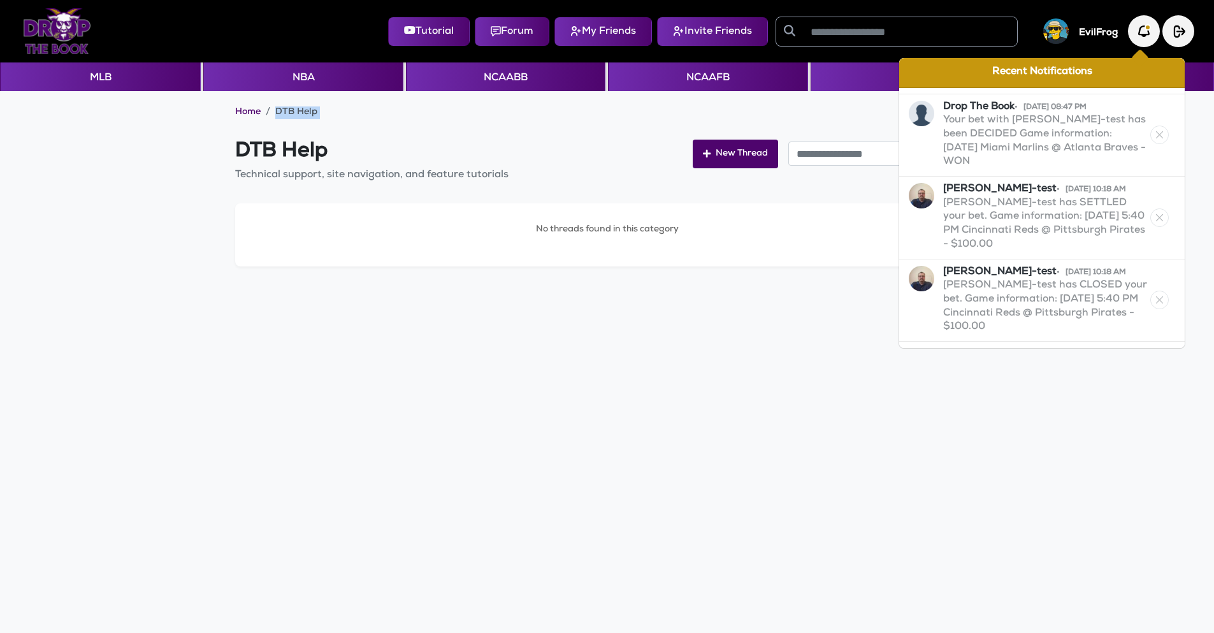
click at [1154, 125] on img at bounding box center [1159, 134] width 18 height 18
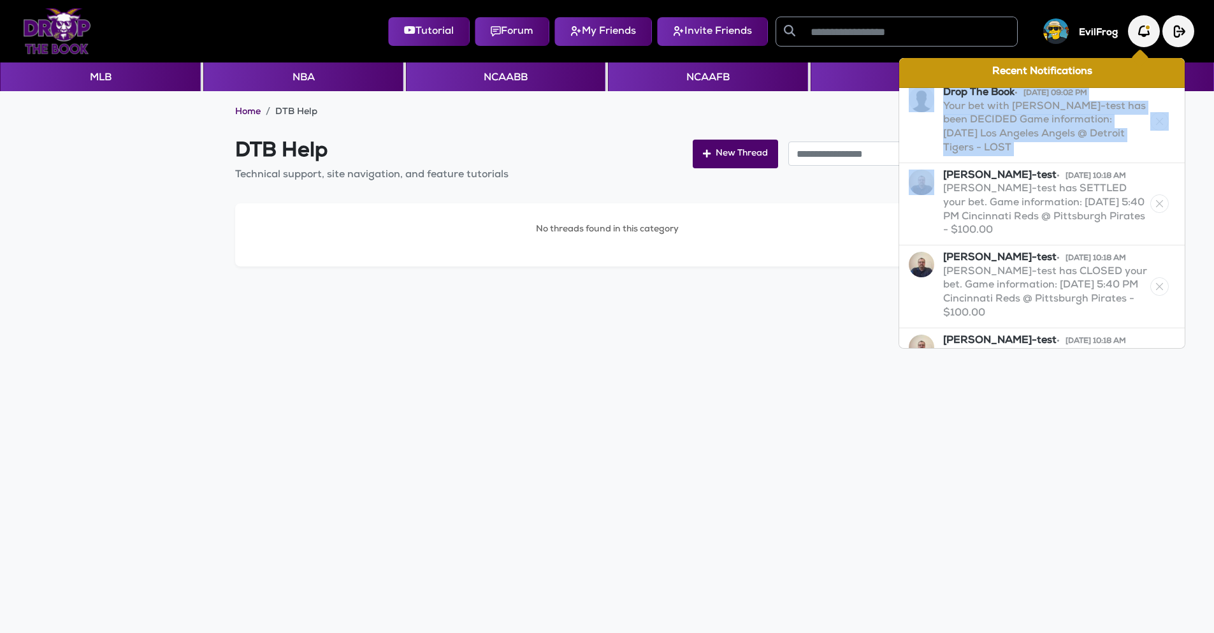
click at [1154, 118] on div "Drop The Book • 08/08/25 09:02 PM Your bet with sean-test has been DECIDED Game…" at bounding box center [1041, 121] width 285 height 83
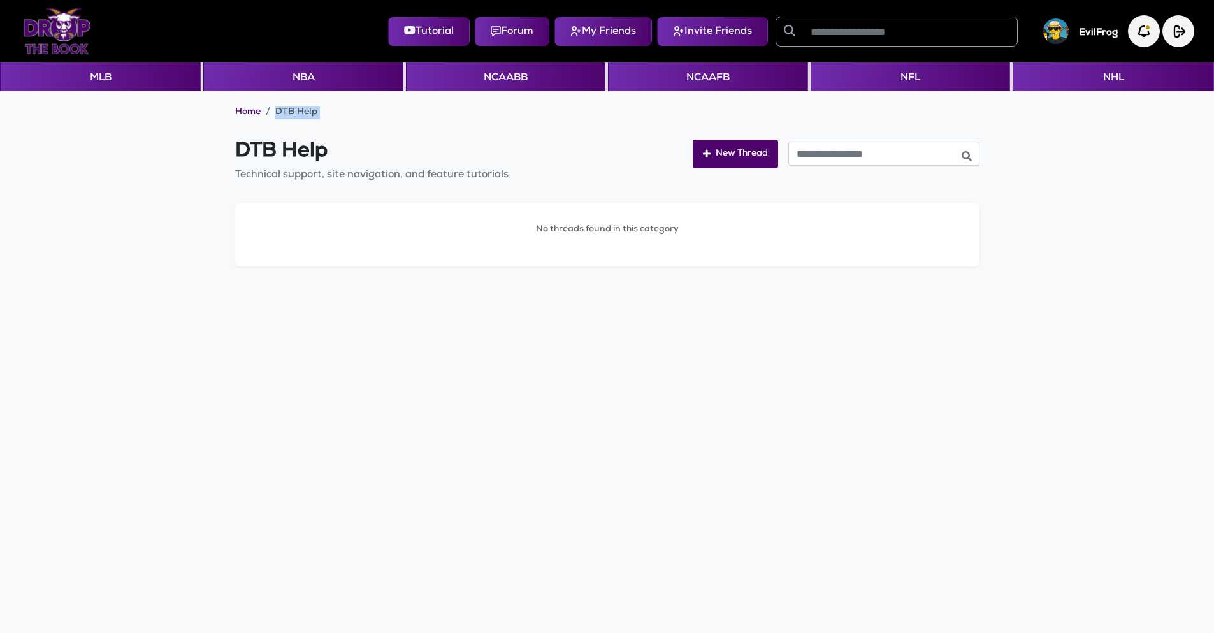
click at [1154, 118] on div "Home DTB Help DTB Help Technical support, site navigation, and feature tutorial…" at bounding box center [607, 388] width 1214 height 594
click at [1133, 35] on img "button" at bounding box center [1143, 31] width 35 height 35
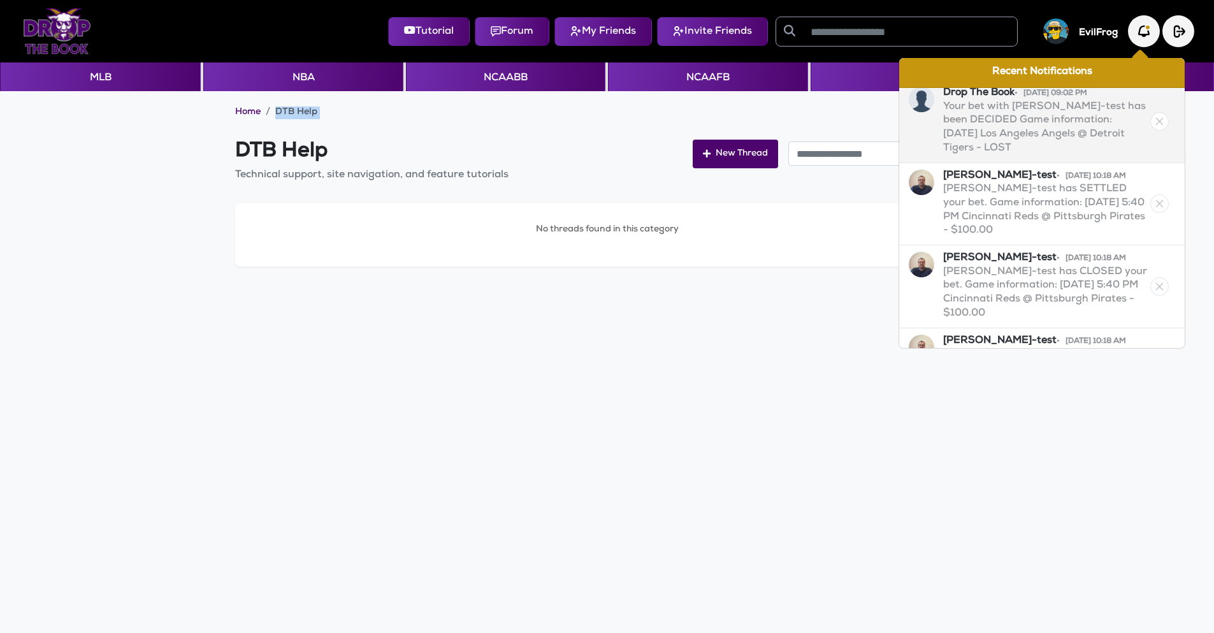
click at [1150, 112] on img at bounding box center [1159, 121] width 18 height 18
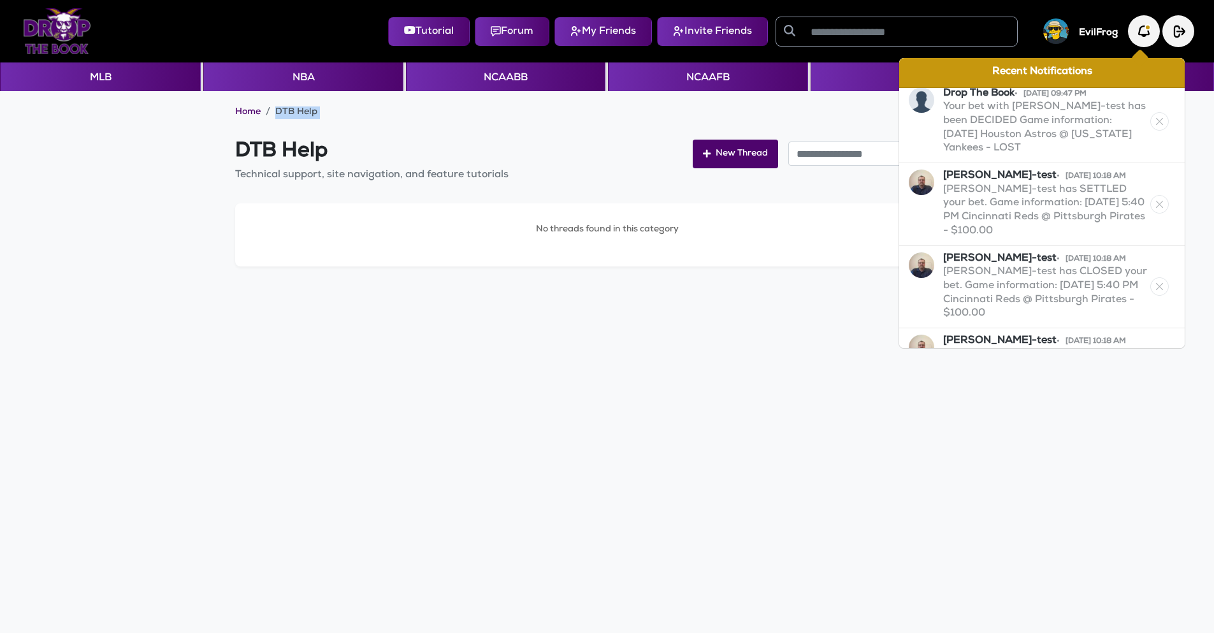
click at [1150, 112] on img at bounding box center [1159, 121] width 18 height 18
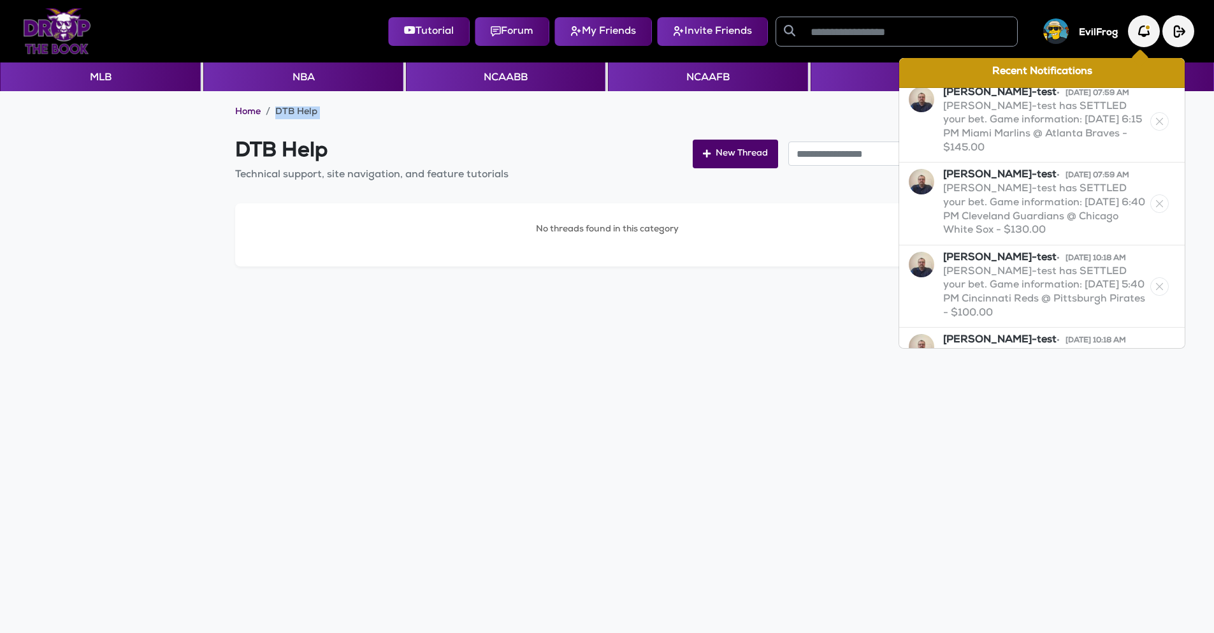
click at [1150, 112] on img at bounding box center [1159, 121] width 18 height 18
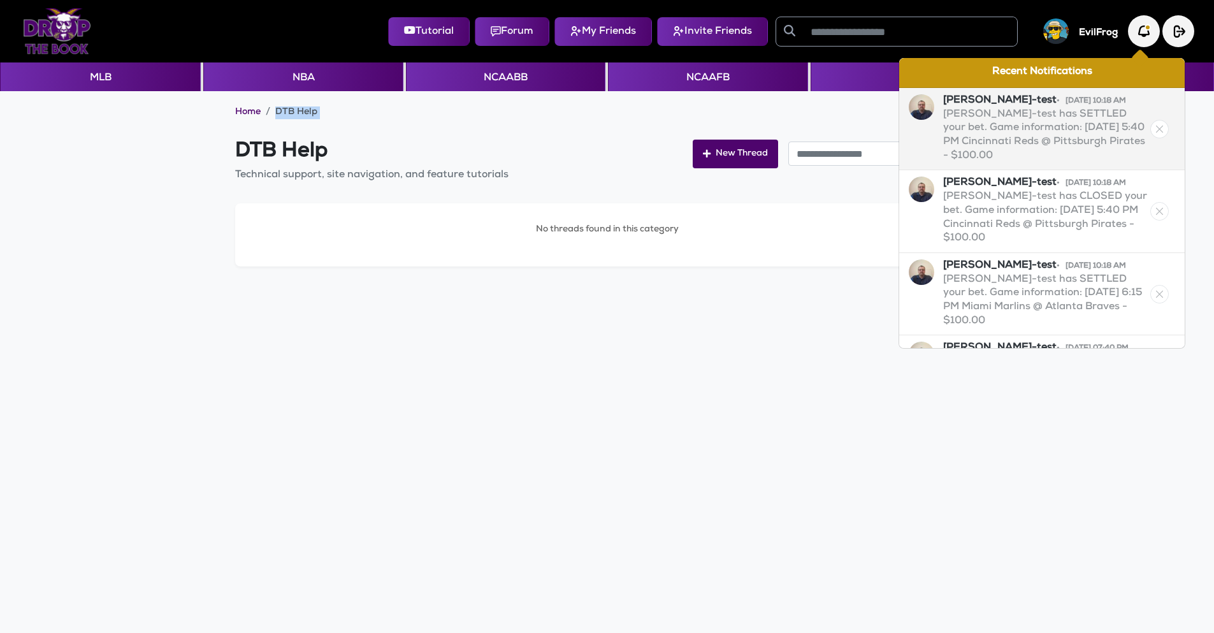
click at [1152, 125] on img at bounding box center [1159, 129] width 18 height 18
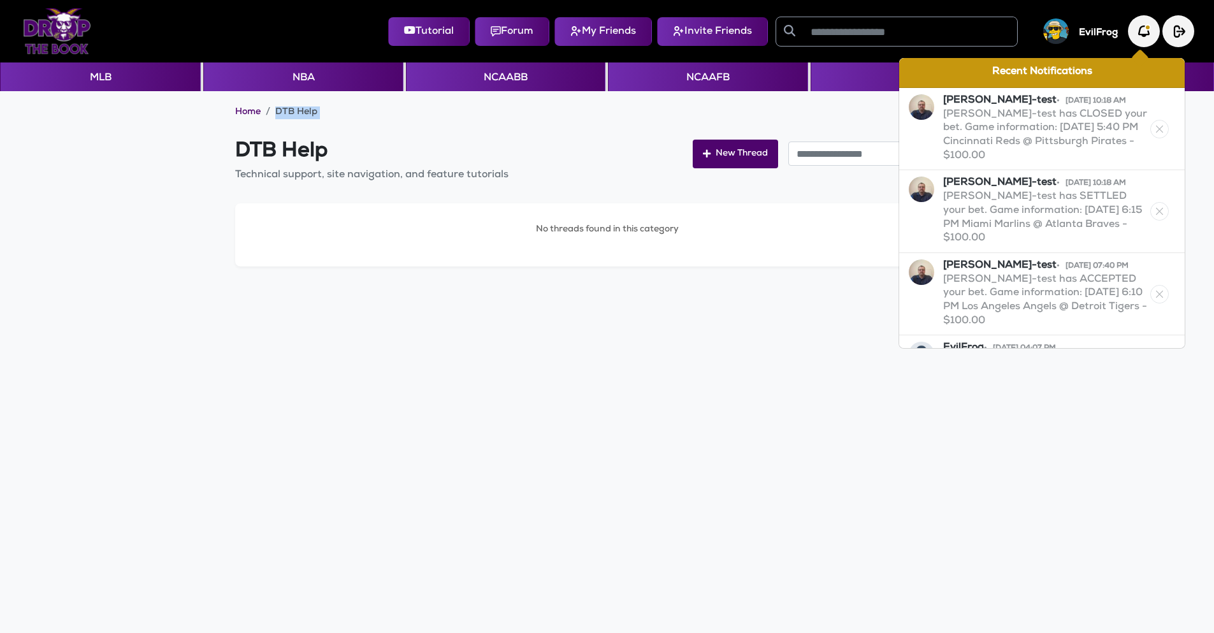
click at [1152, 125] on img at bounding box center [1159, 129] width 18 height 18
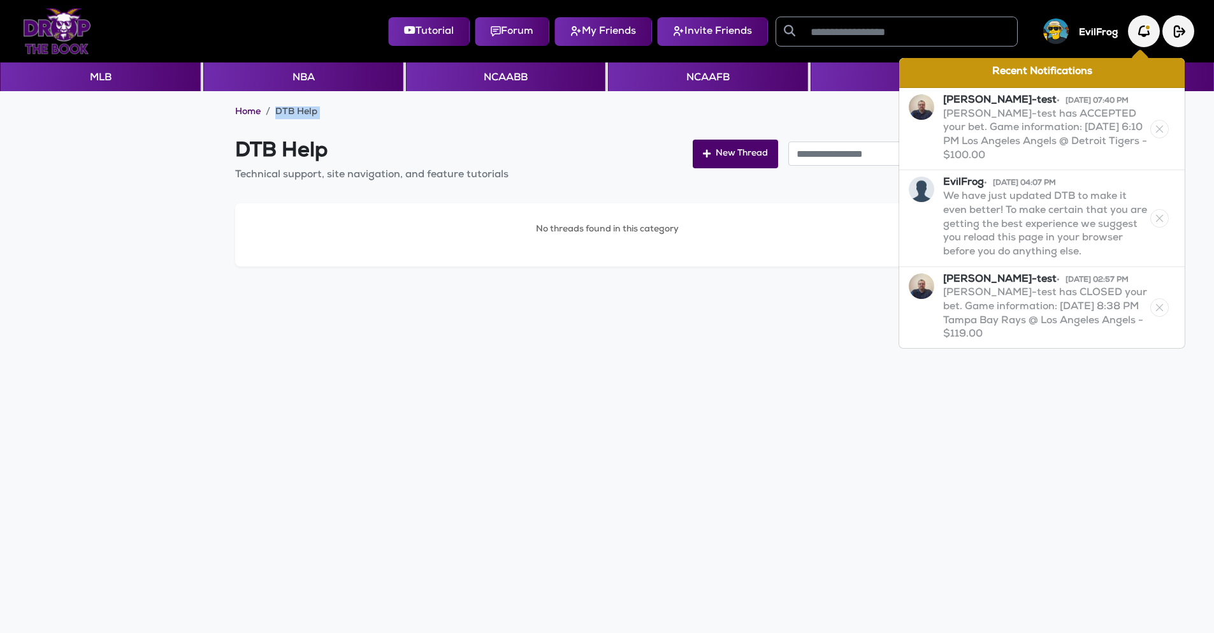
click at [1152, 125] on img at bounding box center [1159, 129] width 18 height 18
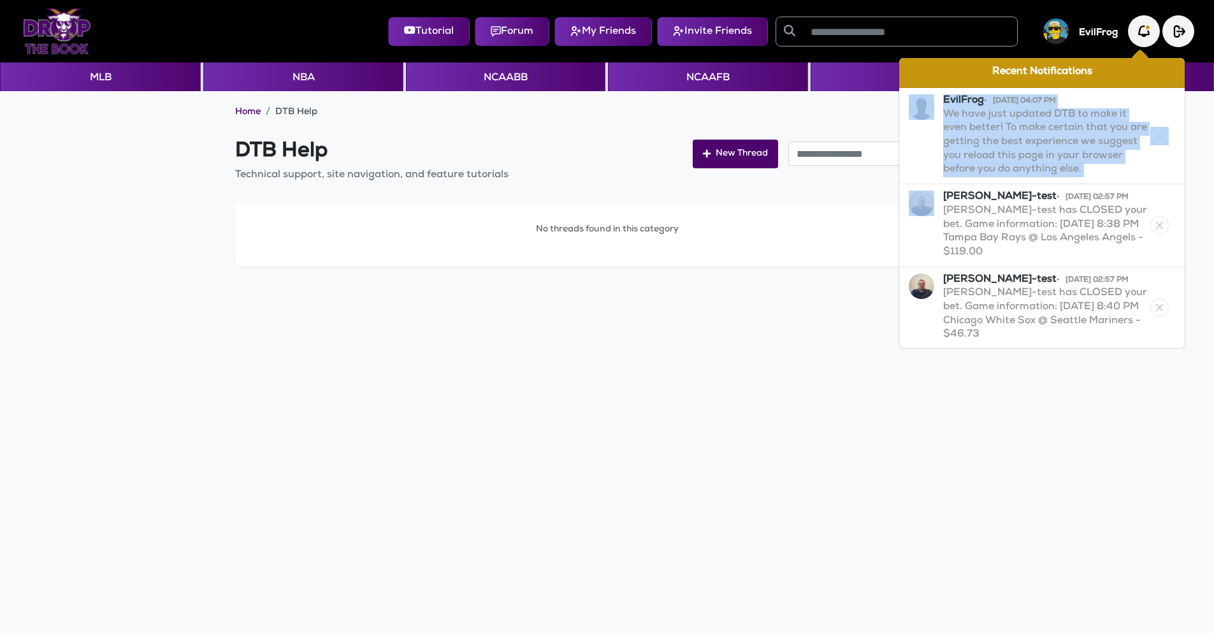
click at [1152, 125] on div "EvilFrog • 08/07/25 04:07 PM We have just updated DTB to make it even better! T…" at bounding box center [1041, 136] width 285 height 96
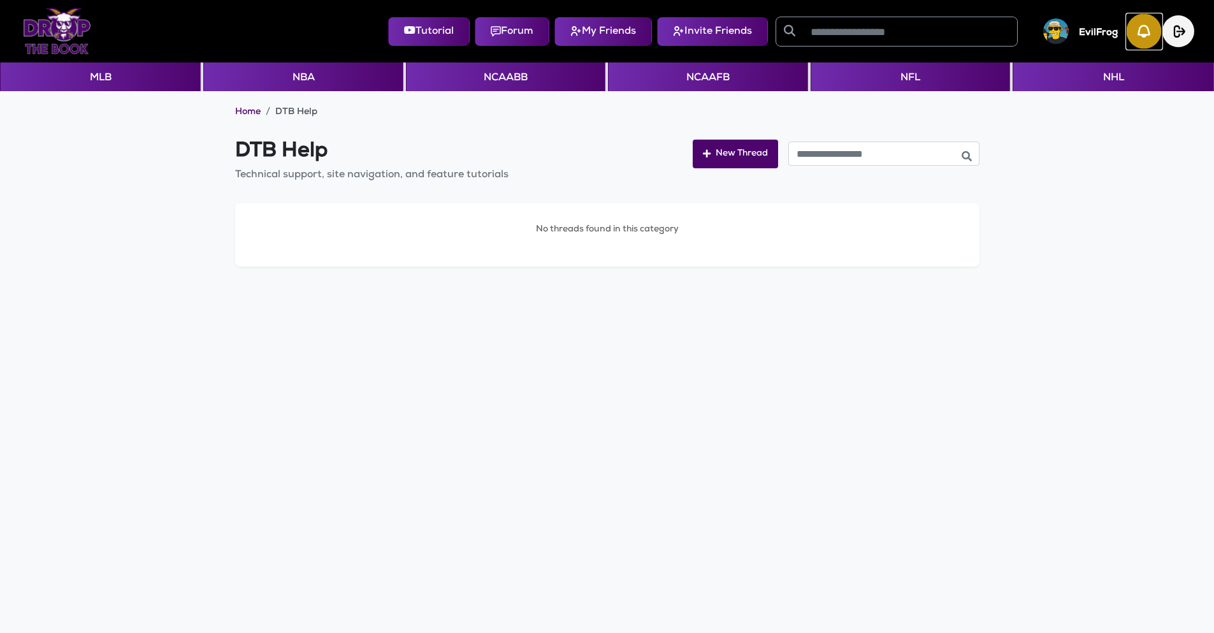
click at [1130, 31] on img "button" at bounding box center [1143, 31] width 35 height 35
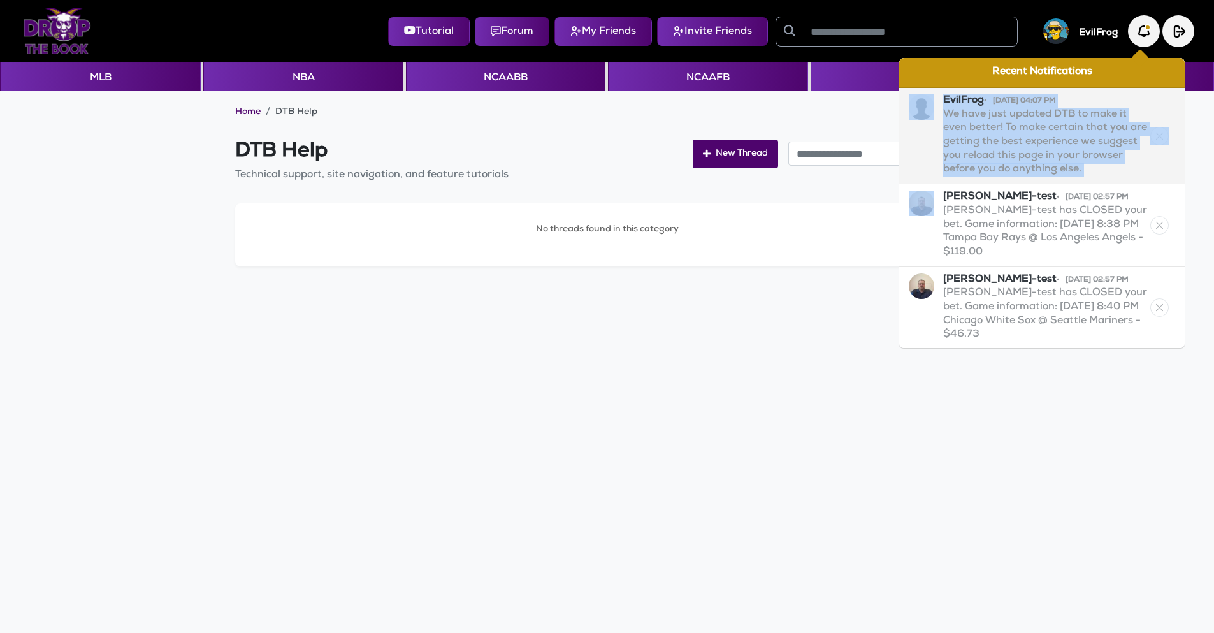
click at [1150, 134] on img at bounding box center [1159, 136] width 18 height 18
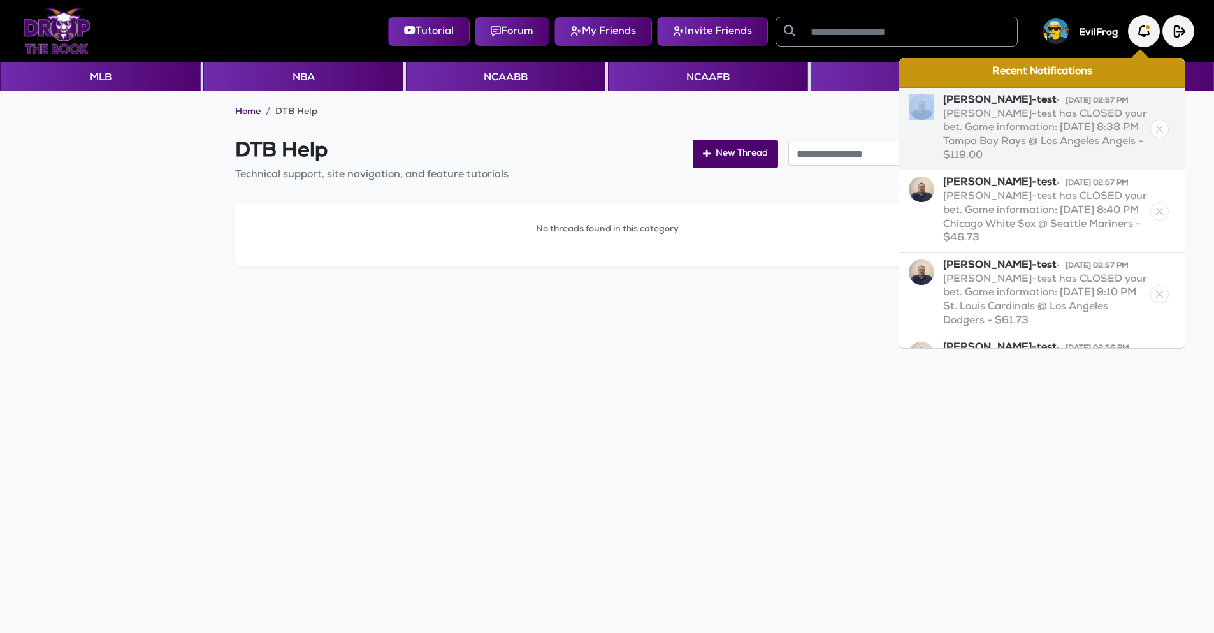
click at [1153, 125] on img at bounding box center [1159, 129] width 18 height 18
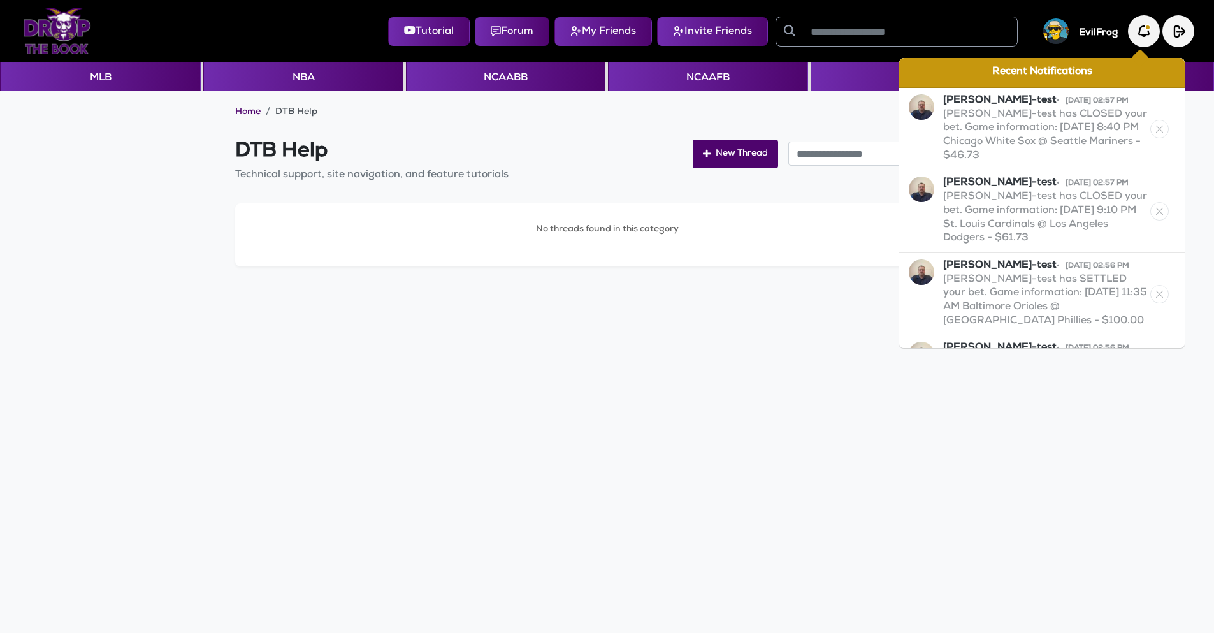
click at [1153, 125] on img at bounding box center [1159, 129] width 18 height 18
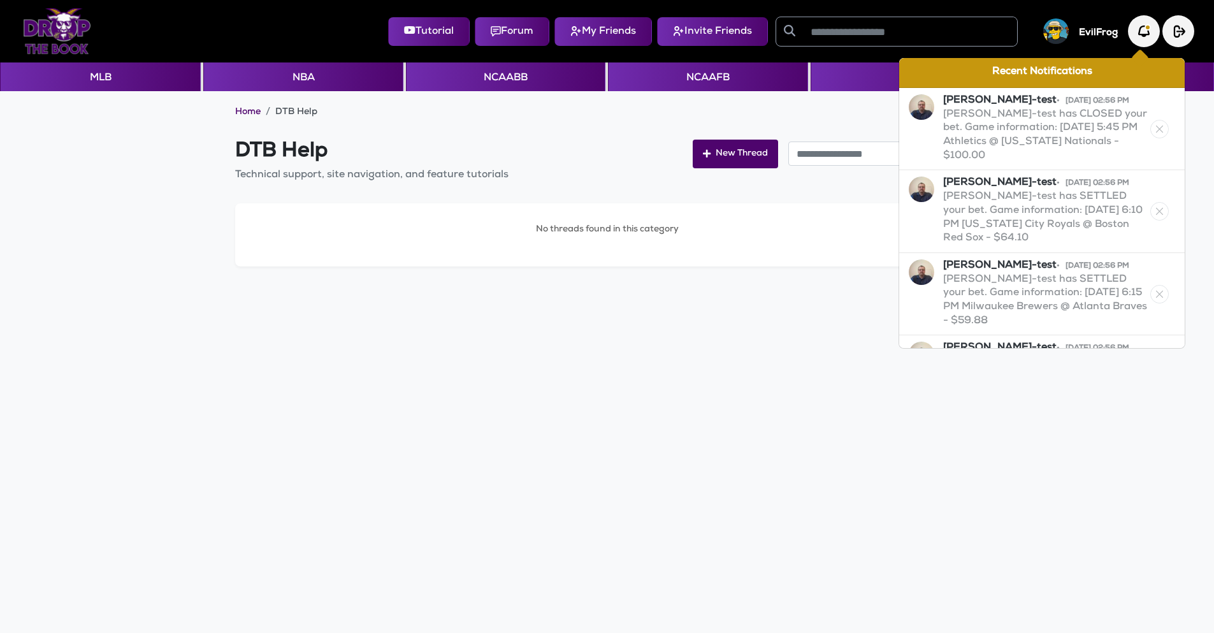
click at [1153, 125] on img at bounding box center [1159, 129] width 18 height 18
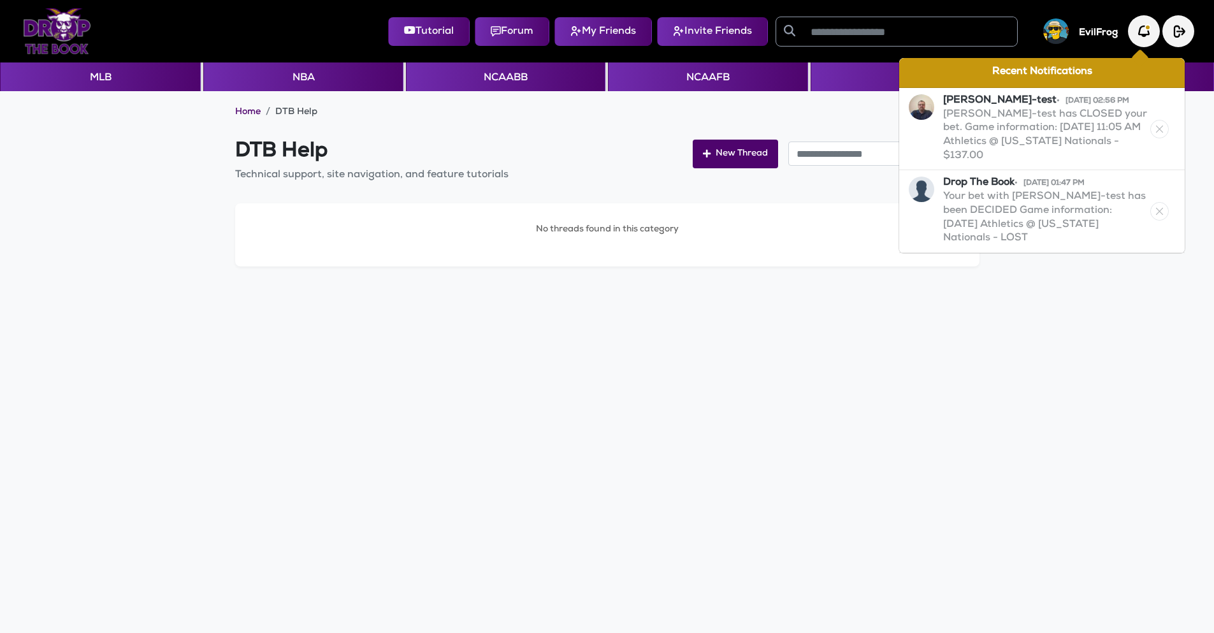
click at [1153, 125] on img at bounding box center [1159, 129] width 18 height 18
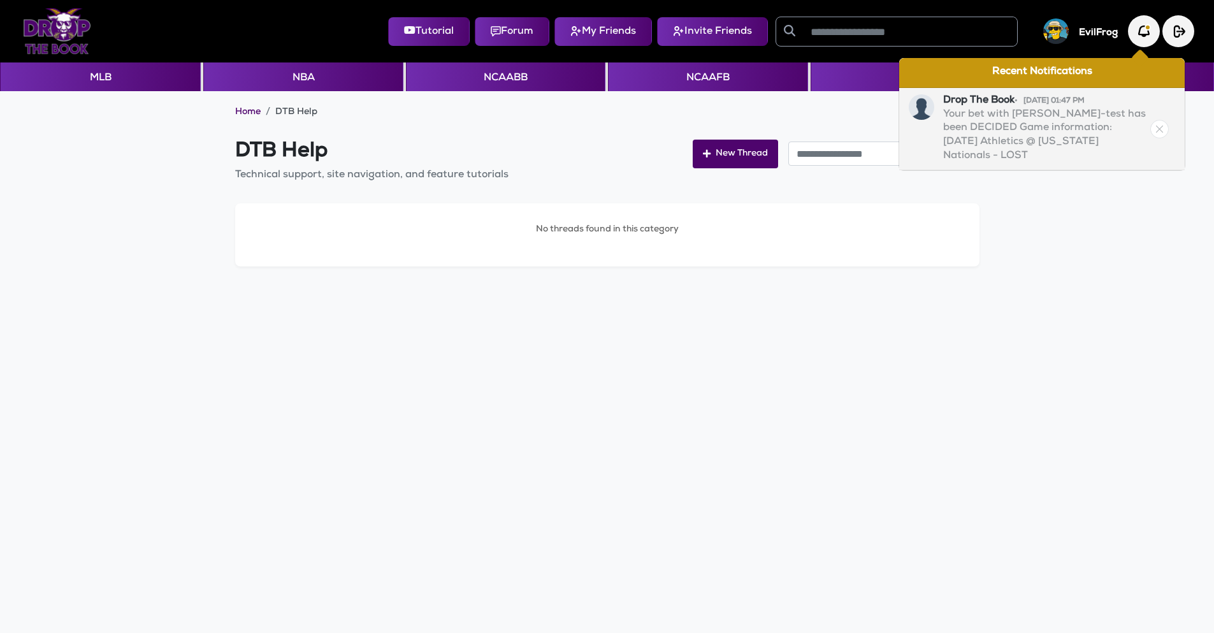
click at [1156, 123] on img at bounding box center [1159, 129] width 18 height 18
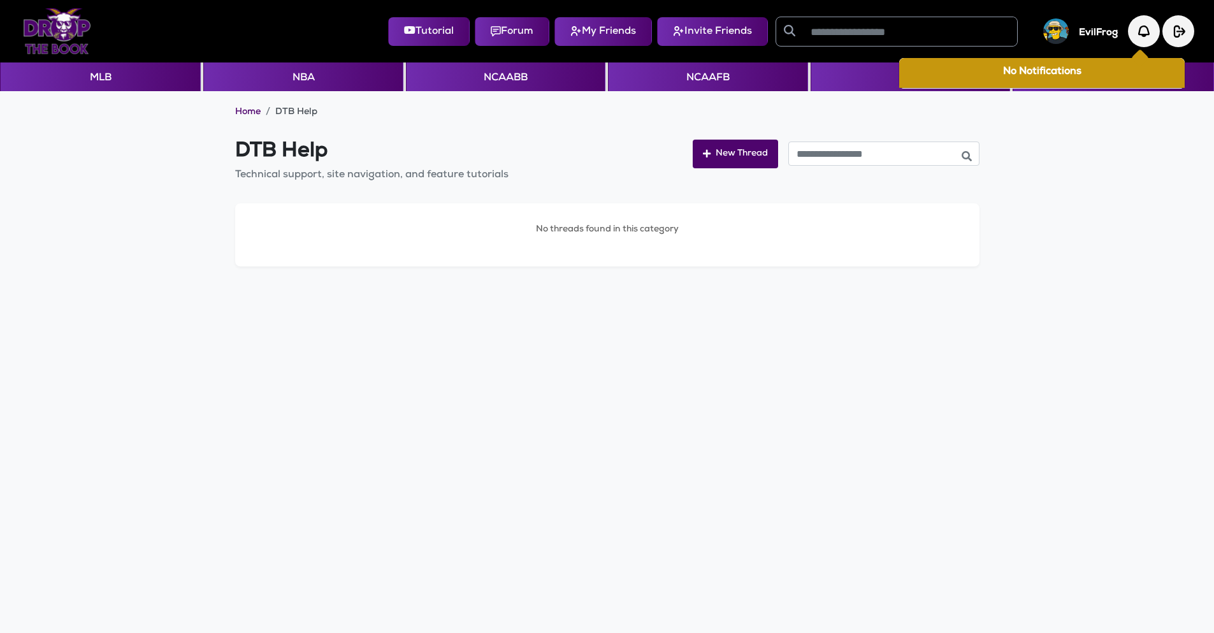
click at [717, 440] on div "Home DTB Help DTB Help Technical support, site navigation, and feature tutorial…" at bounding box center [607, 388] width 1214 height 594
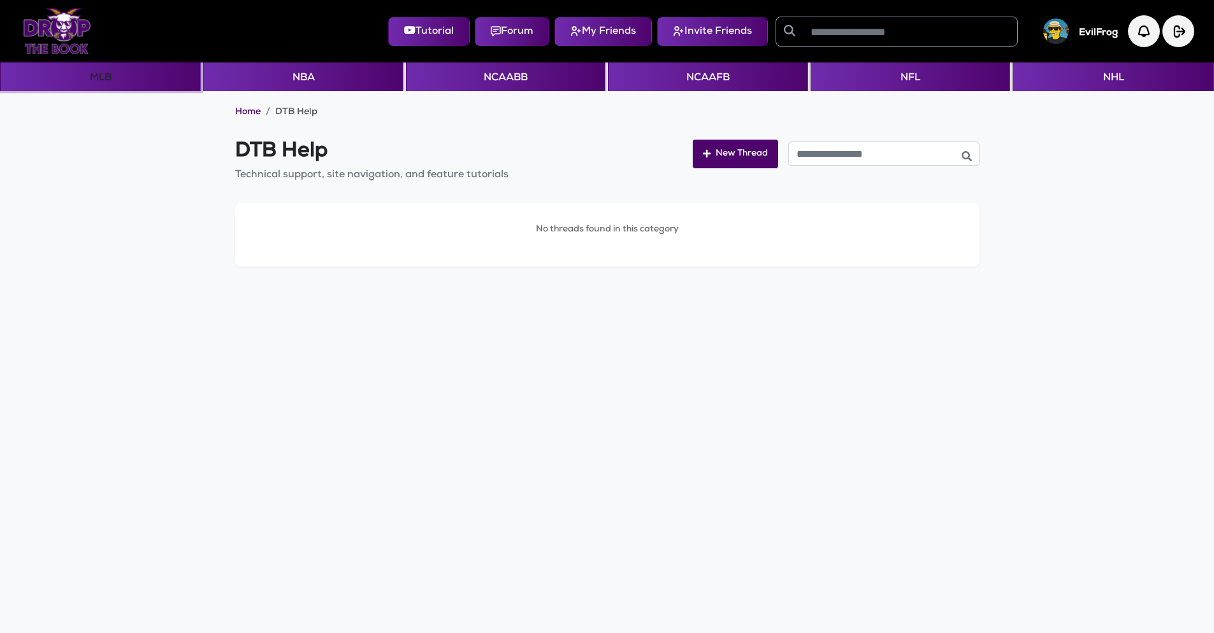
click at [101, 76] on button "MLB" at bounding box center [100, 76] width 201 height 29
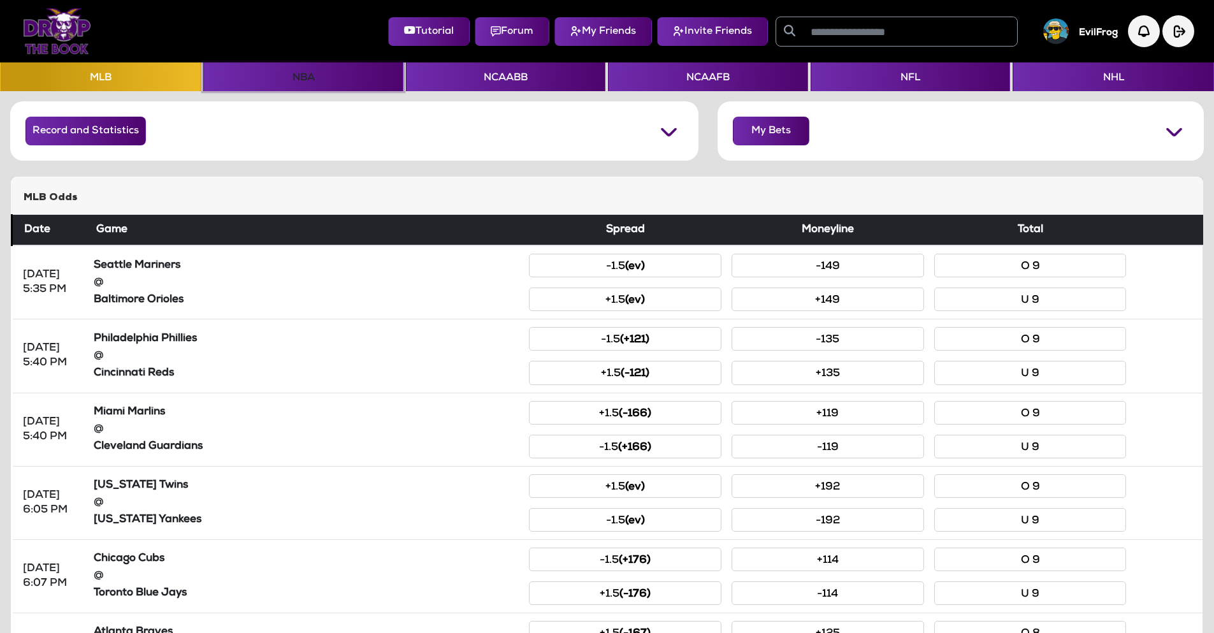
click at [322, 72] on button "NBA" at bounding box center [302, 76] width 199 height 29
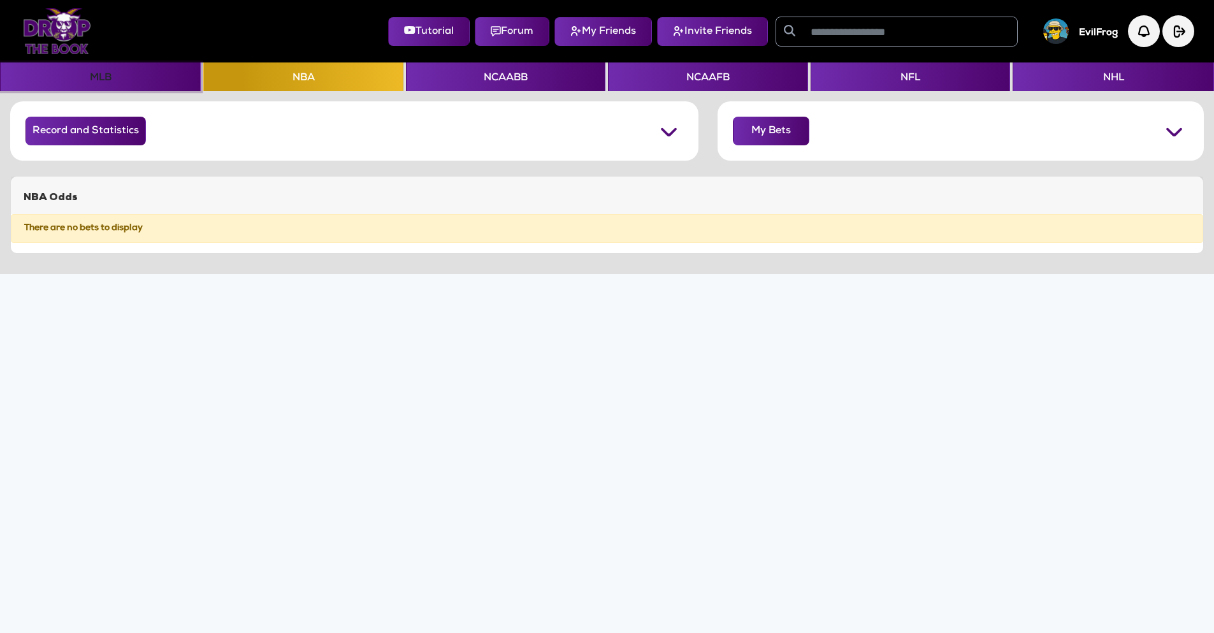
click at [63, 67] on button "MLB" at bounding box center [100, 76] width 201 height 29
